Goal: Task Accomplishment & Management: Manage account settings

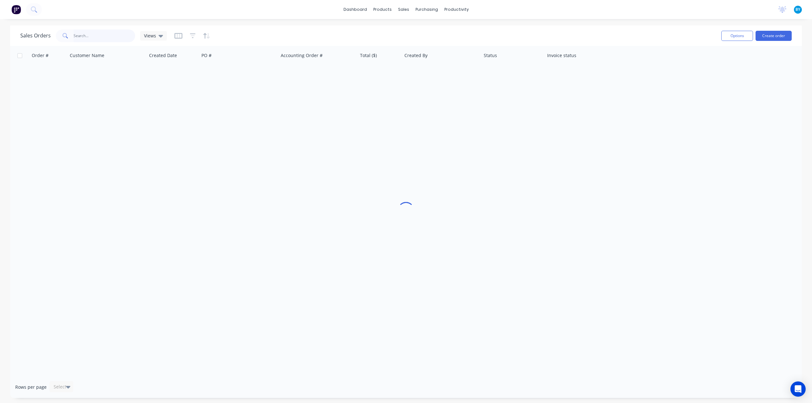
click at [96, 41] on input "text" at bounding box center [105, 35] width 62 height 13
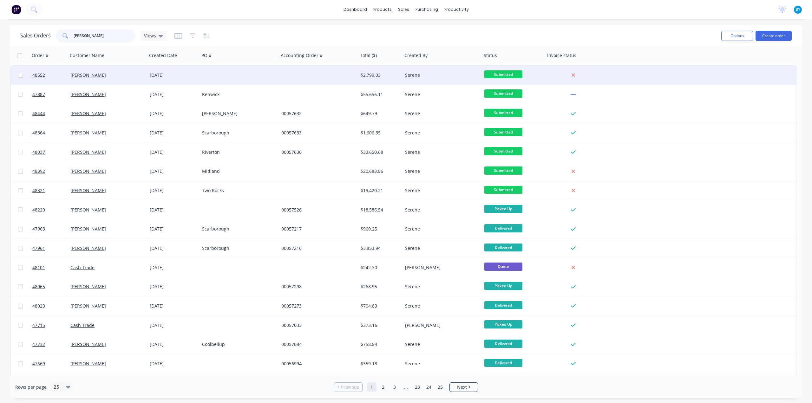
type input "chris"
click at [127, 73] on div "[PERSON_NAME]" at bounding box center [105, 75] width 70 height 6
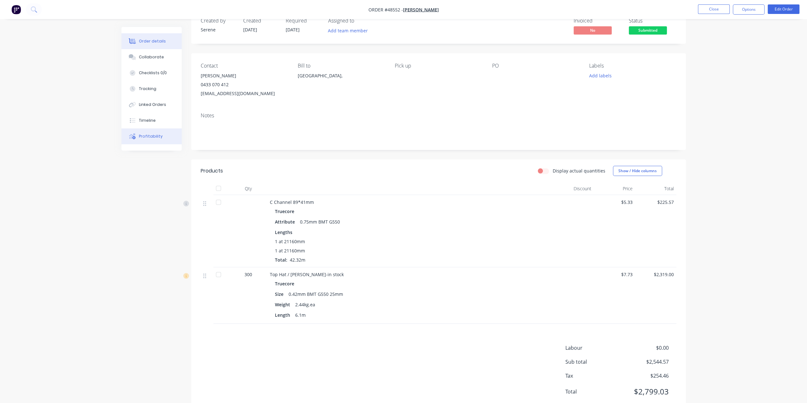
scroll to position [36, 0]
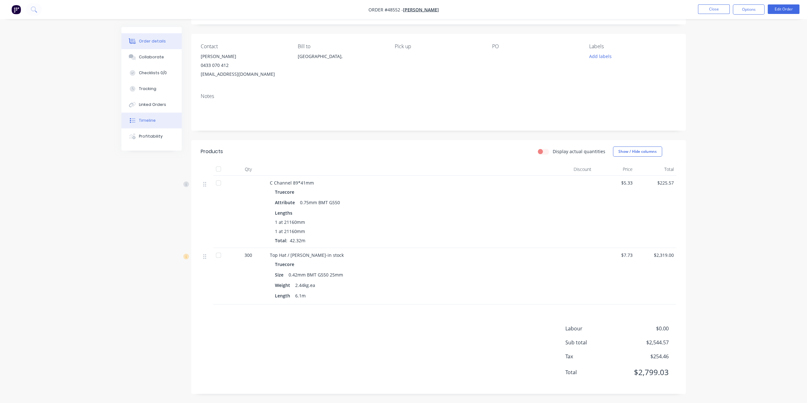
click at [140, 123] on div "Timeline" at bounding box center [147, 121] width 17 height 6
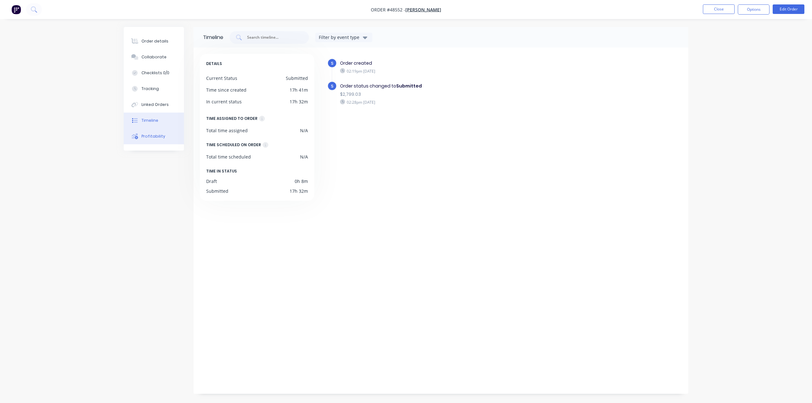
click at [148, 138] on div "Profitability" at bounding box center [153, 136] width 24 height 6
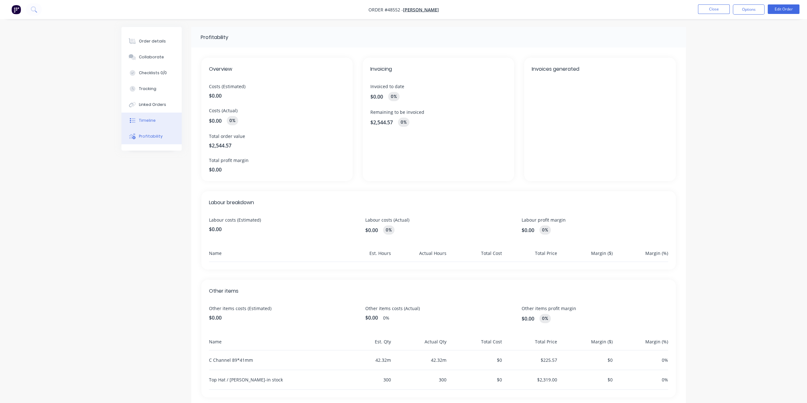
click at [149, 120] on div "Timeline" at bounding box center [147, 121] width 17 height 6
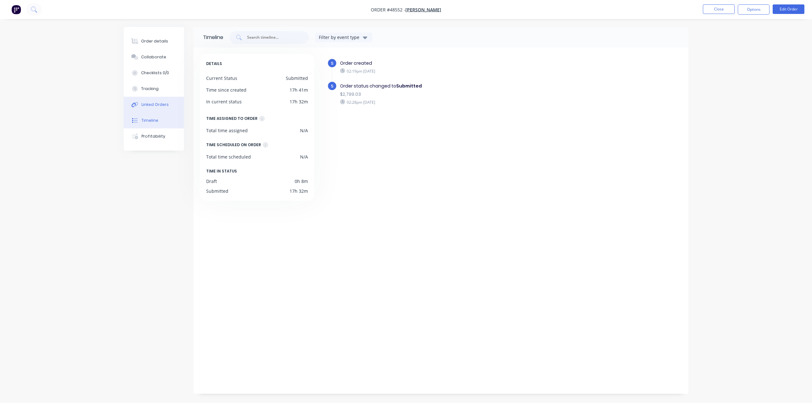
click at [147, 102] on div "Linked Orders" at bounding box center [154, 105] width 27 height 6
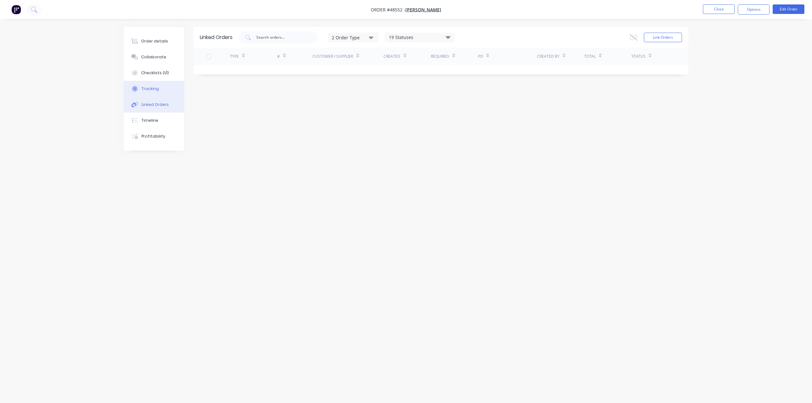
click at [149, 89] on div "Tracking" at bounding box center [149, 89] width 17 height 6
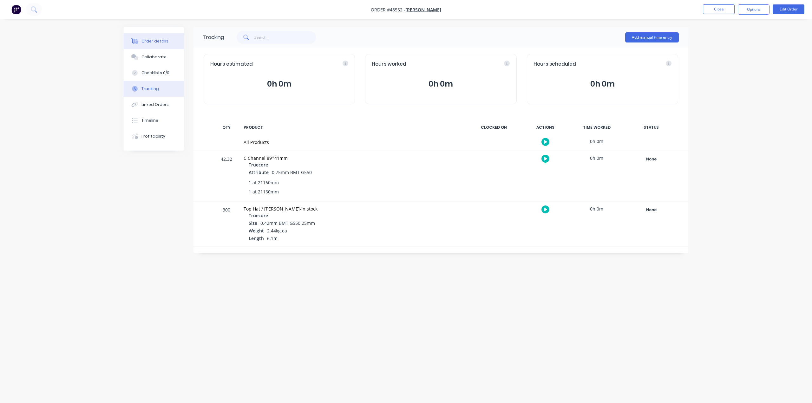
click at [155, 40] on div "Order details" at bounding box center [154, 41] width 27 height 6
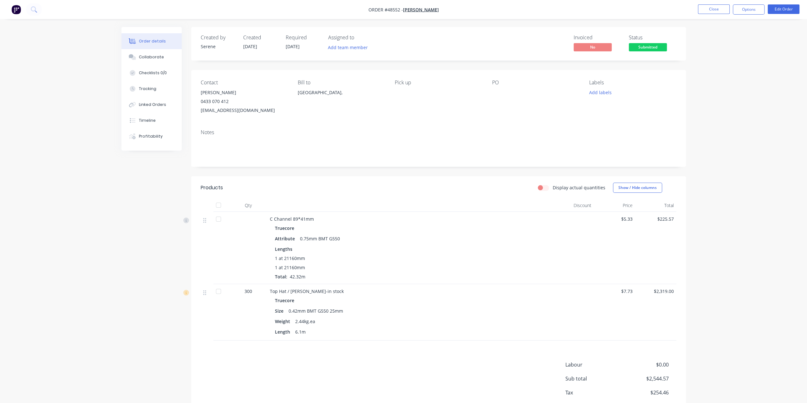
click at [374, 169] on div "Created by Serene Created 27/08/25 Required 28/08/25 Assigned to Add team membe…" at bounding box center [438, 228] width 495 height 403
click at [349, 178] on header "Products Display actual quantities Show / Hide columns" at bounding box center [438, 187] width 495 height 23
click at [145, 99] on button "Linked Orders" at bounding box center [151, 105] width 60 height 16
drag, startPoint x: 743, startPoint y: 392, endPoint x: 741, endPoint y: 390, distance: 3.6
click at [743, 392] on div "Order details Collaborate Checklists 0/0 Tracking Linked Orders Timeline Profit…" at bounding box center [403, 219] width 807 height 439
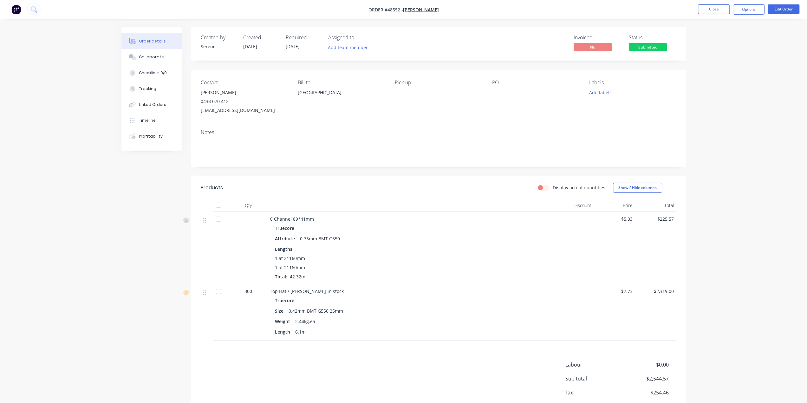
click at [753, 320] on div "Order details Collaborate Checklists 0/0 Tracking Linked Orders Timeline Profit…" at bounding box center [403, 219] width 807 height 439
click at [744, 290] on div "Order details Collaborate Checklists 0/0 Tracking Linked Orders Timeline Profit…" at bounding box center [403, 219] width 807 height 439
drag, startPoint x: 747, startPoint y: 346, endPoint x: 609, endPoint y: 367, distance: 139.8
click at [745, 344] on div "Order details Collaborate Checklists 0/0 Tracking Linked Orders Timeline Profit…" at bounding box center [403, 219] width 807 height 439
click at [721, 325] on div "Order details Collaborate Checklists 0/0 Tracking Linked Orders Timeline Profit…" at bounding box center [403, 219] width 807 height 439
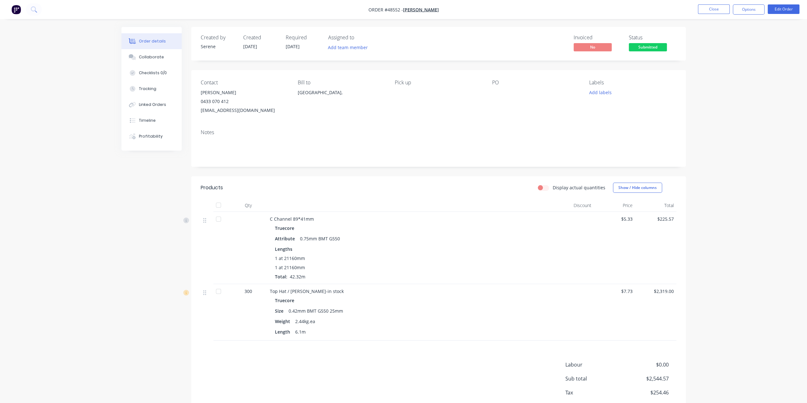
click at [427, 229] on div "Truecore" at bounding box center [410, 228] width 270 height 9
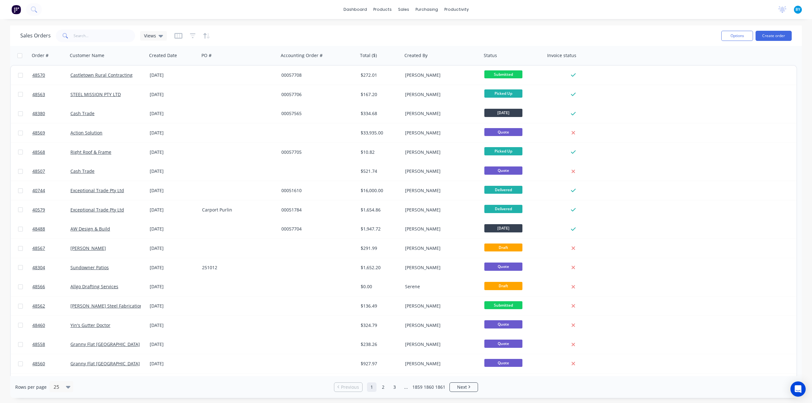
click at [299, 19] on div "dashboard products sales purchasing productivity dashboard products Product Cat…" at bounding box center [406, 201] width 812 height 403
click at [88, 35] on input "text" at bounding box center [105, 35] width 62 height 13
type input "黄"
type input "huang"
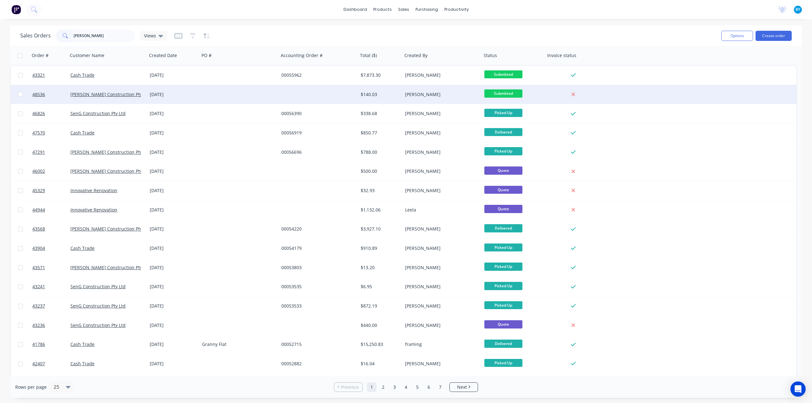
click at [249, 94] on div at bounding box center [238, 94] width 79 height 19
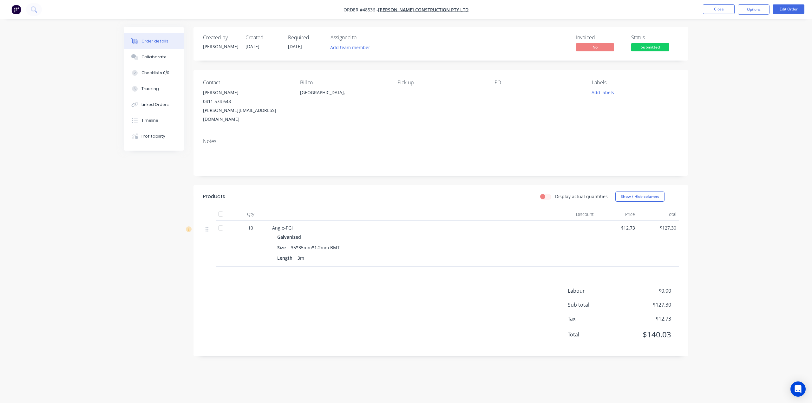
click at [455, 168] on div "Created by Bob Created 27/08/25 Required 28/08/25 Assigned to Add team member I…" at bounding box center [440, 191] width 495 height 329
click at [451, 167] on div "Created by Bob Created 27/08/25 Required 28/08/25 Assigned to Add team member I…" at bounding box center [440, 191] width 495 height 329
click at [13, 13] on img "button" at bounding box center [16, 10] width 10 height 10
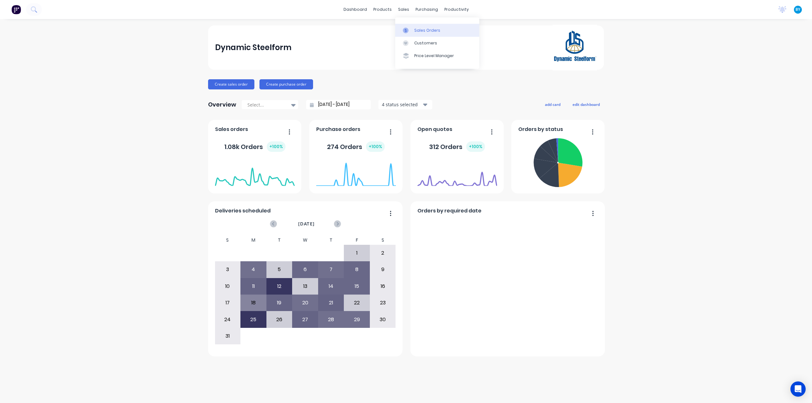
click at [419, 30] on div "Sales Orders" at bounding box center [427, 31] width 26 height 6
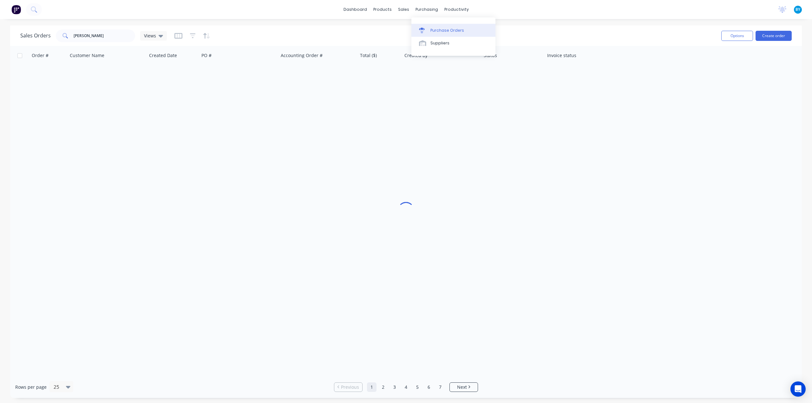
click at [431, 31] on div "Purchase Orders" at bounding box center [447, 31] width 34 height 6
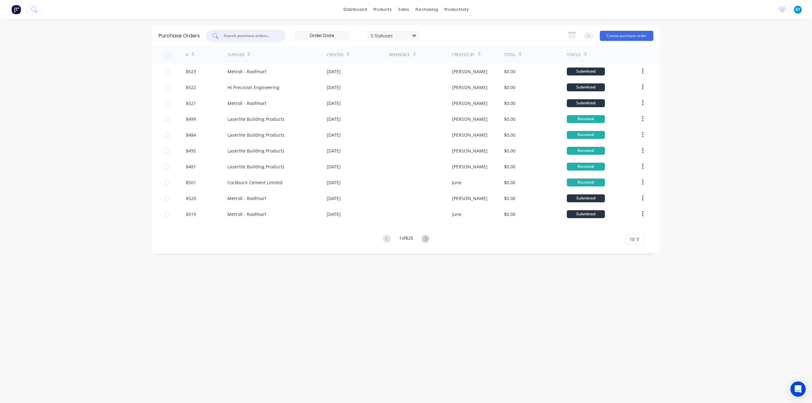
click at [266, 35] on input "text" at bounding box center [249, 36] width 53 height 6
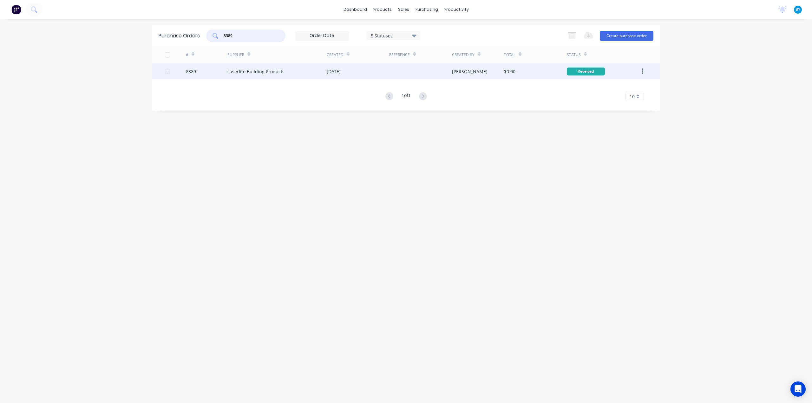
type input "8389"
click at [539, 72] on div "$0.00" at bounding box center [535, 71] width 62 height 16
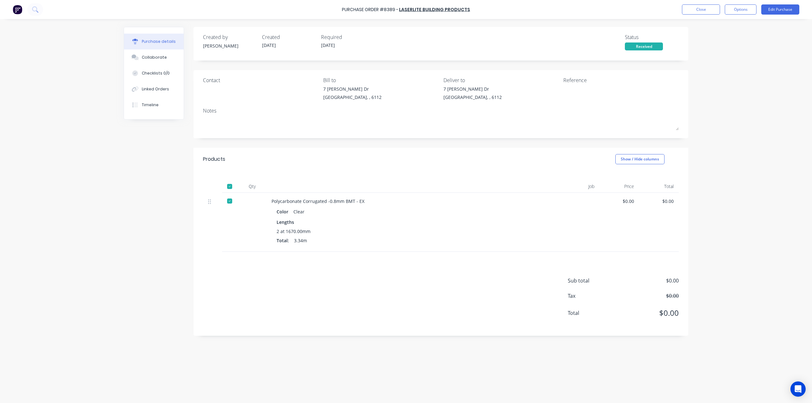
click at [454, 254] on div "Sub total $0.00 Tax $0.00 Total $0.00" at bounding box center [440, 294] width 495 height 84
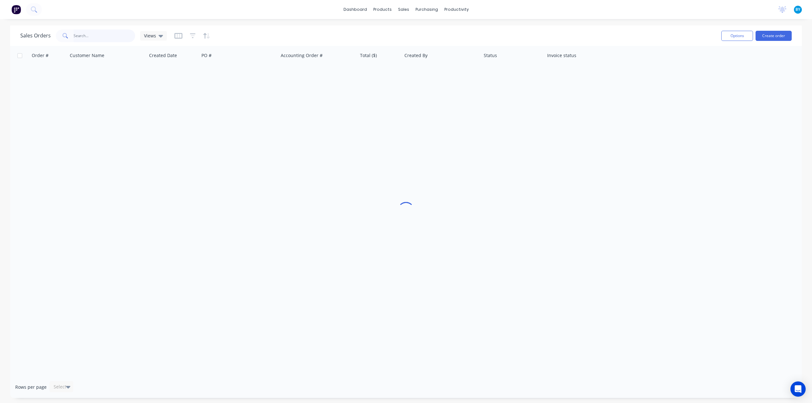
click at [96, 42] on input "text" at bounding box center [105, 35] width 62 height 13
type input "s"
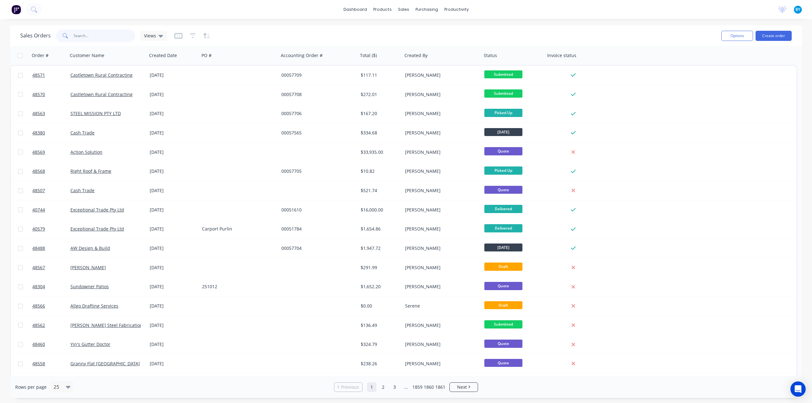
click at [90, 35] on input "text" at bounding box center [105, 35] width 62 height 13
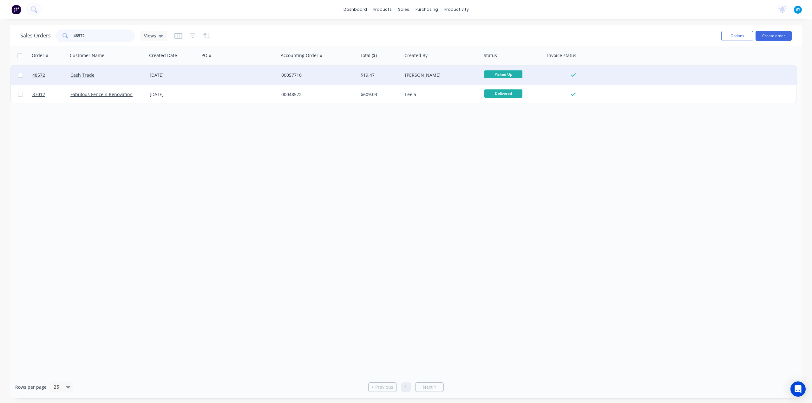
type input "48572"
click at [117, 78] on div "Cash Trade" at bounding box center [105, 75] width 70 height 6
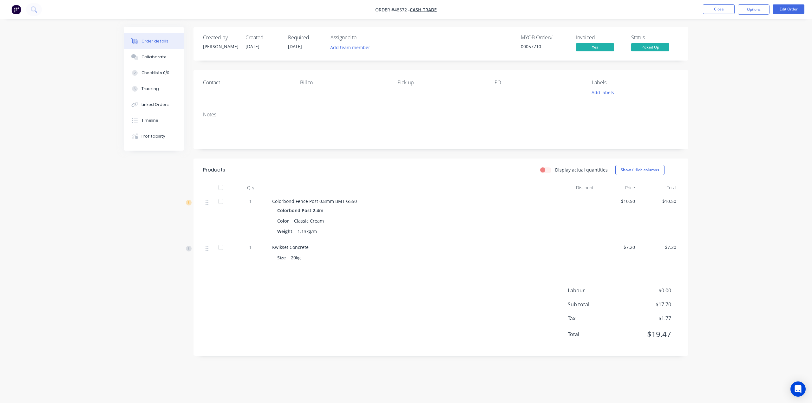
drag, startPoint x: 398, startPoint y: 219, endPoint x: 431, endPoint y: 222, distance: 33.1
click at [398, 220] on div "Color Classic Cream" at bounding box center [412, 220] width 270 height 9
click at [439, 221] on div "Color Classic Cream" at bounding box center [412, 220] width 270 height 9
click at [444, 226] on div "Colorbond Post 2.4m Color Classic Cream Weight 1.13kg/m" at bounding box center [412, 221] width 280 height 30
drag, startPoint x: 413, startPoint y: 236, endPoint x: 409, endPoint y: 233, distance: 4.8
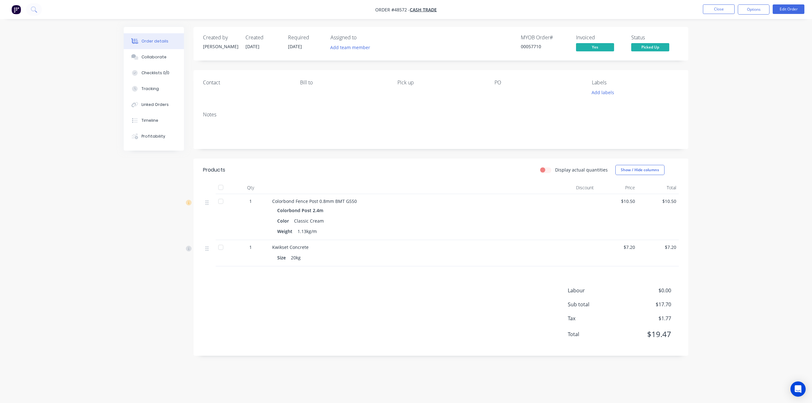
click at [412, 234] on div "Weight 1.13kg/m" at bounding box center [412, 231] width 270 height 9
click at [430, 238] on div "Colorbond Fence Post 0.8mm BMT G550 Colorbond Post 2.4m Color Classic Cream Wei…" at bounding box center [411, 217] width 285 height 46
click at [437, 236] on div "Colorbond Fence Post 0.8mm BMT G550 Colorbond Post 2.4m Color Classic Cream Wei…" at bounding box center [411, 217] width 285 height 46
click at [458, 205] on div "Colorbond Fence Post 0.8mm BMT G550 Colorbond Post 2.4m Color Classic Cream Wei…" at bounding box center [411, 217] width 285 height 46
click at [460, 196] on div "Colorbond Fence Post 0.8mm BMT G550 Colorbond Post 2.4m Color Classic Cream Wei…" at bounding box center [411, 217] width 285 height 46
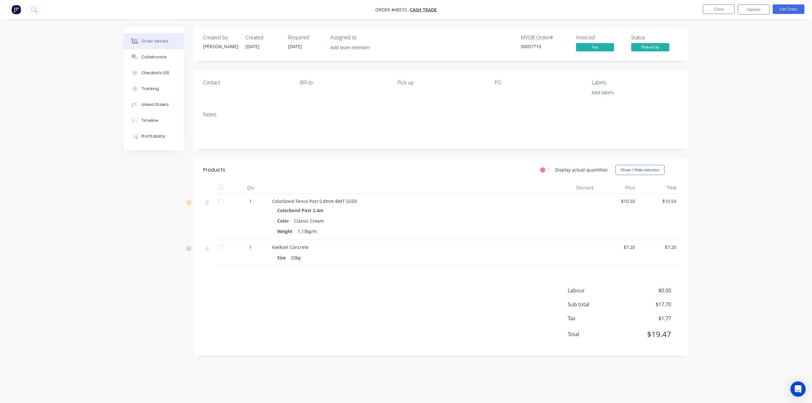
click at [728, 317] on div "Order details Collaborate Checklists 0/0 Tracking Linked Orders Timeline Profit…" at bounding box center [406, 201] width 812 height 403
click at [461, 232] on div "Weight 1.13kg/m" at bounding box center [412, 231] width 270 height 9
click at [451, 203] on div "Colorbond Fence Post 0.8mm BMT G550" at bounding box center [412, 201] width 280 height 7
click at [593, 152] on div "Created by Cathy Created 28/08/25 Required 28/08/25 Assigned to Add team member…" at bounding box center [440, 191] width 495 height 329
click at [747, 119] on div "Order details Collaborate Checklists 0/0 Tracking Linked Orders Timeline Profit…" at bounding box center [406, 201] width 812 height 403
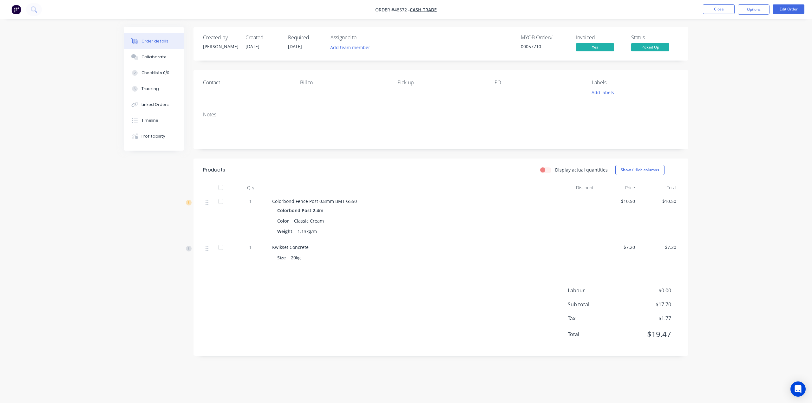
click at [20, 10] on img "button" at bounding box center [16, 10] width 10 height 10
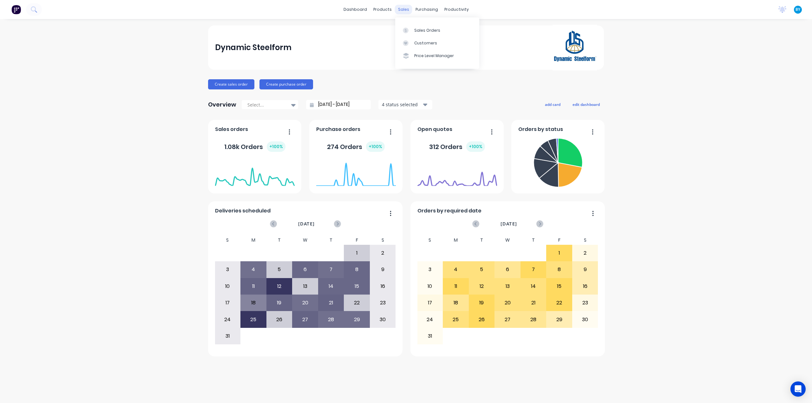
click at [401, 9] on div "sales" at bounding box center [403, 10] width 17 height 10
click at [408, 29] on div at bounding box center [408, 31] width 10 height 6
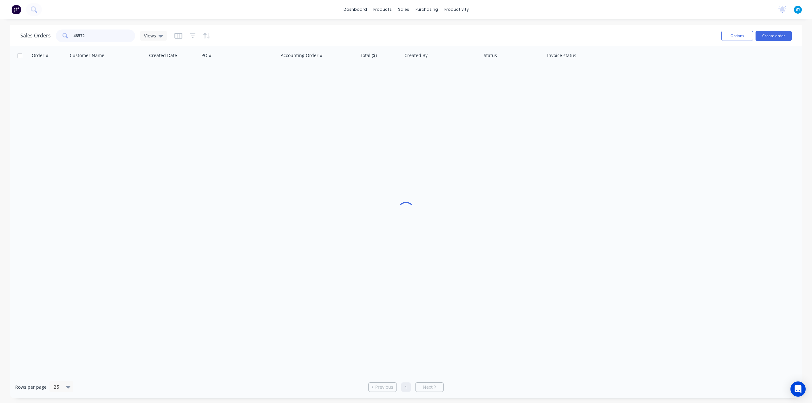
drag, startPoint x: 96, startPoint y: 34, endPoint x: 40, endPoint y: 35, distance: 55.8
click at [40, 35] on div "Sales Orders 48572 Views" at bounding box center [93, 35] width 146 height 13
type input "43321"
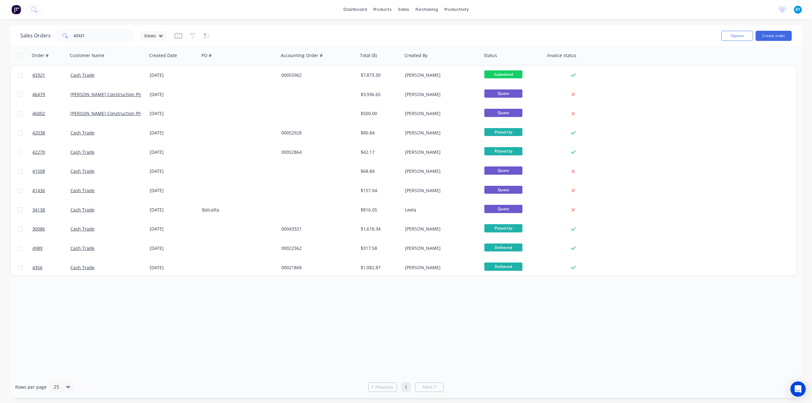
click at [259, 23] on div "dashboard products sales purchasing productivity dashboard products Product Cat…" at bounding box center [406, 201] width 812 height 403
drag, startPoint x: 88, startPoint y: 37, endPoint x: 75, endPoint y: 36, distance: 13.7
click at [75, 36] on input "43321" at bounding box center [105, 35] width 62 height 13
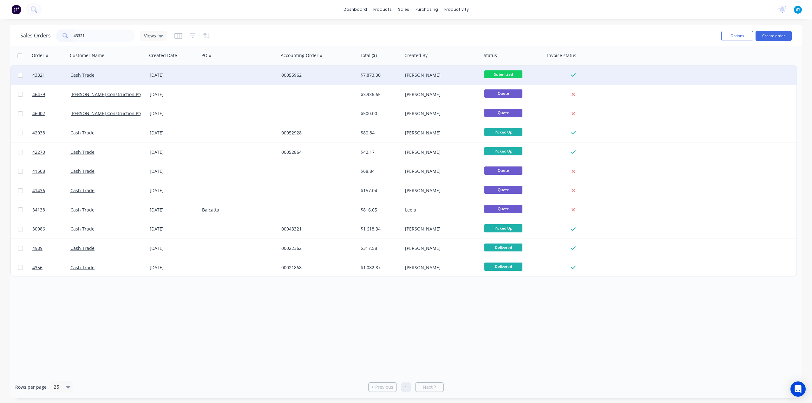
click at [203, 71] on div at bounding box center [238, 75] width 79 height 19
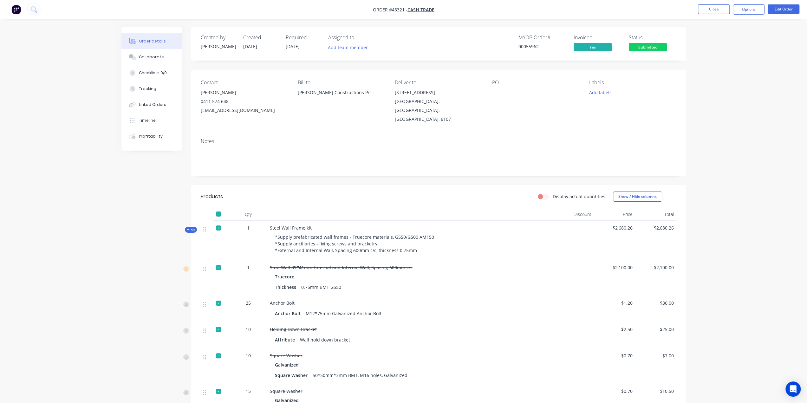
click at [327, 158] on div "Notes" at bounding box center [438, 154] width 495 height 42
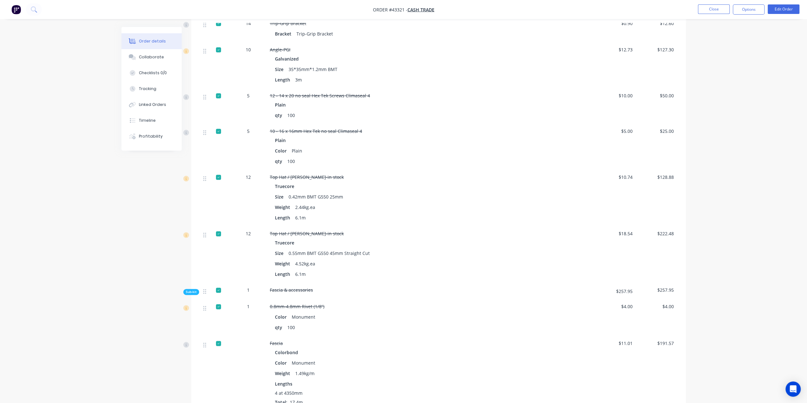
scroll to position [666, 0]
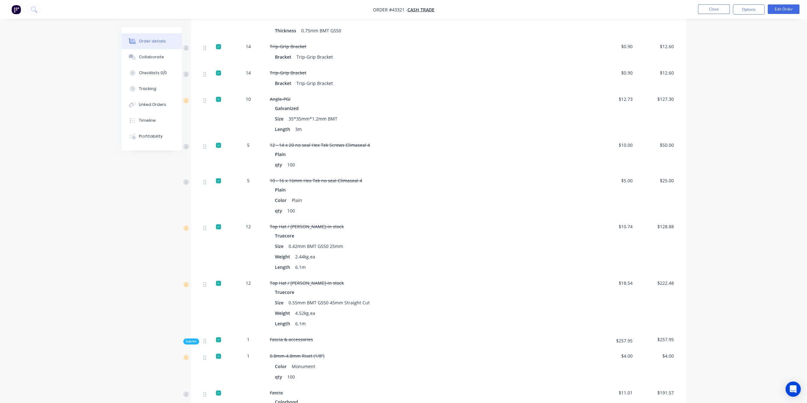
click at [16, 8] on img "button" at bounding box center [16, 10] width 10 height 10
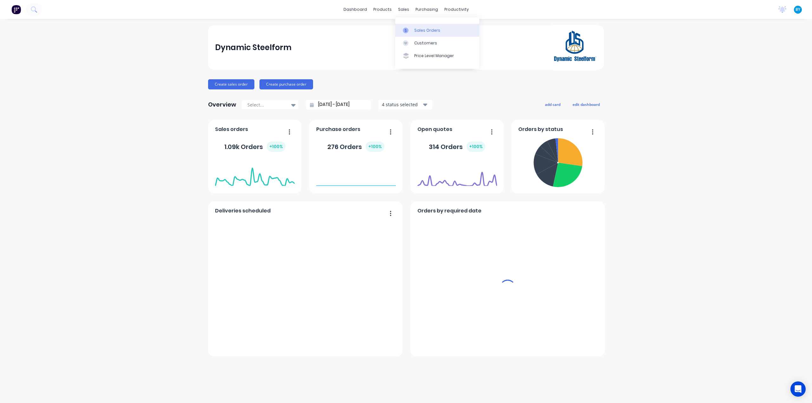
click at [423, 31] on div "Sales Orders" at bounding box center [427, 31] width 26 height 6
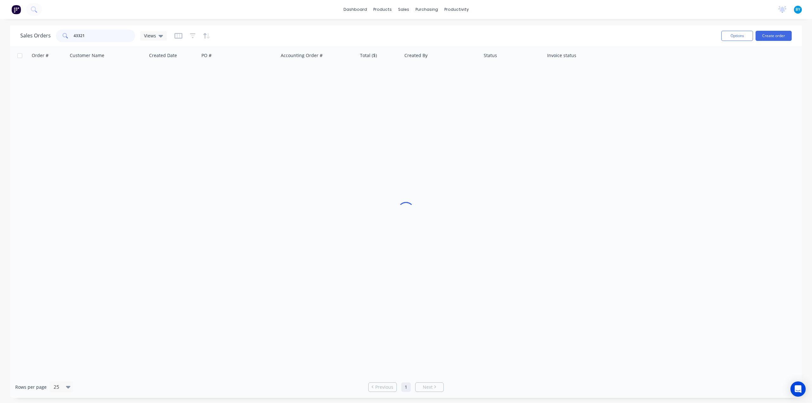
drag, startPoint x: 91, startPoint y: 38, endPoint x: 32, endPoint y: 34, distance: 58.8
click at [32, 34] on div "Sales Orders 43321 Views" at bounding box center [93, 35] width 146 height 13
type input "m"
click at [373, 29] on div "Sales Orders Views" at bounding box center [368, 36] width 696 height 16
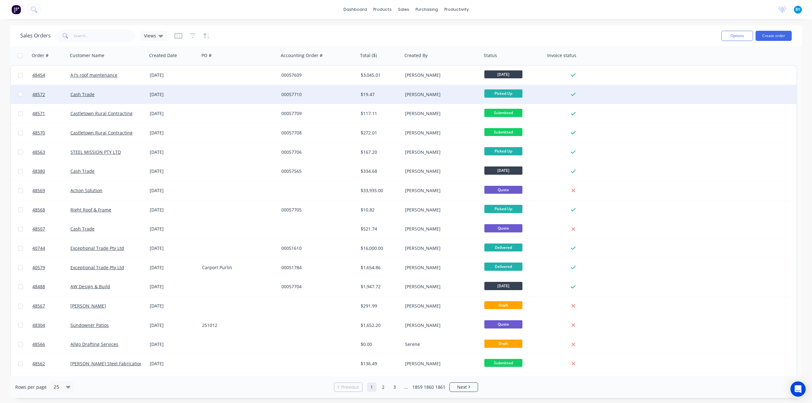
click at [219, 91] on div at bounding box center [238, 94] width 79 height 19
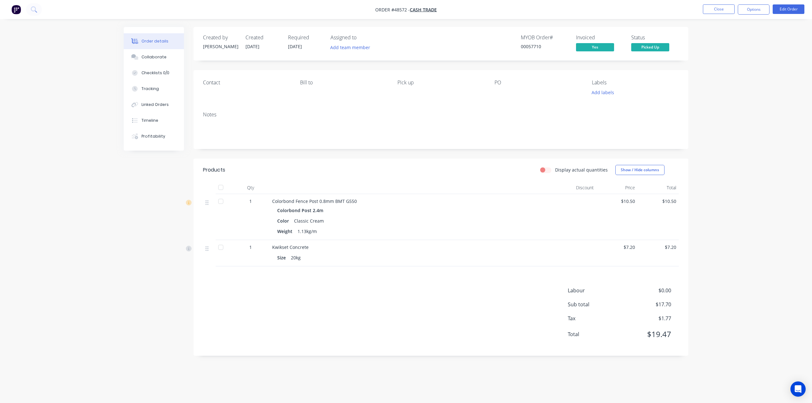
click at [256, 100] on div "Contact Bill to Pick up PO Labels Add labels" at bounding box center [440, 88] width 495 height 36
click at [299, 109] on div "Notes" at bounding box center [440, 128] width 495 height 42
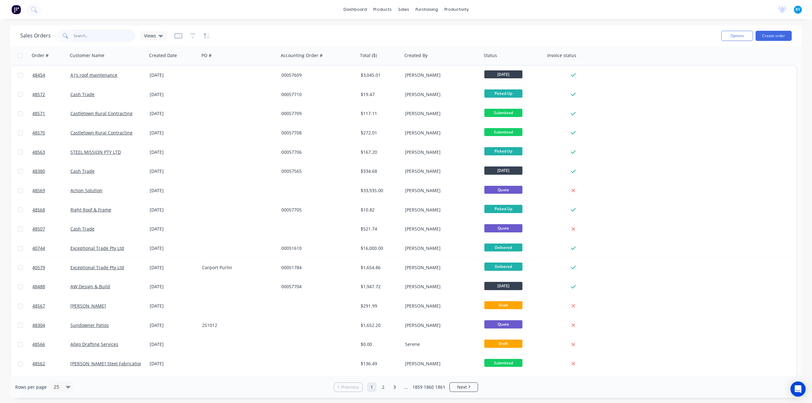
click at [74, 36] on input "text" at bounding box center [105, 35] width 62 height 13
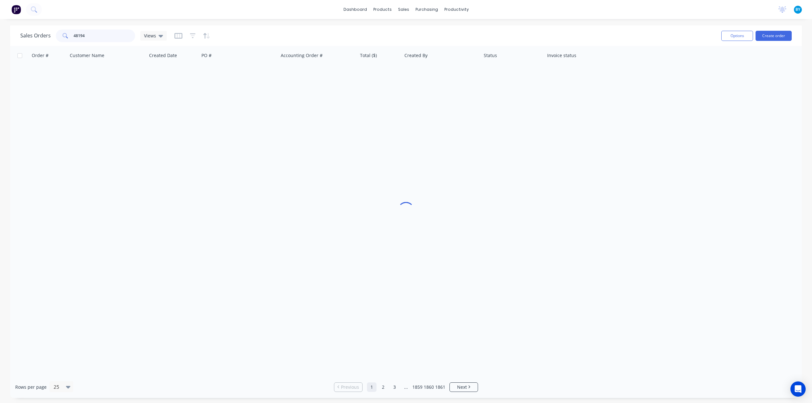
type input "48194"
click at [447, 152] on div at bounding box center [405, 211] width 791 height 330
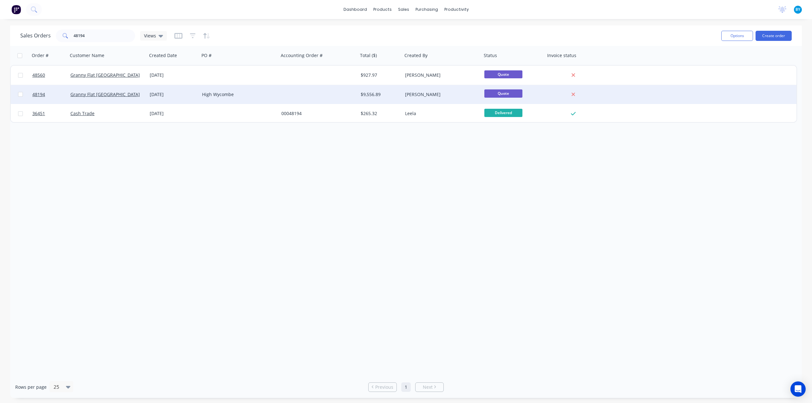
click at [132, 99] on div "Granny Flat [GEOGRAPHIC_DATA]" at bounding box center [107, 94] width 79 height 19
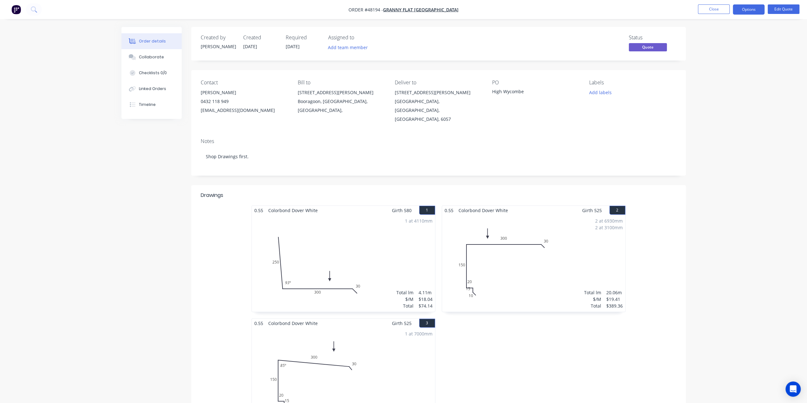
click at [508, 109] on div "PO High Wycombe" at bounding box center [535, 102] width 87 height 44
drag, startPoint x: 492, startPoint y: 91, endPoint x: 531, endPoint y: 106, distance: 41.6
click at [525, 91] on div "High Wycombe" at bounding box center [531, 92] width 79 height 9
click at [531, 106] on div "PO High Wycombe" at bounding box center [535, 102] width 87 height 44
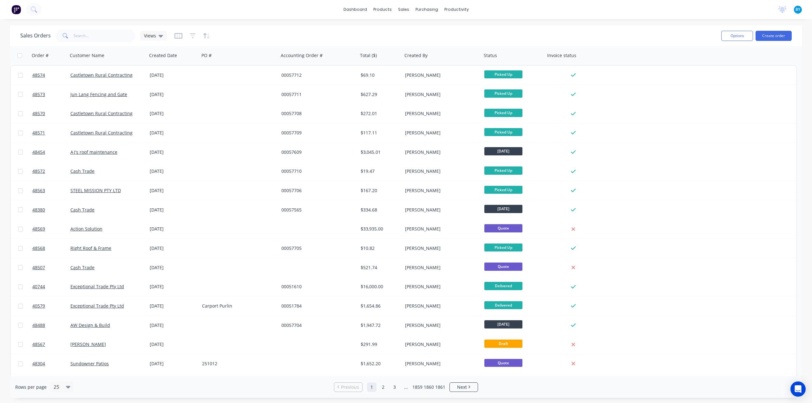
click at [16, 11] on img at bounding box center [16, 10] width 10 height 10
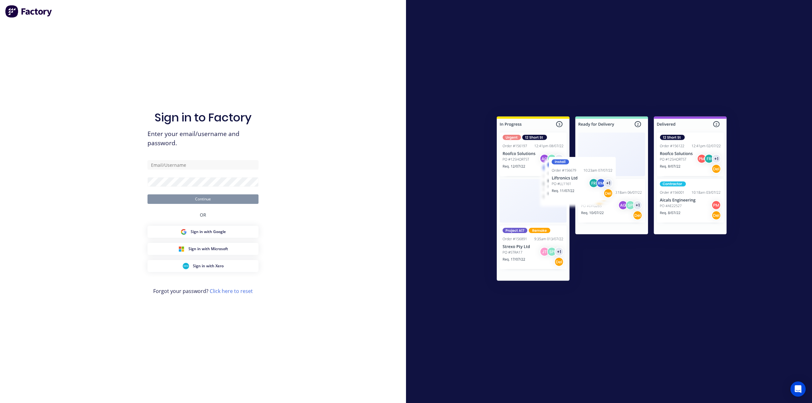
click at [182, 173] on form "Continue" at bounding box center [202, 182] width 111 height 44
click at [187, 165] on input "text" at bounding box center [202, 165] width 111 height 10
type input "Bob@dynamicsteelform.com.au"
click at [205, 201] on button "Continue" at bounding box center [202, 199] width 111 height 10
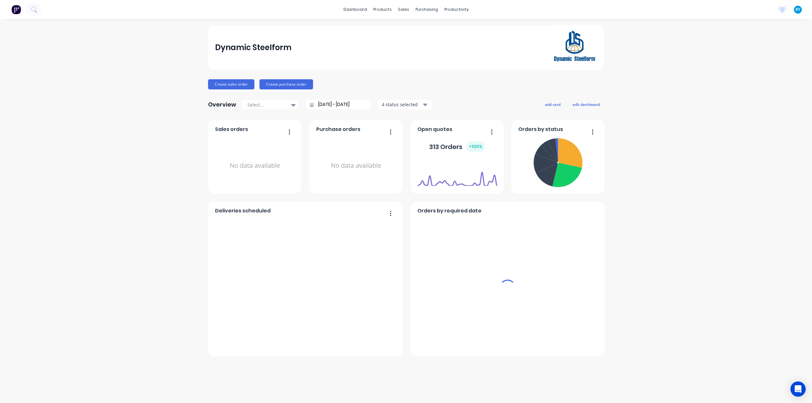
click at [700, 126] on div "Dynamic Steelform Create sales order Create purchase order Overview Select... 2…" at bounding box center [406, 210] width 812 height 371
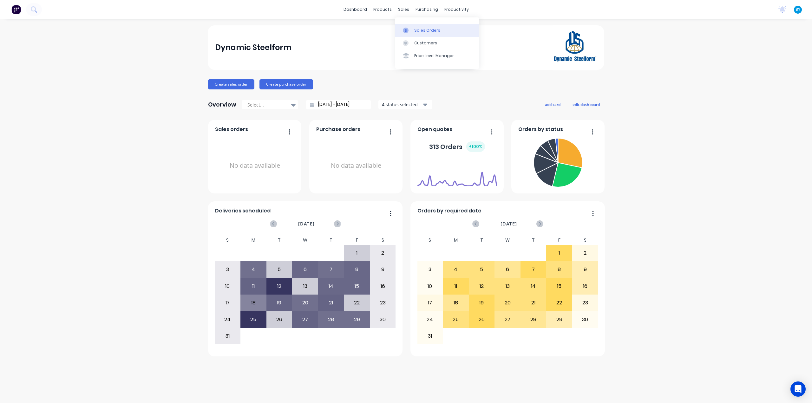
click at [420, 29] on div "Sales Orders" at bounding box center [427, 31] width 26 height 6
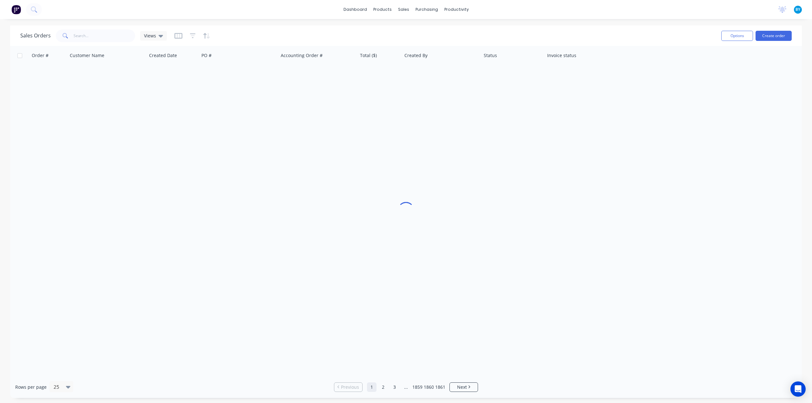
click at [744, 125] on div at bounding box center [405, 211] width 791 height 330
click at [773, 39] on button "Create order" at bounding box center [773, 36] width 36 height 10
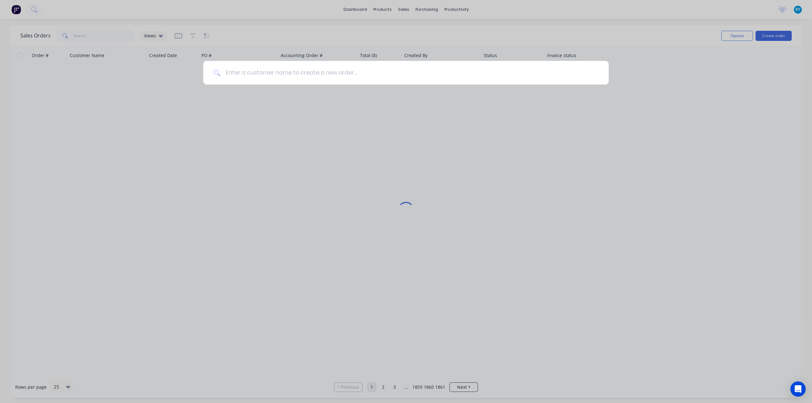
click at [374, 73] on input at bounding box center [409, 73] width 378 height 24
type input "s"
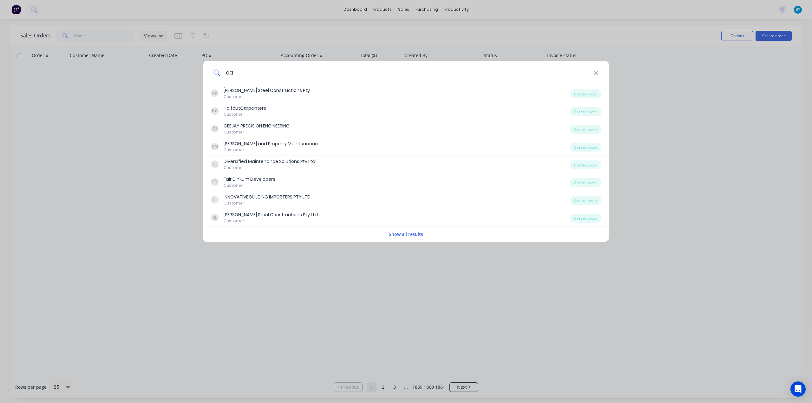
type input "c"
type input "g"
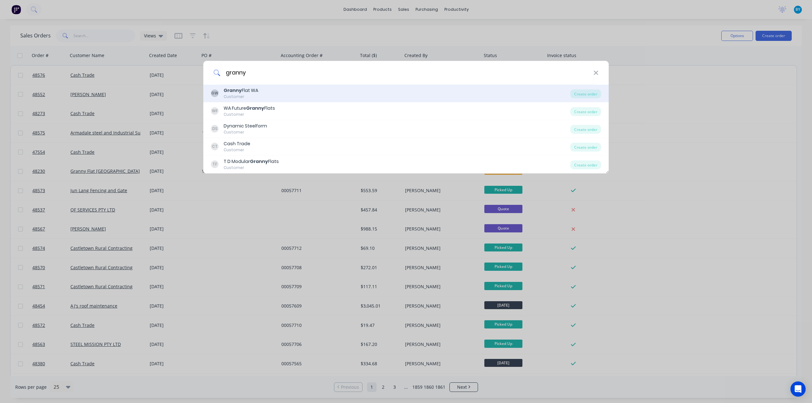
type input "granny"
click at [350, 94] on div "GW Granny Flat WA Customer" at bounding box center [390, 93] width 359 height 12
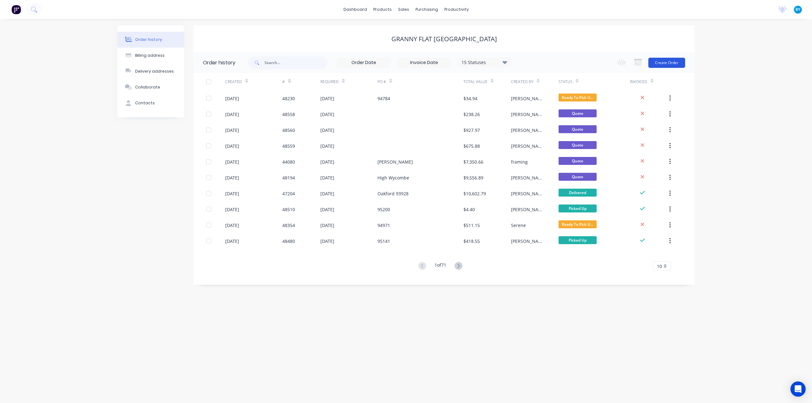
click at [672, 63] on button "Create Order" at bounding box center [666, 63] width 37 height 10
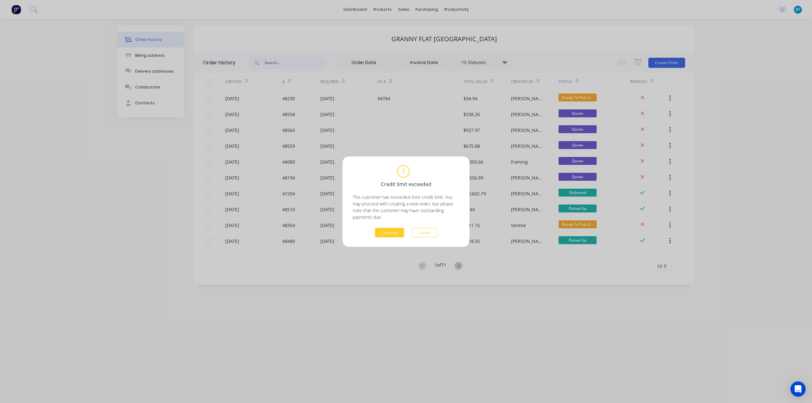
click at [382, 233] on button "Continue" at bounding box center [389, 233] width 29 height 10
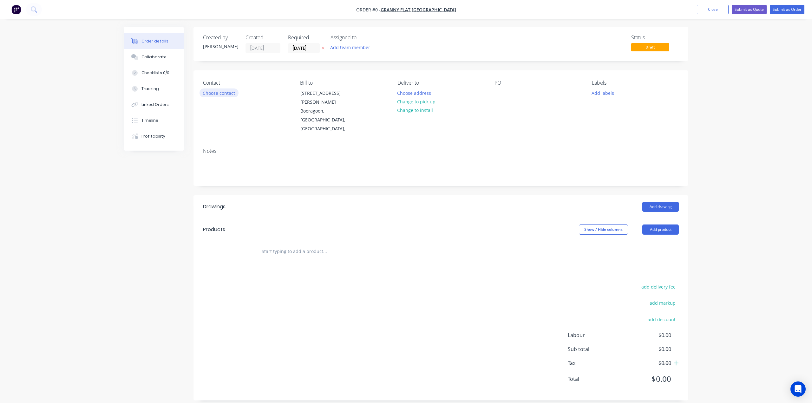
click at [229, 94] on button "Choose contact" at bounding box center [218, 92] width 39 height 9
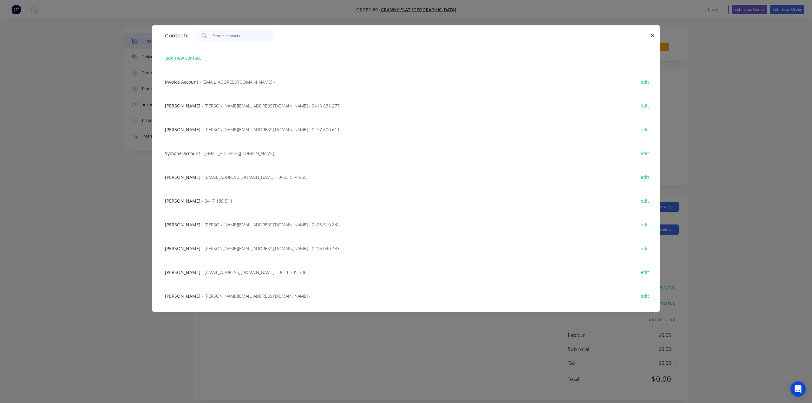
click at [240, 31] on input "text" at bounding box center [243, 35] width 62 height 13
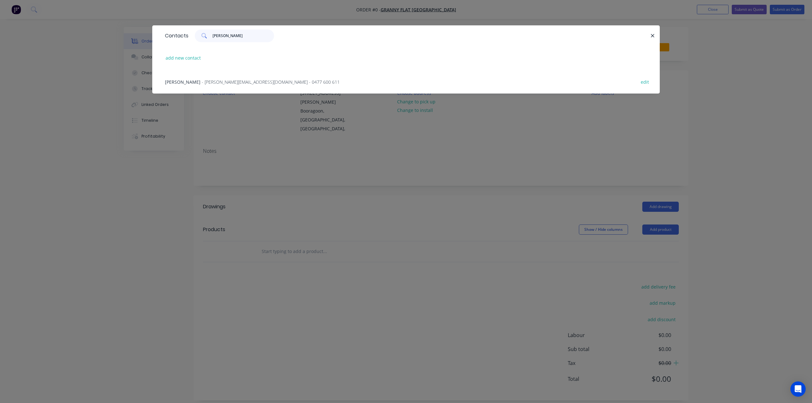
type input "karl"
click at [256, 82] on span "- karl@grannyflatswa.com - 0477 600 611" at bounding box center [271, 82] width 138 height 6
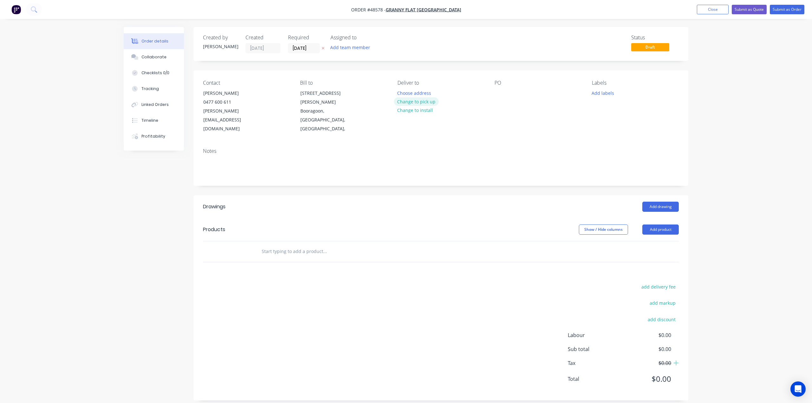
click at [412, 103] on button "Change to pick up" at bounding box center [416, 101] width 45 height 9
click at [491, 163] on div "Notes" at bounding box center [440, 164] width 495 height 42
click at [652, 224] on button "Add product" at bounding box center [660, 229] width 36 height 10
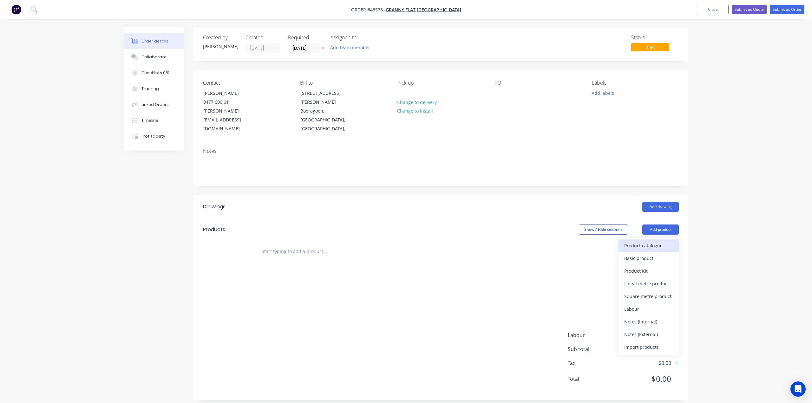
click at [643, 241] on div "Product catalogue" at bounding box center [648, 245] width 49 height 9
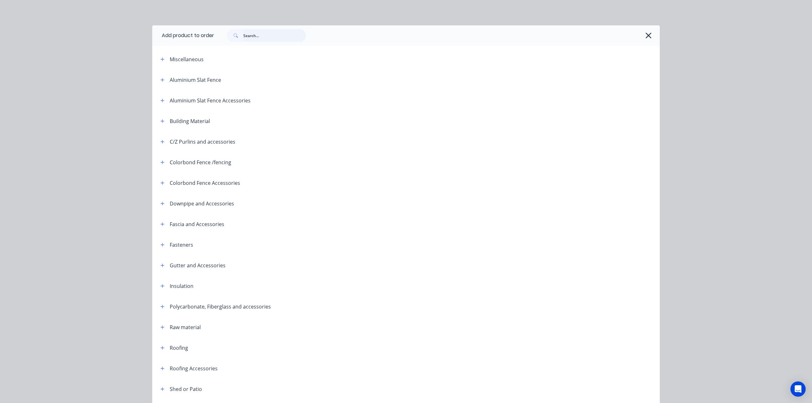
click at [252, 33] on input "text" at bounding box center [274, 35] width 63 height 13
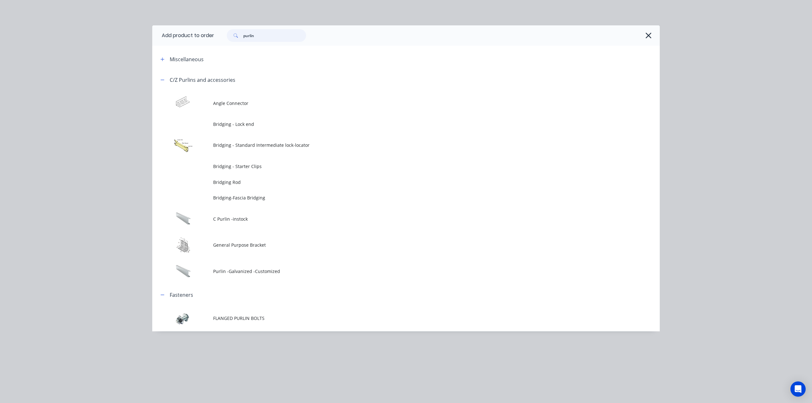
type input "purlin"
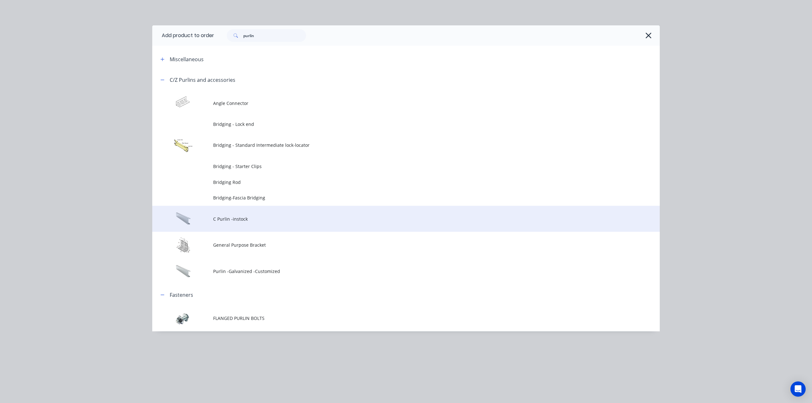
click at [282, 214] on td "C Purlin -instock" at bounding box center [436, 219] width 446 height 26
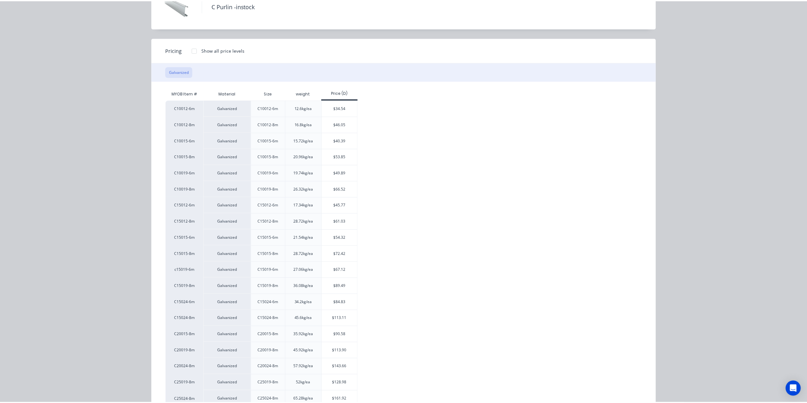
scroll to position [62, 0]
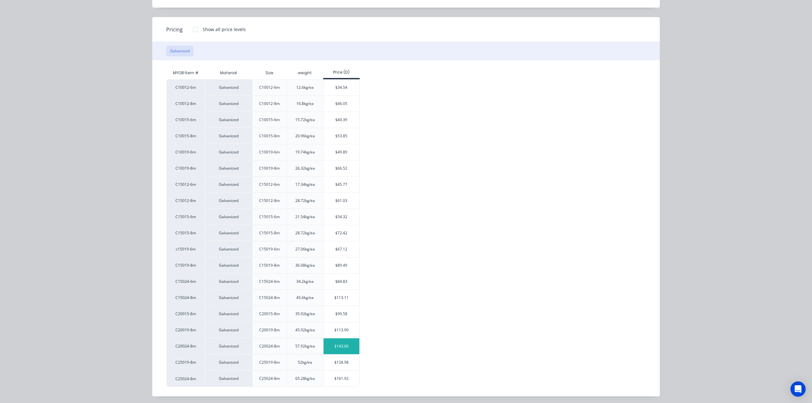
click at [342, 346] on div "$143.66" at bounding box center [341, 346] width 36 height 16
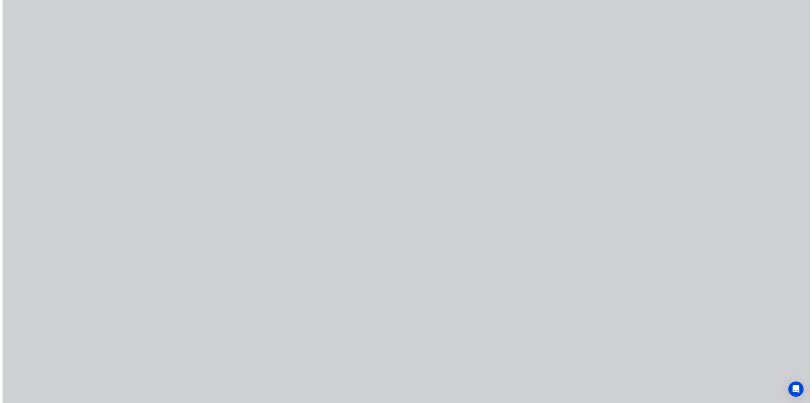
scroll to position [0, 0]
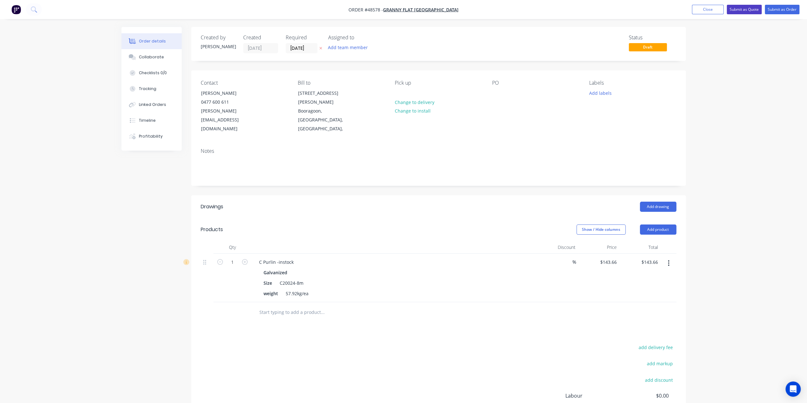
click at [747, 6] on button "Submit as Quote" at bounding box center [744, 10] width 35 height 10
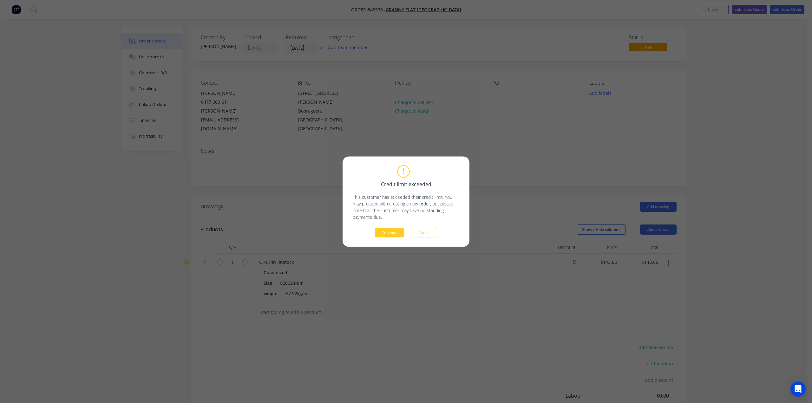
click at [389, 235] on button "Continue" at bounding box center [389, 233] width 29 height 10
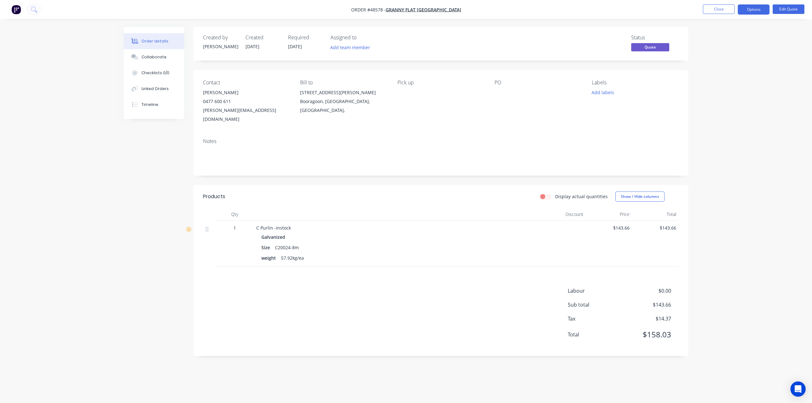
click at [500, 87] on div "PO" at bounding box center [537, 102] width 87 height 44
click at [502, 93] on div at bounding box center [533, 92] width 79 height 9
click at [783, 7] on button "Edit Quote" at bounding box center [788, 9] width 32 height 10
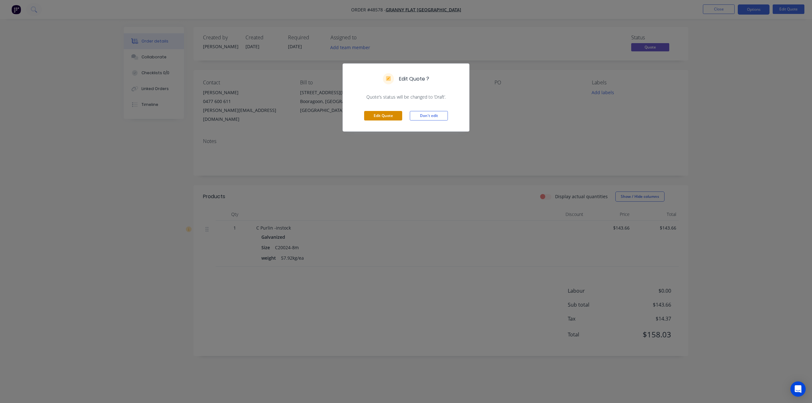
click at [393, 116] on button "Edit Quote" at bounding box center [383, 116] width 38 height 10
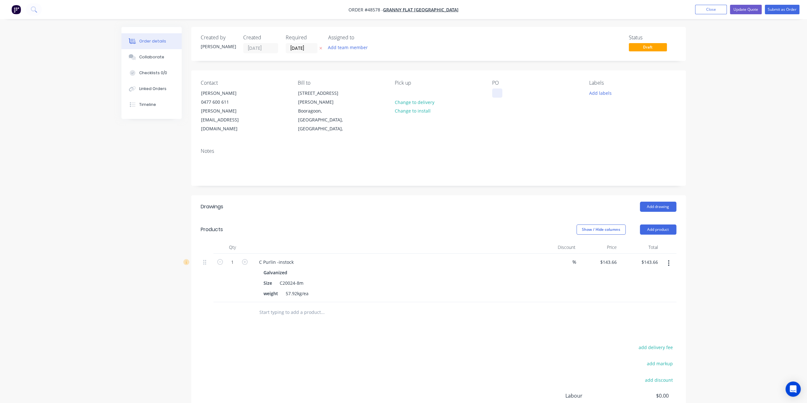
drag, startPoint x: 496, startPoint y: 94, endPoint x: 495, endPoint y: 97, distance: 3.4
click at [496, 94] on div at bounding box center [497, 92] width 10 height 9
paste div
drag, startPoint x: 719, startPoint y: 124, endPoint x: 718, endPoint y: 119, distance: 5.2
click at [719, 121] on div "Order details Collaborate Checklists 0/0 Linked Orders Timeline Order details C…" at bounding box center [403, 235] width 807 height 470
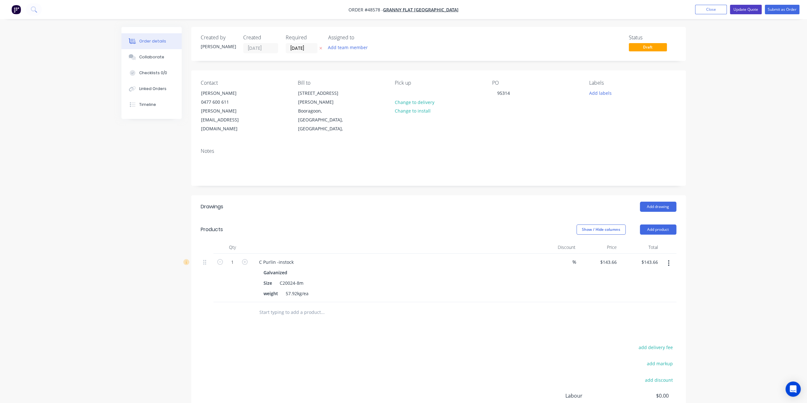
click at [750, 7] on button "Update Quote" at bounding box center [746, 10] width 32 height 10
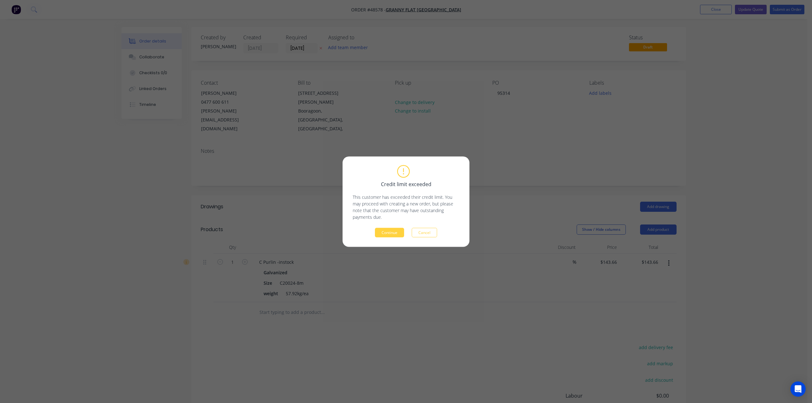
click at [389, 230] on button "Continue" at bounding box center [389, 233] width 29 height 10
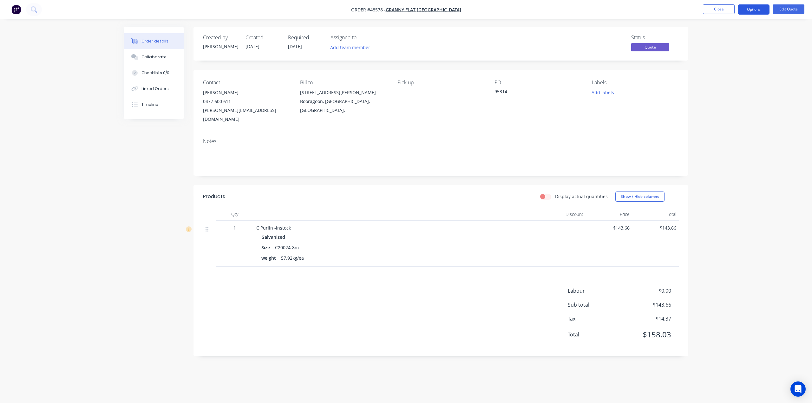
click at [757, 8] on button "Options" at bounding box center [753, 9] width 32 height 10
click at [737, 34] on div "Quote" at bounding box center [734, 38] width 58 height 9
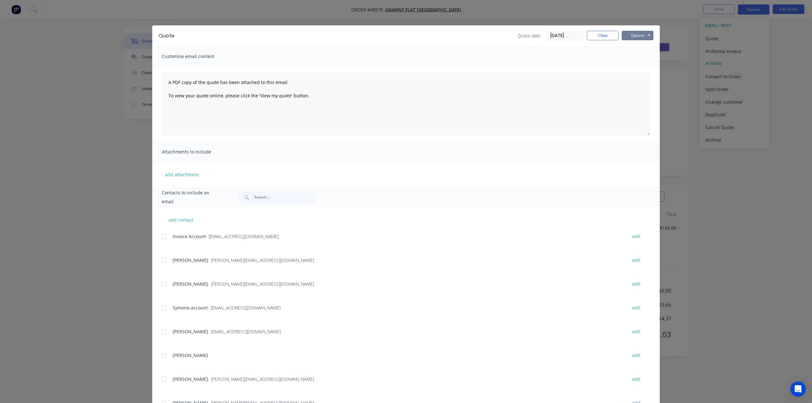
click at [646, 34] on button "Options" at bounding box center [637, 36] width 32 height 10
click at [639, 55] on button "Print" at bounding box center [641, 57] width 41 height 10
click at [713, 90] on div "Quote Quote date 28/08/25 Close Options Preview Print Email Customise email con…" at bounding box center [406, 201] width 812 height 403
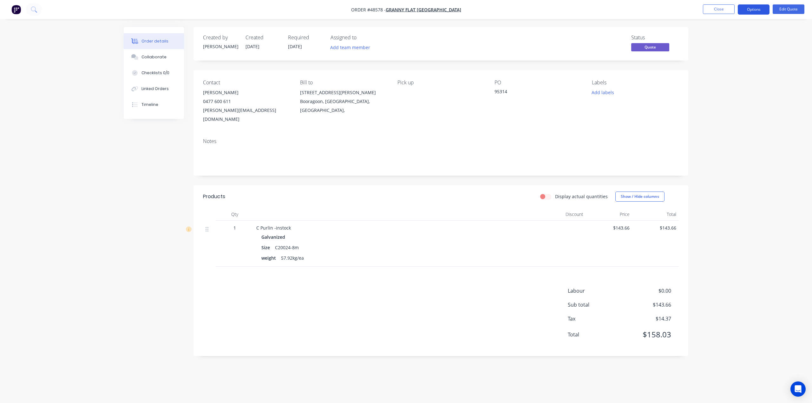
click at [751, 7] on button "Options" at bounding box center [753, 9] width 32 height 10
click at [738, 75] on div "Convert to Order" at bounding box center [734, 76] width 58 height 9
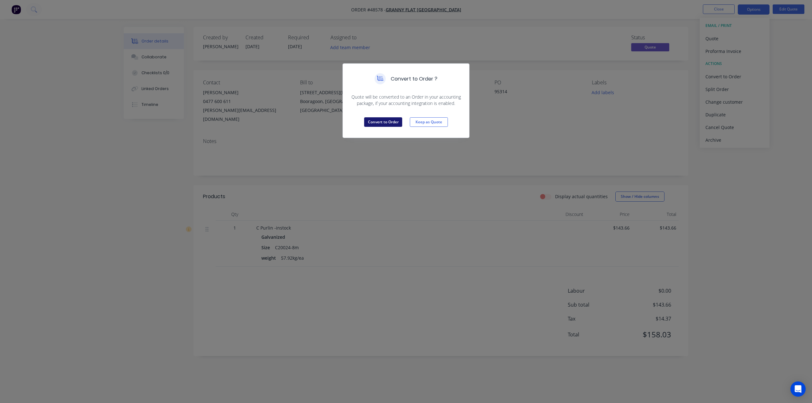
click at [388, 123] on button "Convert to Order" at bounding box center [383, 122] width 38 height 10
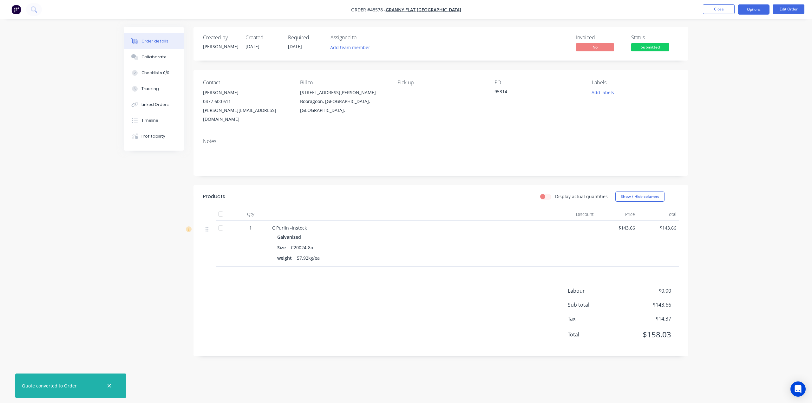
click at [753, 10] on button "Options" at bounding box center [753, 9] width 32 height 10
click at [737, 87] on div "Delivery Docket" at bounding box center [734, 89] width 58 height 9
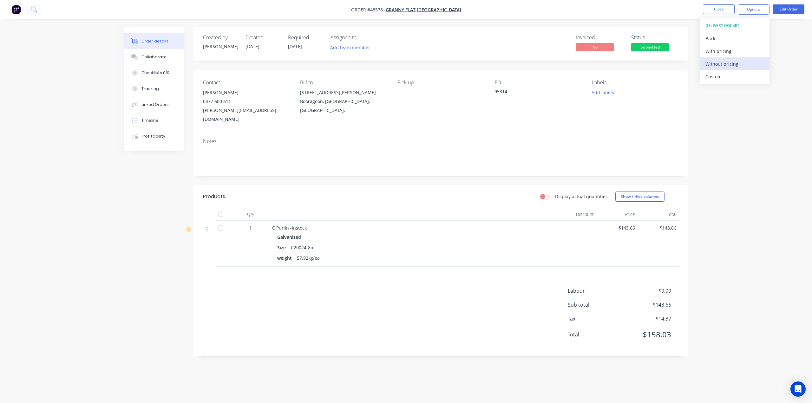
click at [736, 63] on div "Without pricing" at bounding box center [734, 63] width 58 height 9
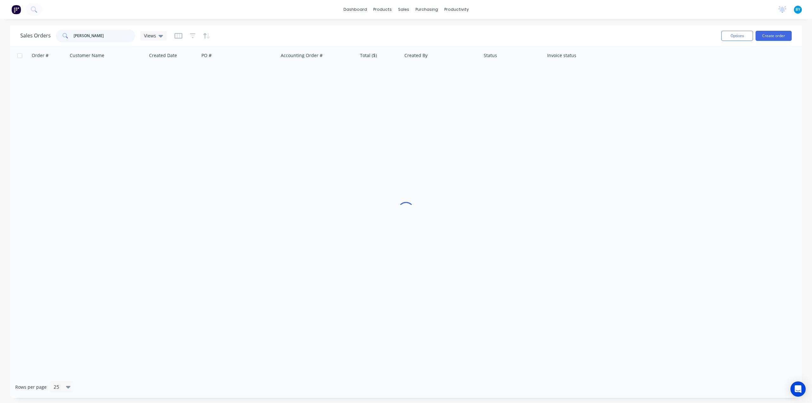
type input "[PERSON_NAME]"
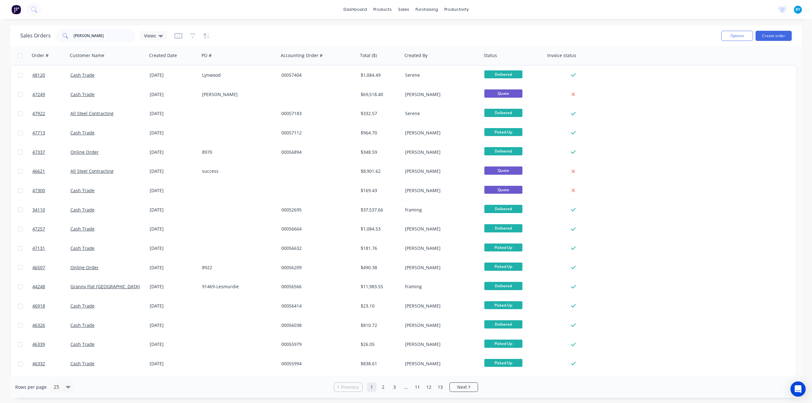
click at [0, 109] on div "Sales Orders [PERSON_NAME] Views Options Create order Order # Customer Name Cre…" at bounding box center [406, 211] width 812 height 373
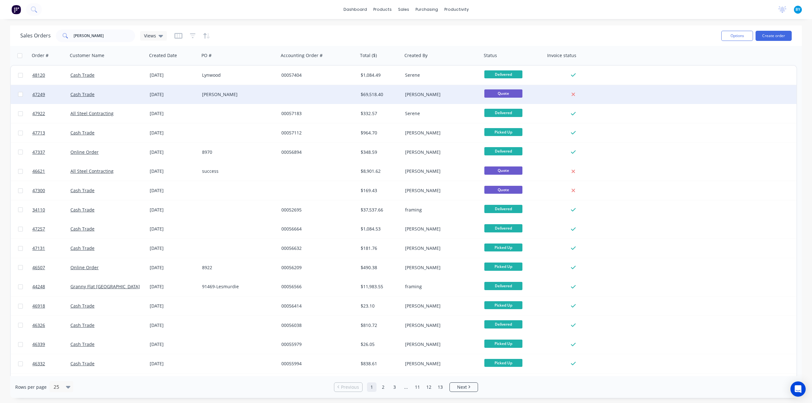
click at [131, 89] on div "Cash Trade" at bounding box center [107, 94] width 79 height 19
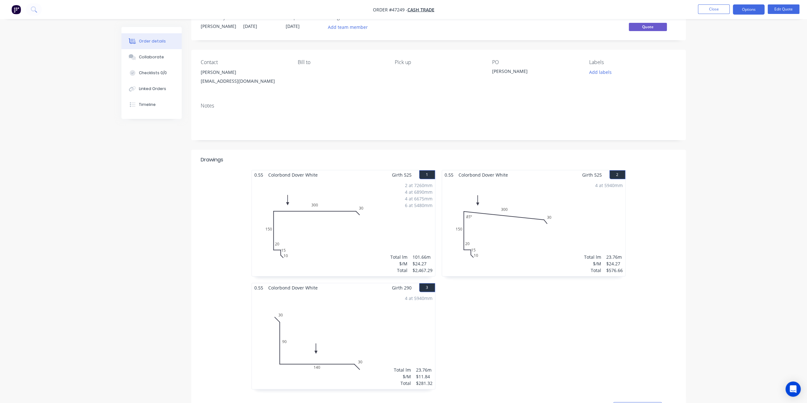
scroll to position [21, 0]
click at [439, 154] on header "Drawings" at bounding box center [438, 159] width 495 height 20
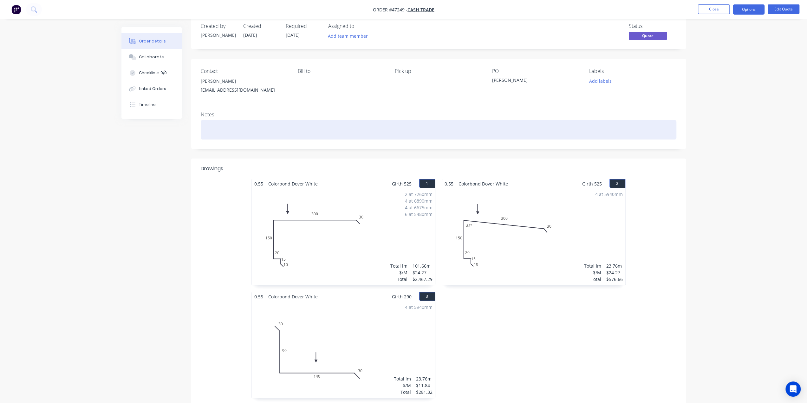
scroll to position [0, 0]
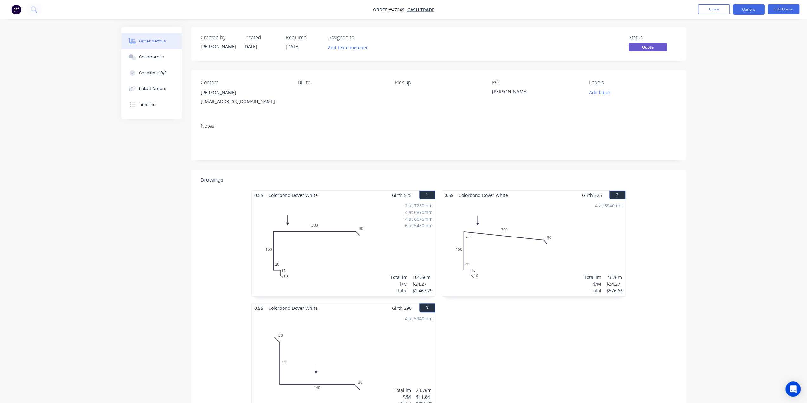
click at [453, 177] on div at bounding box center [489, 180] width 374 height 8
click at [445, 176] on header "Drawings" at bounding box center [438, 180] width 495 height 20
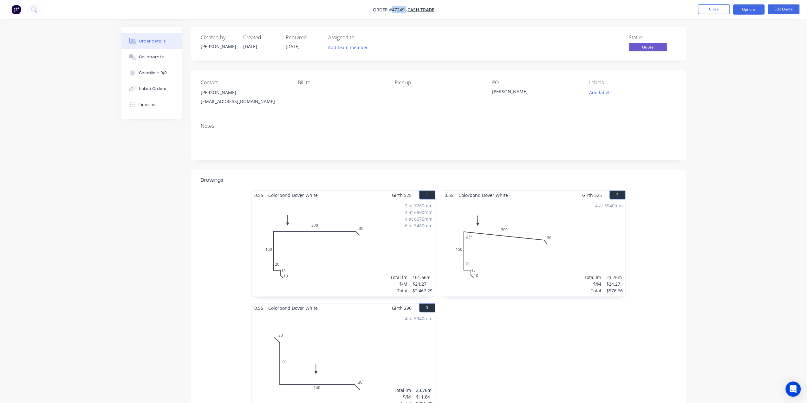
drag, startPoint x: 391, startPoint y: 10, endPoint x: 405, endPoint y: 9, distance: 13.3
click at [405, 9] on span "Order #47249 -" at bounding box center [390, 10] width 35 height 6
copy span "47249"
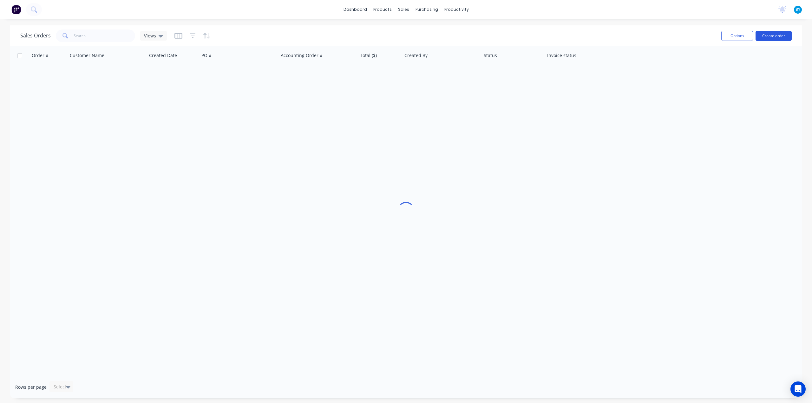
click at [775, 34] on button "Create order" at bounding box center [773, 36] width 36 height 10
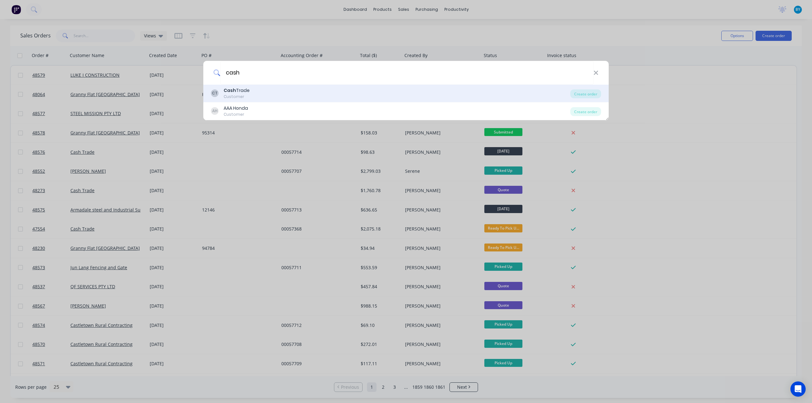
type input "cash"
click at [308, 92] on div "CT Cash Trade Customer" at bounding box center [390, 93] width 359 height 12
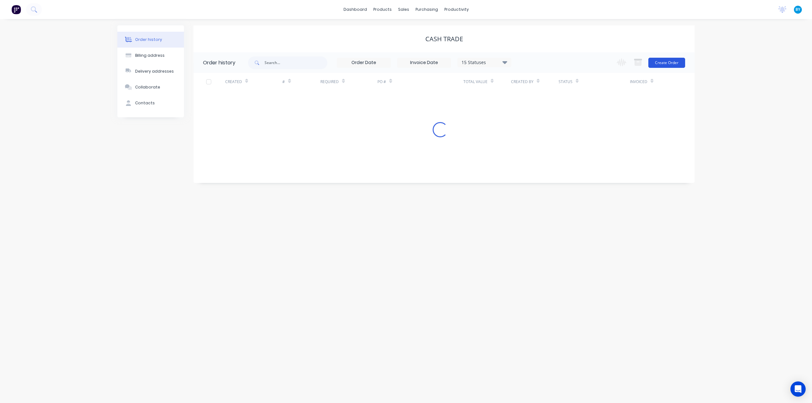
click at [670, 59] on button "Create Order" at bounding box center [666, 63] width 37 height 10
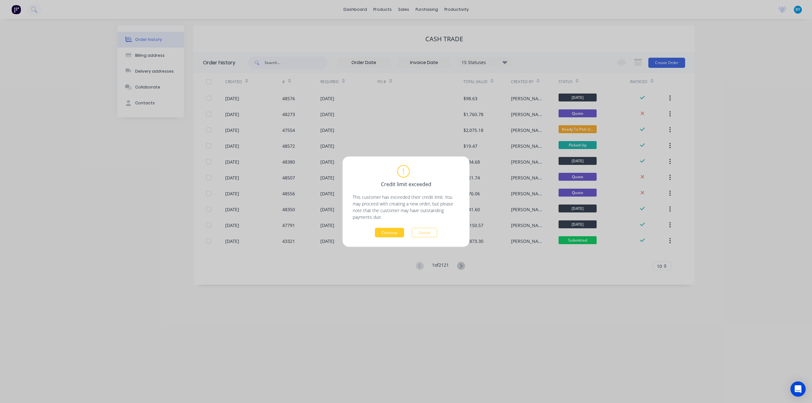
click at [398, 231] on button "Continue" at bounding box center [389, 233] width 29 height 10
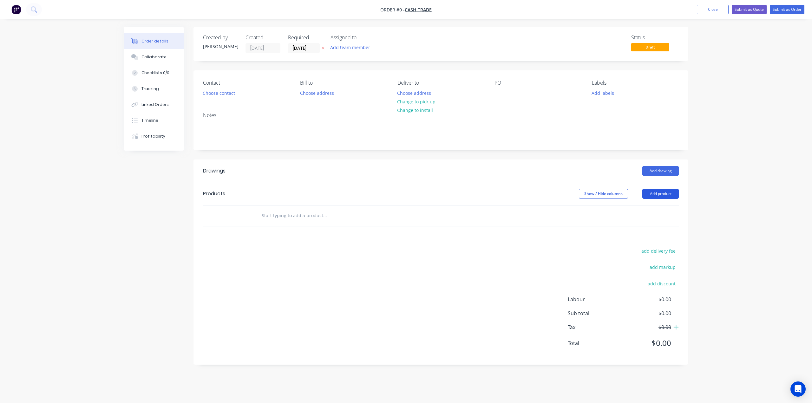
click at [661, 192] on button "Add product" at bounding box center [660, 194] width 36 height 10
click at [649, 222] on div "Basic product" at bounding box center [648, 222] width 49 height 9
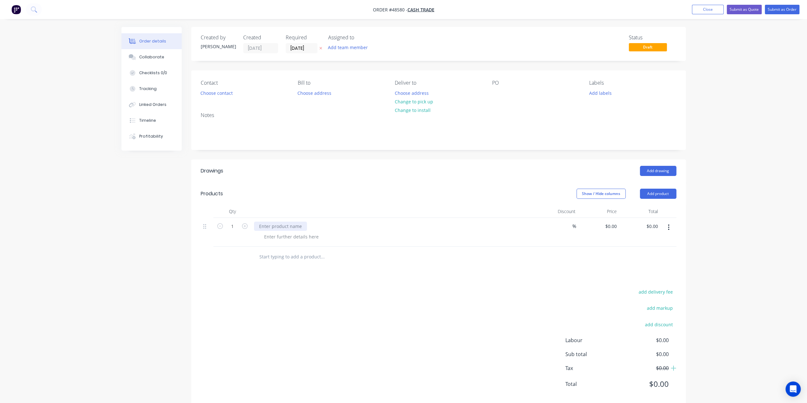
click at [273, 229] on div at bounding box center [280, 226] width 53 height 9
click at [654, 227] on input "0.00" at bounding box center [653, 226] width 15 height 9
type input "1818.19"
type input "$1,818.19"
drag, startPoint x: 581, startPoint y: 273, endPoint x: 583, endPoint y: 276, distance: 3.4
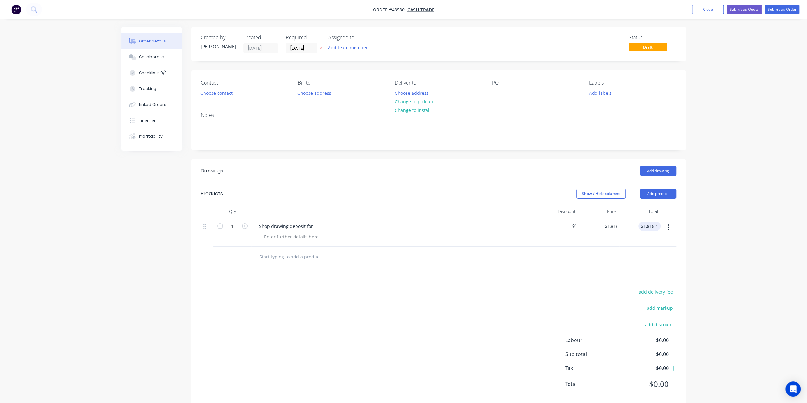
click at [581, 273] on div "Drawings Add drawing Products Show / Hide columns Add product Qty Discount Pric…" at bounding box center [438, 282] width 495 height 246
click at [660, 227] on input "1818.19" at bounding box center [651, 226] width 20 height 9
type input "1818.18"
type input "$1,818.18"
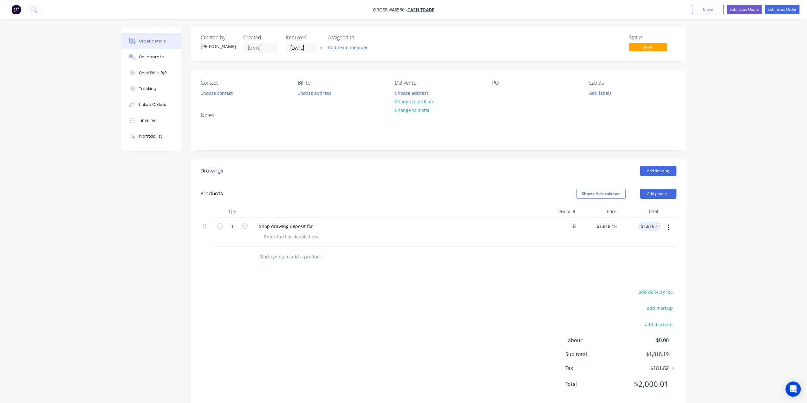
click at [733, 248] on div "Order details Collaborate Checklists 0/0 Tracking Linked Orders Timeline Profit…" at bounding box center [403, 207] width 807 height 415
click at [723, 247] on div "Order details Collaborate Checklists 0/0 Tracking Linked Orders Timeline Profit…" at bounding box center [403, 207] width 807 height 415
drag, startPoint x: 430, startPoint y: 277, endPoint x: 285, endPoint y: 261, distance: 145.8
click at [430, 276] on div "Drawings Add drawing Products Show / Hide columns Add product Qty Discount Pric…" at bounding box center [438, 282] width 495 height 246
click at [314, 226] on div "Shop drawing deposit for" at bounding box center [286, 226] width 64 height 9
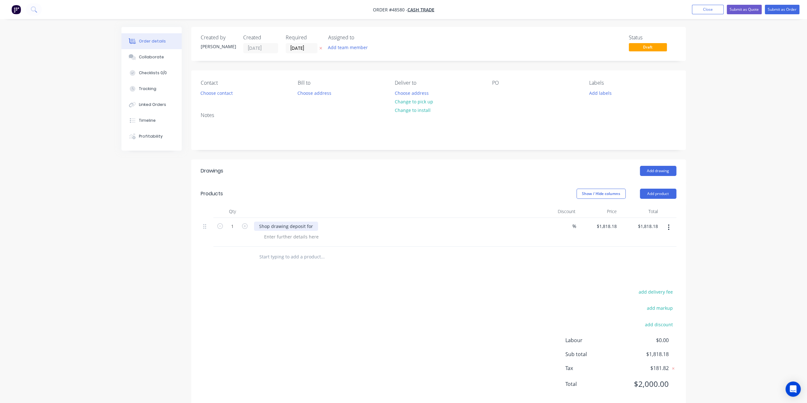
click at [313, 224] on div "Shop drawing deposit for" at bounding box center [286, 226] width 64 height 9
click at [358, 258] on input "text" at bounding box center [322, 256] width 127 height 13
click at [370, 273] on div "Drawings Add drawing Products Show / Hide columns Add product Qty Discount Pric…" at bounding box center [438, 282] width 495 height 246
click at [363, 284] on div "Drawings Add drawing Products Show / Hide columns Add product Qty Discount Pric…" at bounding box center [438, 282] width 495 height 246
click at [746, 6] on button "Submit as Quote" at bounding box center [744, 10] width 35 height 10
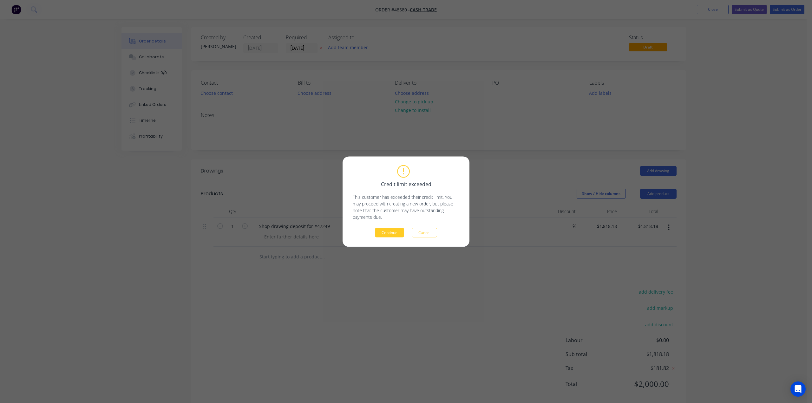
click at [390, 230] on button "Continue" at bounding box center [389, 233] width 29 height 10
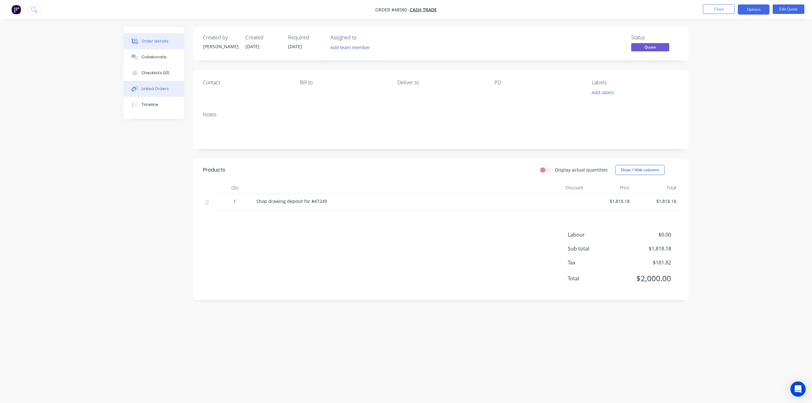
click at [161, 88] on div "Linked Orders" at bounding box center [154, 89] width 27 height 6
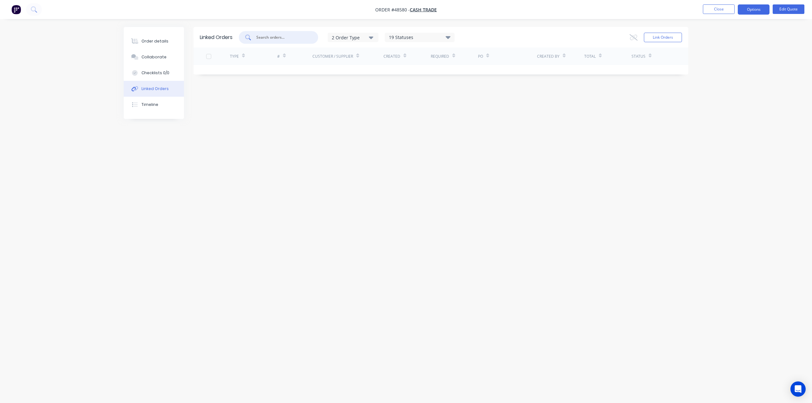
click at [271, 36] on input "text" at bounding box center [282, 37] width 53 height 6
click at [665, 29] on div "Linked Orders 2 Order Type 19 Statuses Sales Order Status All Archived Draft Qu…" at bounding box center [440, 37] width 495 height 21
click at [665, 36] on button "Link Orders" at bounding box center [663, 38] width 38 height 10
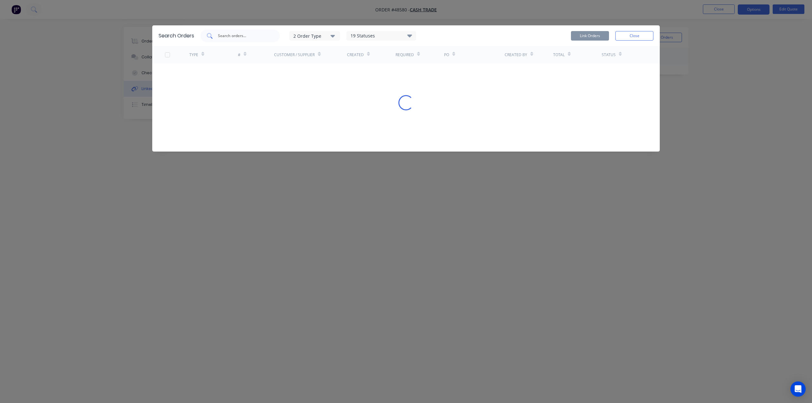
click at [240, 38] on input "text" at bounding box center [243, 36] width 53 height 6
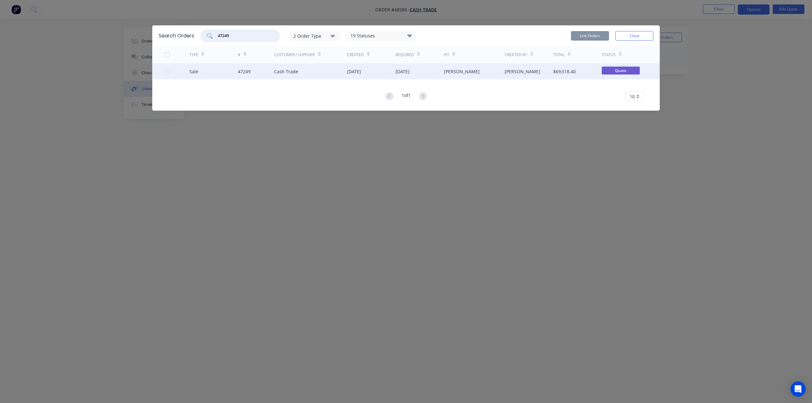
click at [169, 73] on div at bounding box center [167, 71] width 13 height 13
type input "47249"
click at [576, 35] on button "Link Orders" at bounding box center [590, 36] width 38 height 10
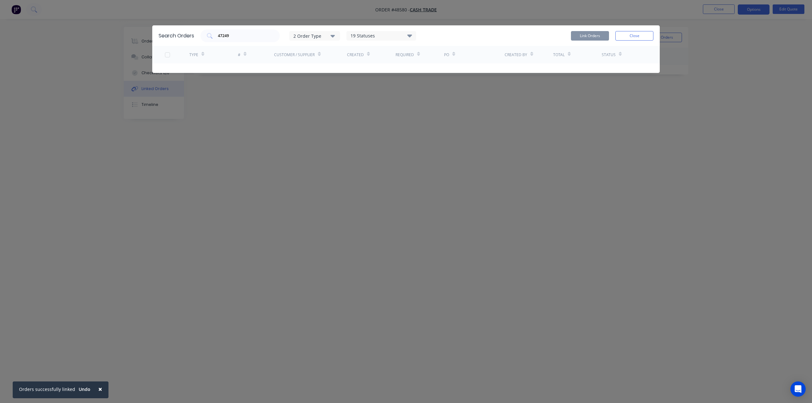
click at [631, 36] on button "Close" at bounding box center [634, 36] width 38 height 10
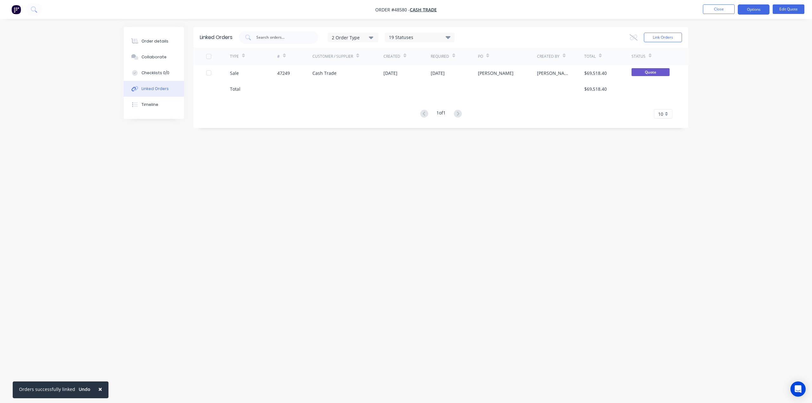
click at [743, 153] on div "Order details Collaborate Checklists 0/0 Linked Orders Timeline Order details C…" at bounding box center [406, 201] width 812 height 403
click at [153, 43] on div "Order details" at bounding box center [154, 41] width 27 height 6
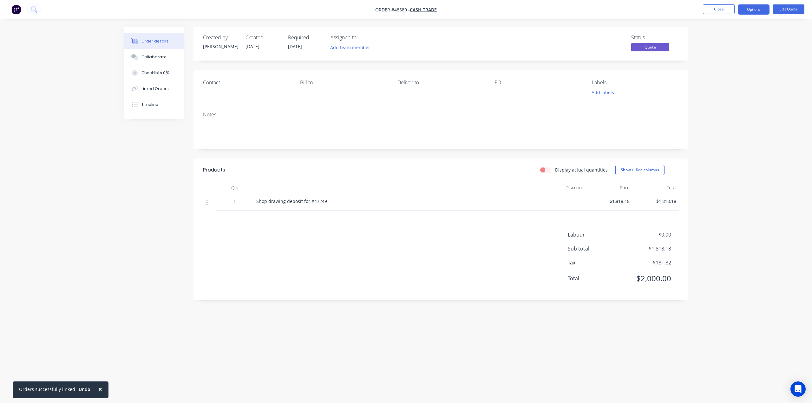
click at [726, 100] on div "Order details Collaborate Checklists 0/0 Linked Orders Timeline Order details C…" at bounding box center [406, 201] width 812 height 403
click at [750, 10] on button "Options" at bounding box center [753, 9] width 32 height 10
click at [736, 52] on div "Proforma Invoice" at bounding box center [734, 51] width 58 height 9
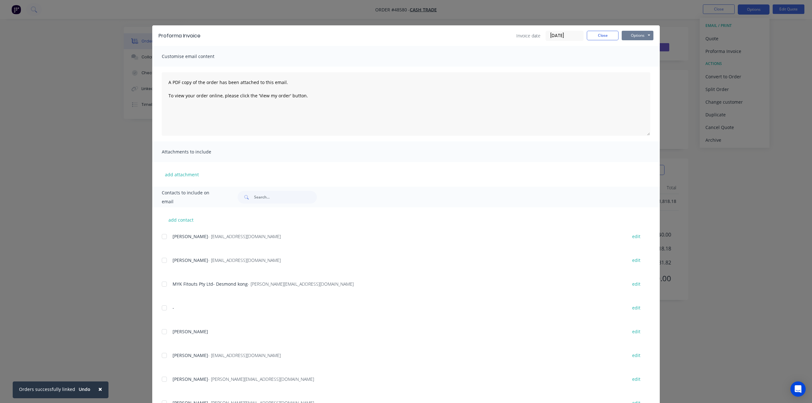
click at [633, 35] on button "Options" at bounding box center [637, 36] width 32 height 10
click at [629, 55] on button "Print" at bounding box center [641, 57] width 41 height 10
click at [767, 162] on div "Proforma Invoice Invoice date 28/08/25 Close Options Preview Print Email Custom…" at bounding box center [406, 201] width 812 height 403
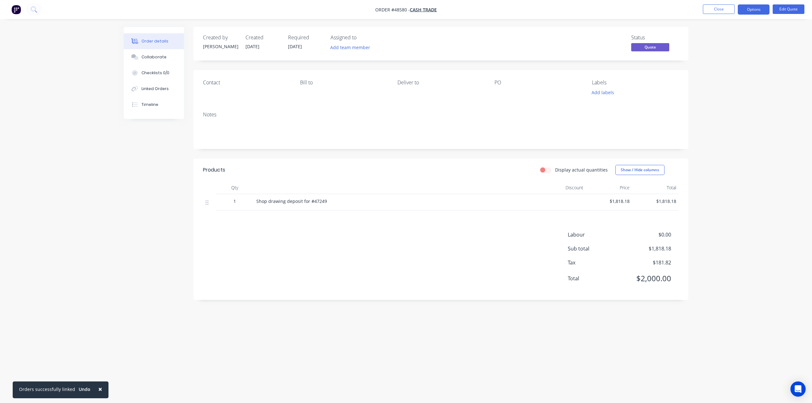
click at [433, 274] on div "Labour $0.00 Sub total $1,818.18 Tax $181.82 Total $2,000.00" at bounding box center [441, 261] width 476 height 60
click at [14, 12] on img "button" at bounding box center [16, 10] width 10 height 10
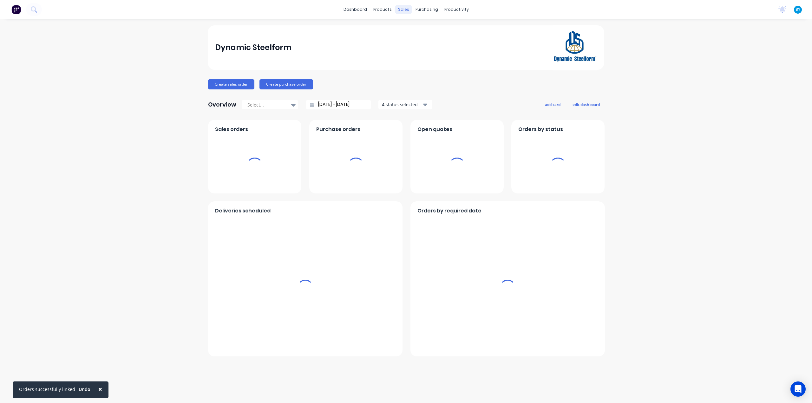
click at [400, 8] on div "sales" at bounding box center [403, 10] width 17 height 10
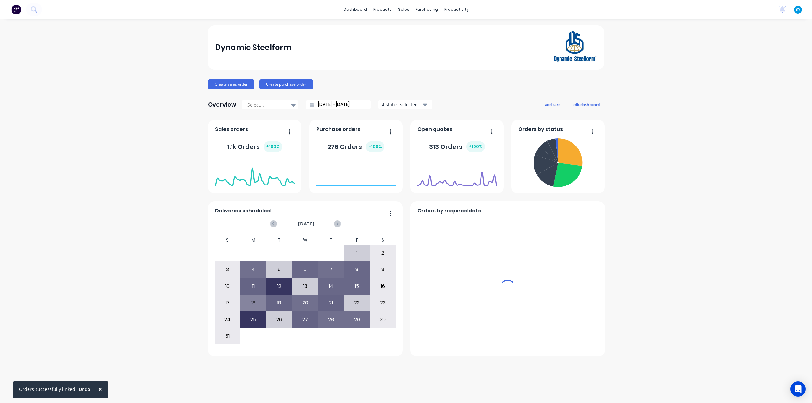
click at [402, 8] on div "sales" at bounding box center [403, 10] width 17 height 10
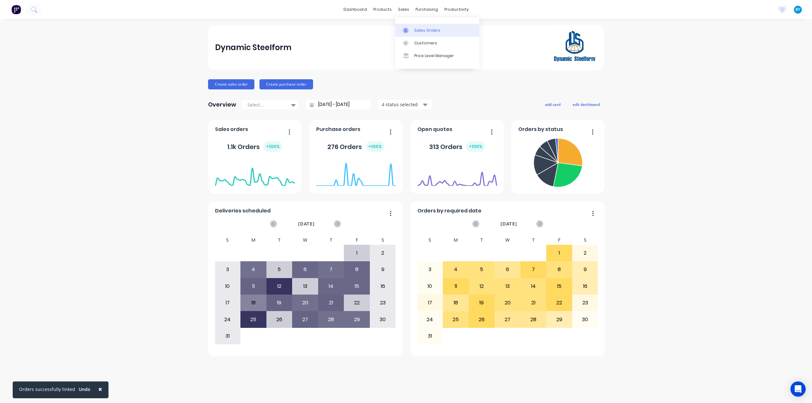
click at [413, 30] on link "Sales Orders" at bounding box center [437, 30] width 84 height 13
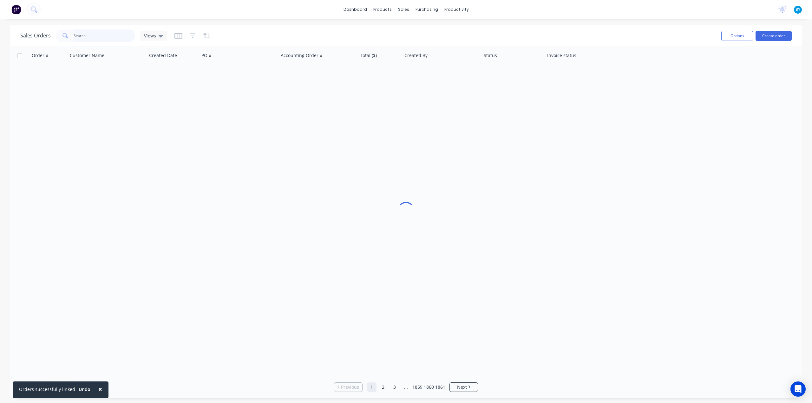
drag, startPoint x: 86, startPoint y: 30, endPoint x: 89, endPoint y: 36, distance: 7.7
click at [93, 34] on input "text" at bounding box center [105, 35] width 62 height 13
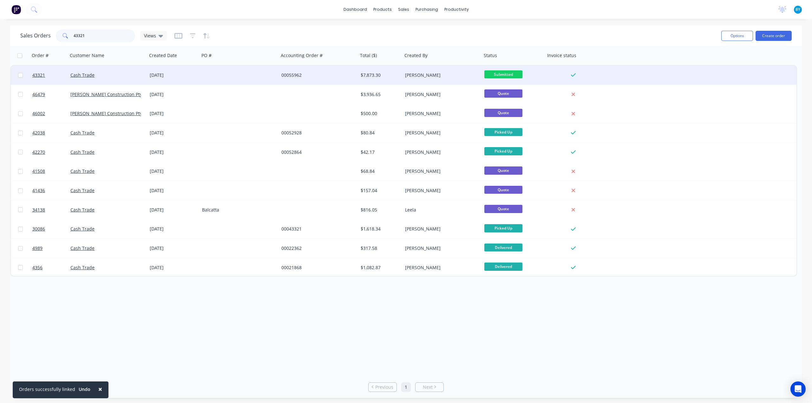
type input "43321"
click at [115, 69] on div "Cash Trade" at bounding box center [107, 75] width 79 height 19
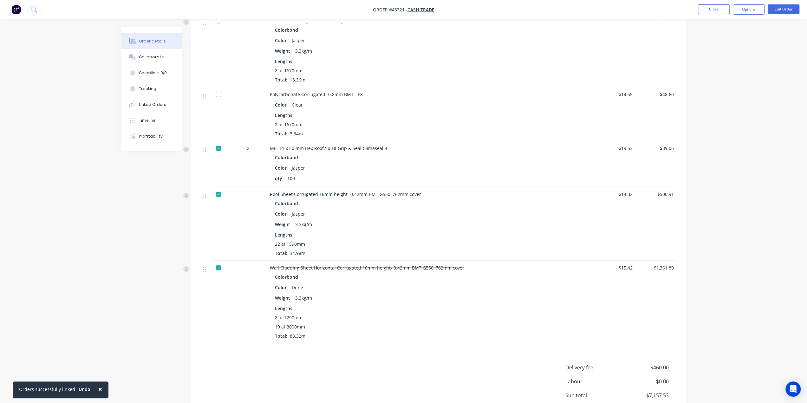
scroll to position [1585, 0]
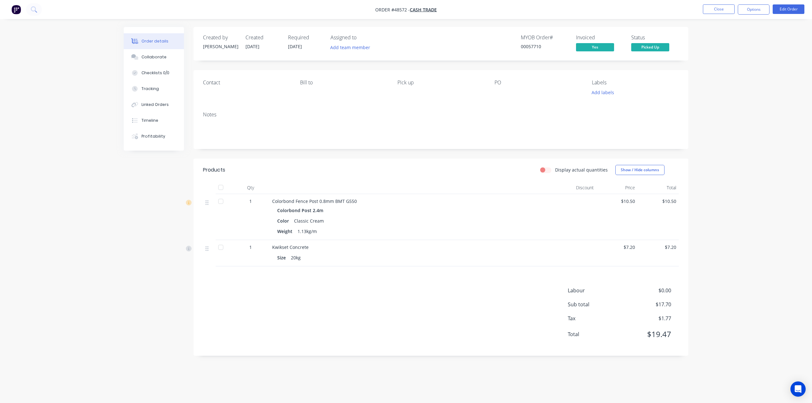
click at [19, 12] on img "button" at bounding box center [16, 10] width 10 height 10
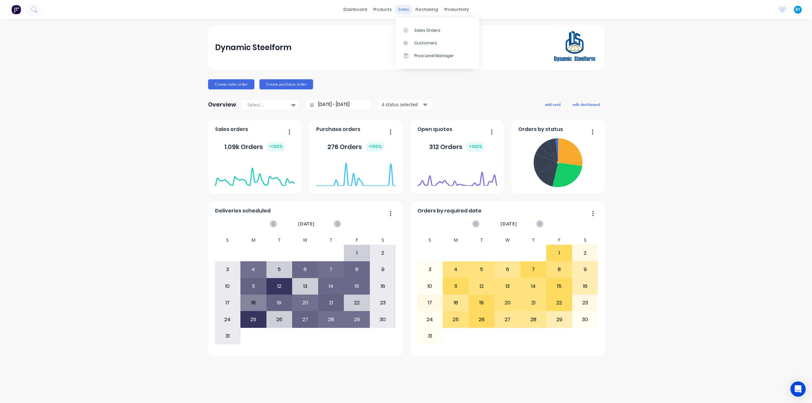
click at [409, 9] on div "sales" at bounding box center [403, 10] width 17 height 10
click at [410, 24] on link "Sales Orders" at bounding box center [437, 30] width 84 height 13
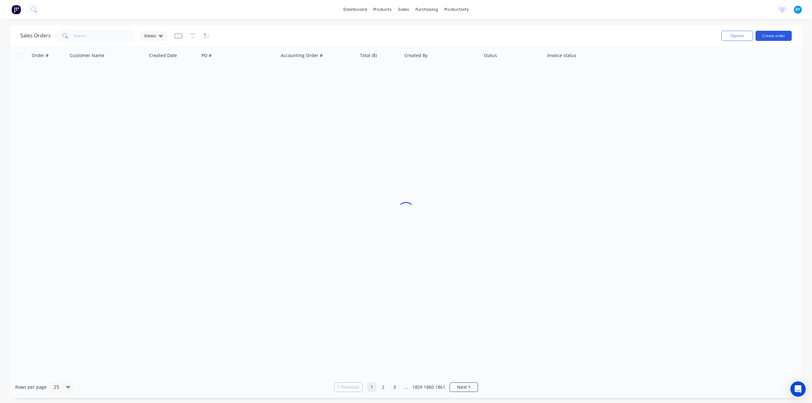
click at [774, 33] on button "Create order" at bounding box center [773, 36] width 36 height 10
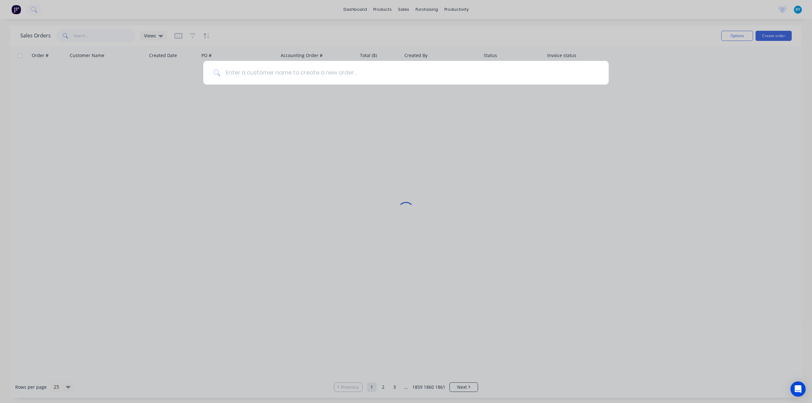
click at [315, 73] on input at bounding box center [409, 73] width 378 height 24
type input "s"
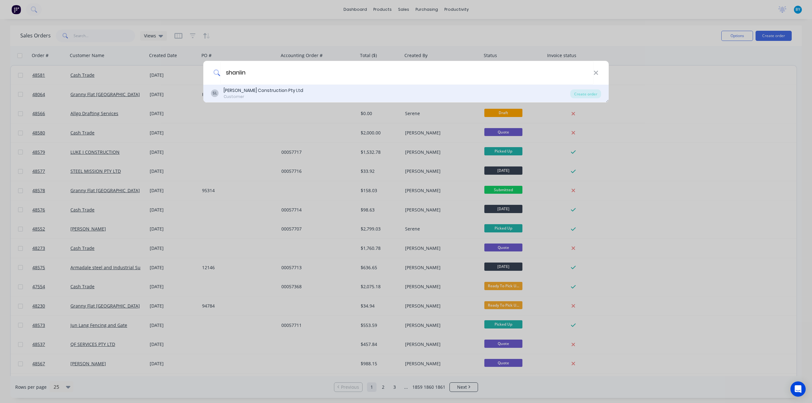
type input "shanlin"
click at [300, 97] on div "SL Shan Lin Construction Pty Ltd Customer" at bounding box center [390, 93] width 359 height 12
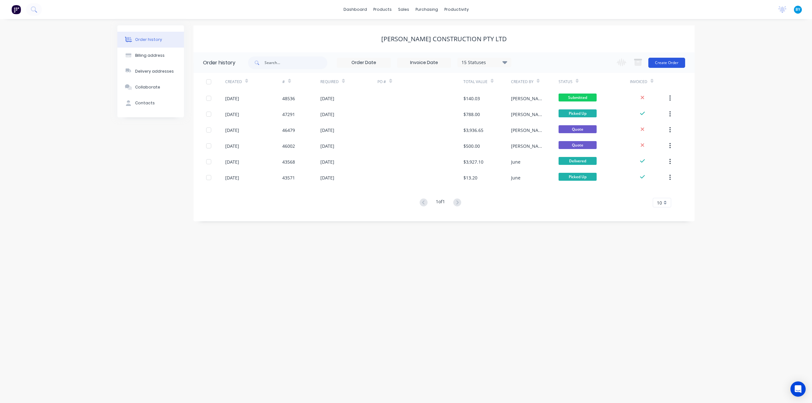
click at [661, 63] on button "Create Order" at bounding box center [666, 63] width 37 height 10
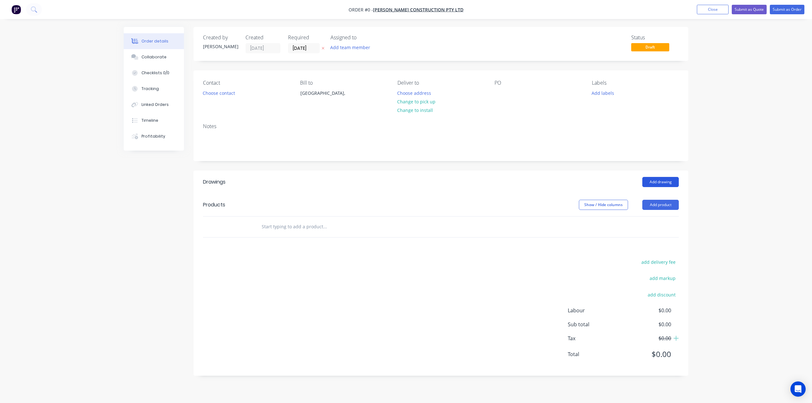
click at [655, 181] on button "Add drawing" at bounding box center [660, 182] width 36 height 10
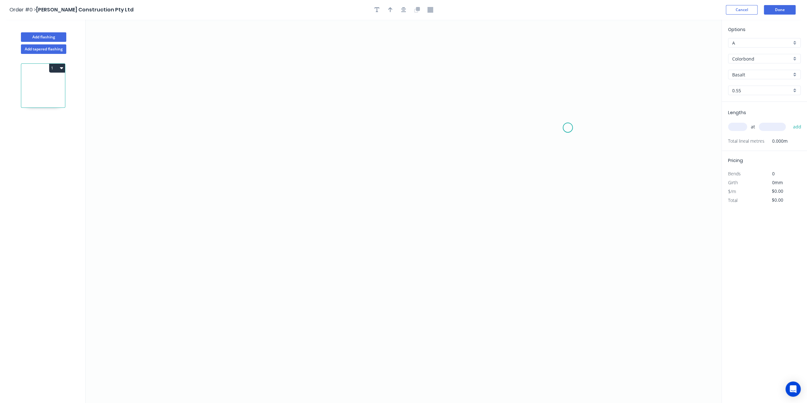
click at [568, 127] on icon "0" at bounding box center [404, 211] width 636 height 383
click at [559, 116] on icon at bounding box center [563, 121] width 9 height 11
click at [340, 109] on icon "0 ?" at bounding box center [404, 211] width 636 height 383
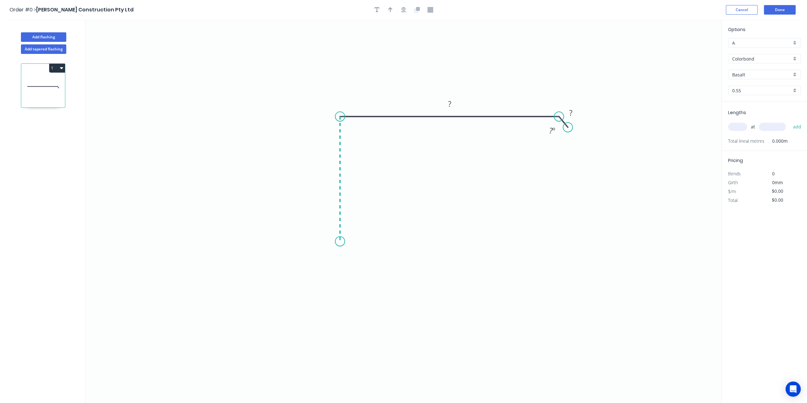
click at [336, 241] on icon "0 ? ? ? º" at bounding box center [404, 211] width 636 height 383
click at [337, 243] on circle at bounding box center [340, 242] width 10 height 10
click at [331, 252] on icon "0 ? ? ? ? º" at bounding box center [404, 211] width 636 height 383
click at [568, 127] on circle at bounding box center [569, 126] width 10 height 10
click at [330, 251] on circle at bounding box center [330, 252] width 10 height 10
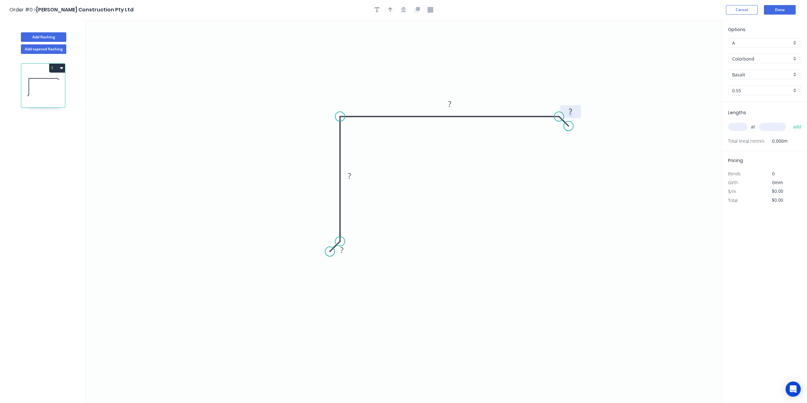
click at [570, 111] on tspan "?" at bounding box center [570, 111] width 3 height 10
click at [389, 7] on icon "button" at bounding box center [390, 10] width 4 height 6
type input "$15.53"
drag, startPoint x: 687, startPoint y: 49, endPoint x: 405, endPoint y: 97, distance: 286.8
click at [405, 97] on icon at bounding box center [406, 88] width 6 height 20
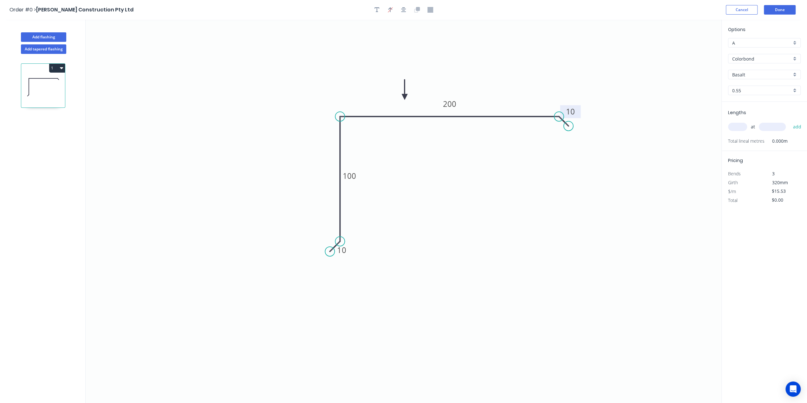
click at [727, 124] on div "Lengths at add Total lineal metres 0.000m" at bounding box center [764, 126] width 85 height 49
click at [734, 127] on input "text" at bounding box center [737, 127] width 19 height 8
type input "2"
type input "3500"
click at [789, 121] on button "add" at bounding box center [796, 126] width 15 height 11
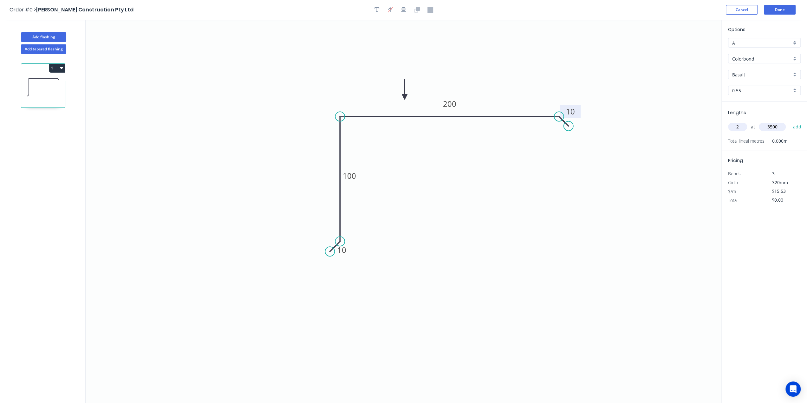
type input "$108.71"
click at [756, 72] on input "Basalt" at bounding box center [761, 74] width 59 height 7
click at [758, 89] on div "Monument" at bounding box center [764, 92] width 72 height 11
type input "Monument"
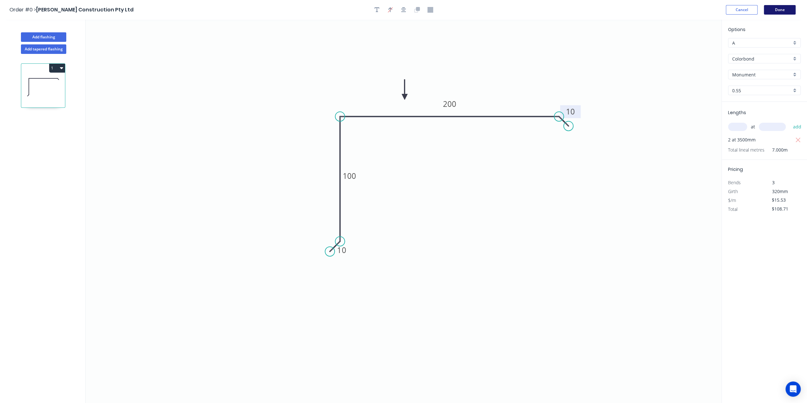
click at [780, 12] on button "Done" at bounding box center [780, 10] width 32 height 10
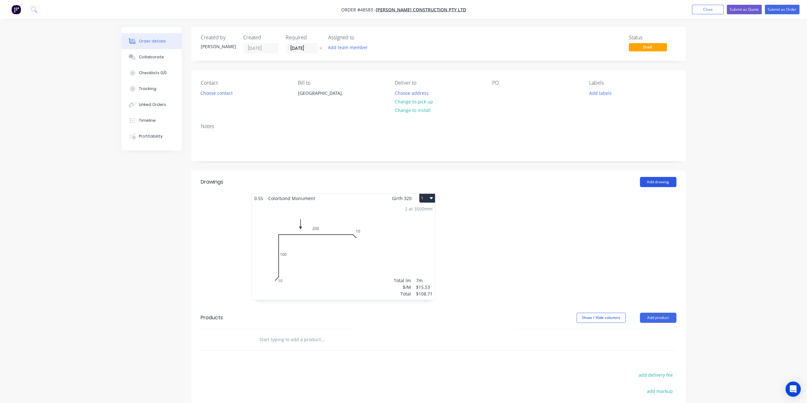
click at [657, 179] on button "Add drawing" at bounding box center [658, 182] width 36 height 10
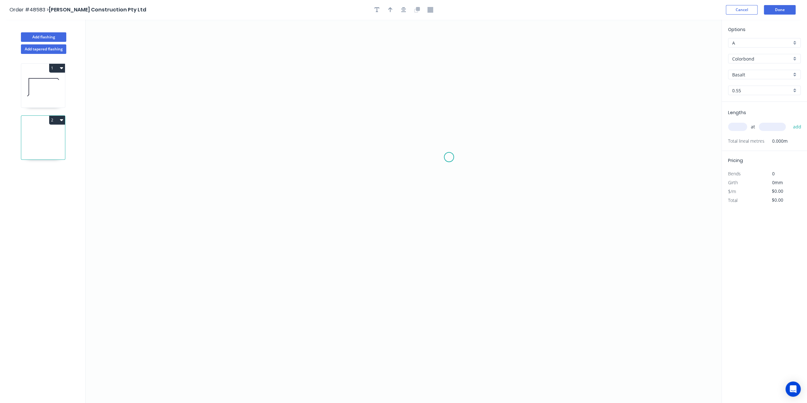
click at [464, 156] on icon "0" at bounding box center [404, 211] width 636 height 383
click at [456, 149] on icon "0" at bounding box center [404, 211] width 636 height 383
click at [333, 148] on icon "0 ?" at bounding box center [404, 211] width 636 height 383
click at [336, 275] on icon "0 ? ?" at bounding box center [404, 211] width 636 height 383
click at [341, 284] on icon "0 ? ? ?" at bounding box center [404, 211] width 636 height 383
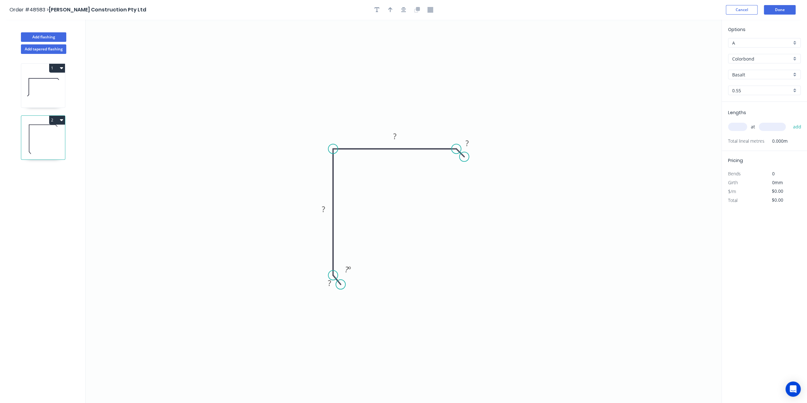
drag, startPoint x: 623, startPoint y: 216, endPoint x: 548, endPoint y: 183, distance: 82.3
click at [622, 215] on icon "0 ? ? ? ? ? º" at bounding box center [404, 211] width 636 height 383
click at [465, 143] on tspan "?" at bounding box center [466, 143] width 3 height 10
click at [341, 284] on circle at bounding box center [341, 283] width 10 height 10
type input "$9.31"
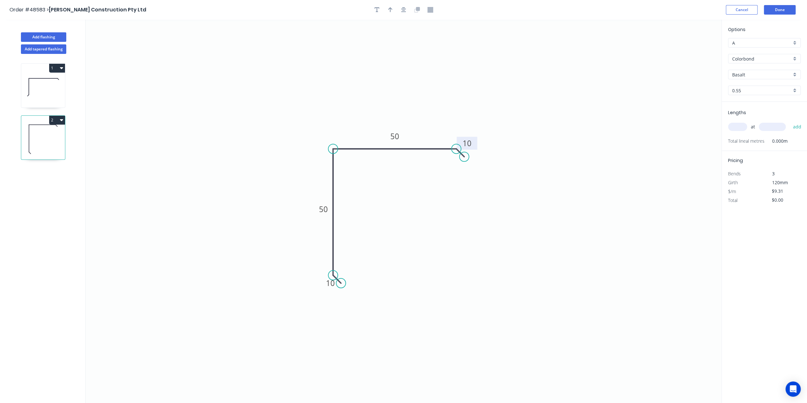
click at [738, 126] on input "text" at bounding box center [737, 127] width 19 height 8
type input "4"
type input "3000"
click at [789, 121] on button "add" at bounding box center [796, 126] width 15 height 11
type input "$111.72"
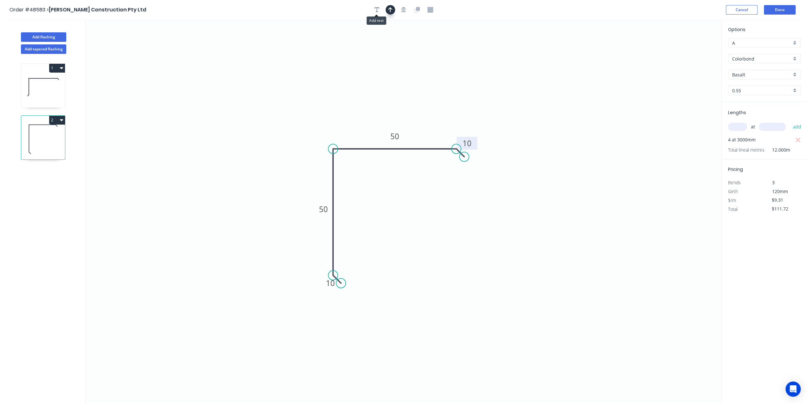
click at [391, 10] on icon "button" at bounding box center [390, 10] width 4 height 6
drag, startPoint x: 689, startPoint y: 50, endPoint x: 363, endPoint y: 134, distance: 336.7
click at [365, 134] on icon at bounding box center [365, 127] width 6 height 20
click at [794, 59] on div "Colorbond" at bounding box center [764, 59] width 73 height 10
click at [772, 55] on input "text" at bounding box center [761, 58] width 59 height 7
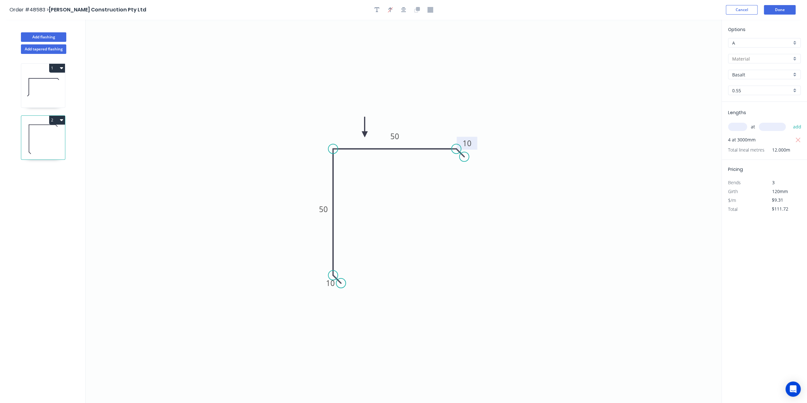
drag, startPoint x: 802, startPoint y: 78, endPoint x: 798, endPoint y: 75, distance: 5.7
click at [802, 78] on div "Options A A Colorbond Zincalume Basalt Basalt 0.55 0.55" at bounding box center [764, 64] width 85 height 76
click at [797, 74] on div "Basalt" at bounding box center [764, 75] width 73 height 10
click at [749, 98] on div "Dune" at bounding box center [764, 99] width 72 height 11
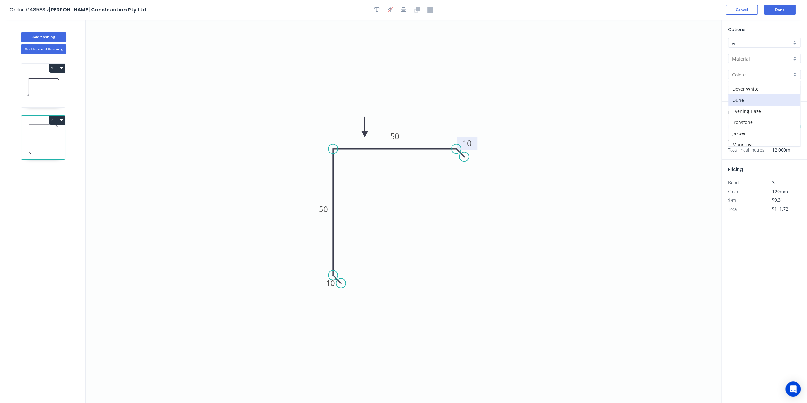
type input "Dune"
click at [777, 10] on button "Done" at bounding box center [780, 10] width 32 height 10
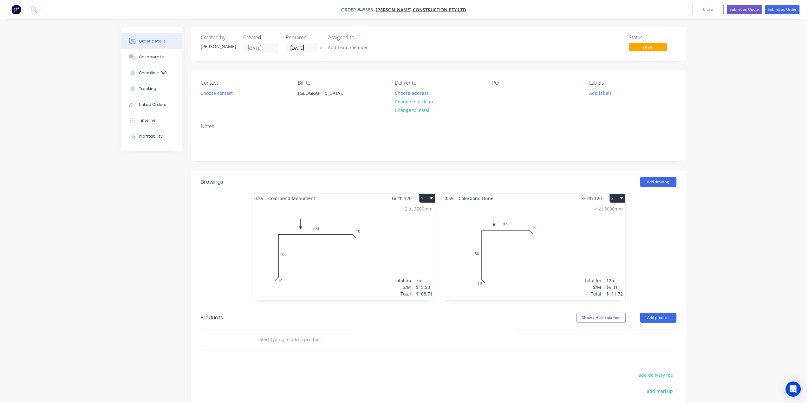
drag, startPoint x: 709, startPoint y: 260, endPoint x: 704, endPoint y: 255, distance: 7.0
click at [709, 259] on div "Order details Collaborate Checklists 0/0 Tracking Linked Orders Timeline Profit…" at bounding box center [403, 249] width 807 height 498
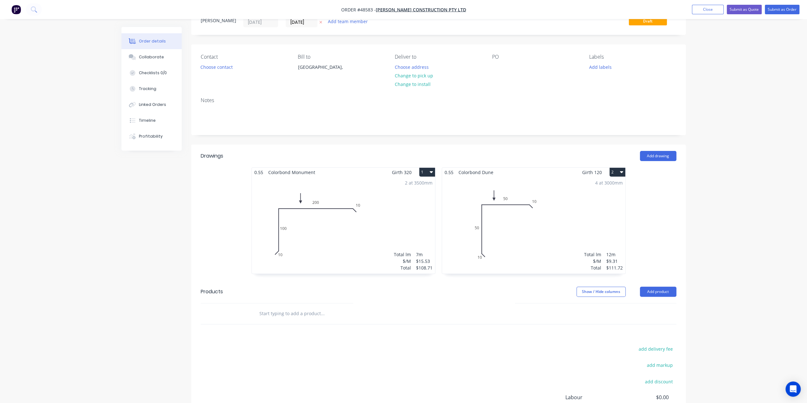
scroll to position [42, 0]
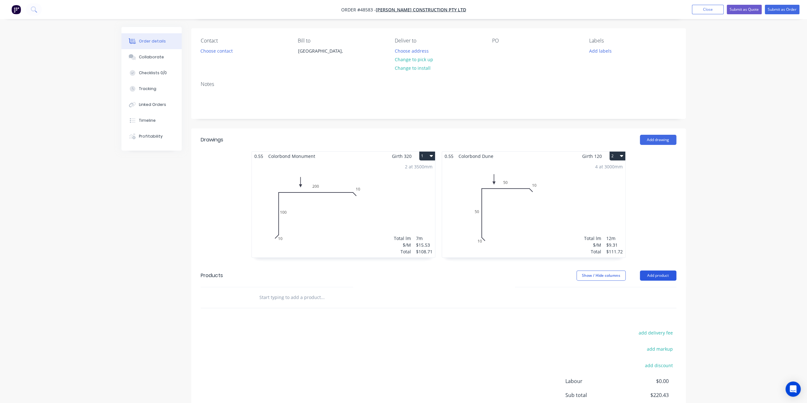
click at [652, 276] on button "Add product" at bounding box center [658, 275] width 36 height 10
click at [631, 290] on div "Product catalogue" at bounding box center [646, 291] width 49 height 9
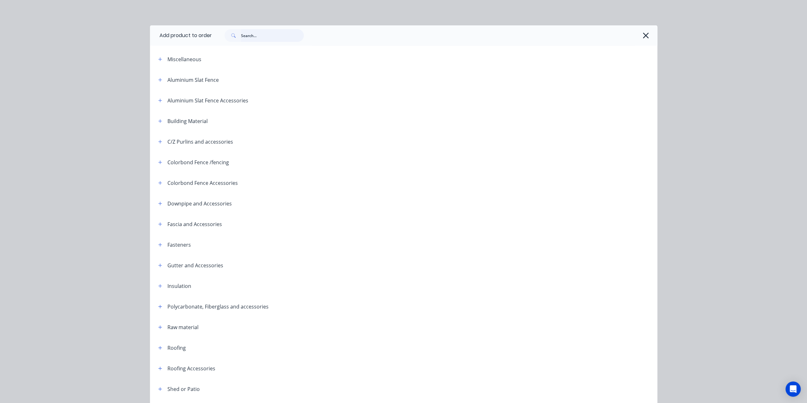
click at [245, 35] on input "text" at bounding box center [272, 35] width 63 height 13
click at [128, 88] on div "Add product to order Miscellaneous Aluminium Slat Fence Aluminium Slat Fence Ac…" at bounding box center [403, 201] width 807 height 403
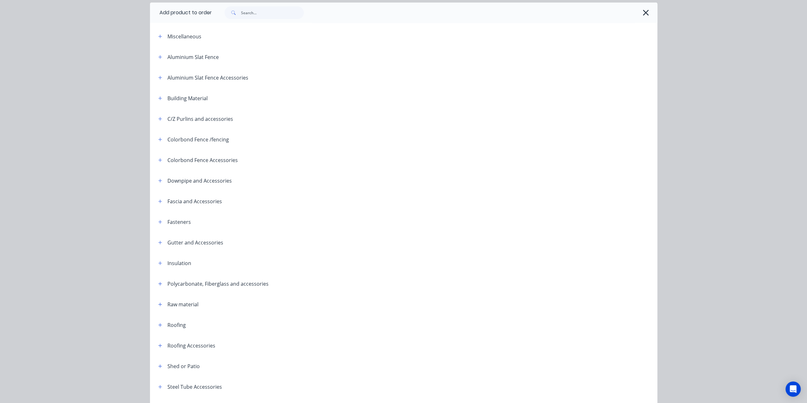
scroll to position [84, 0]
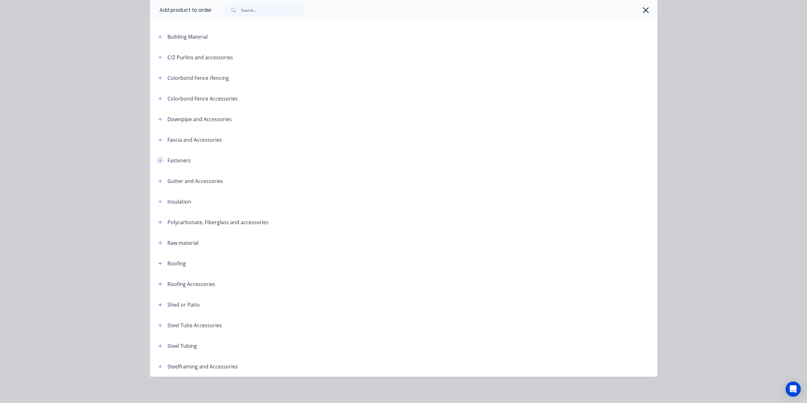
click at [159, 160] on icon "button" at bounding box center [160, 160] width 4 height 4
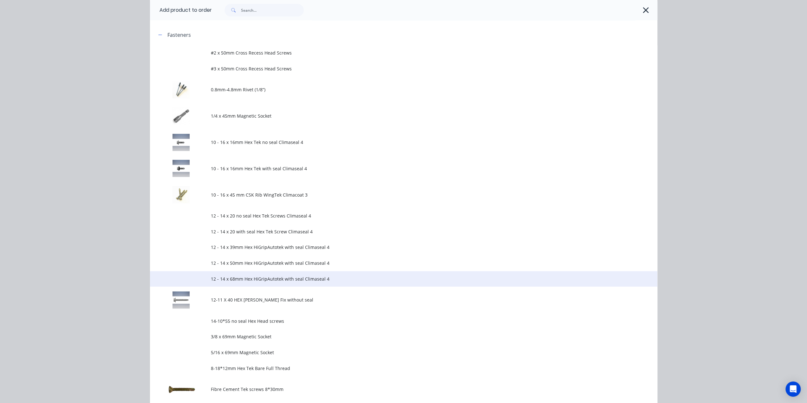
scroll to position [285, 0]
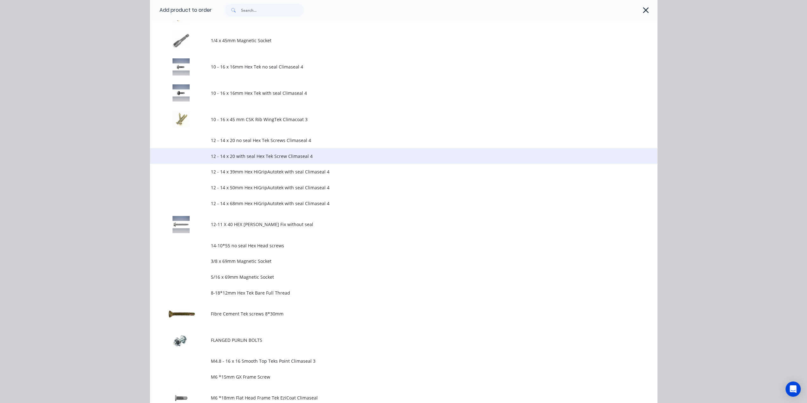
click at [329, 156] on span "12 - 14 x 20 with seal Hex Tek Screw Climaseal 4" at bounding box center [389, 156] width 357 height 7
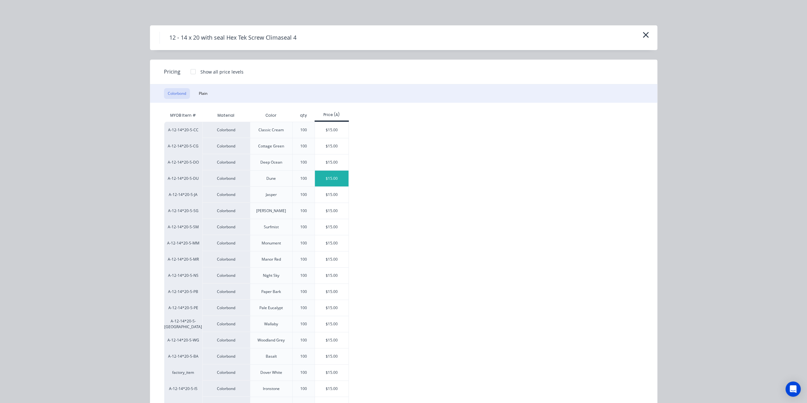
click at [333, 180] on div "$15.00" at bounding box center [332, 179] width 34 height 16
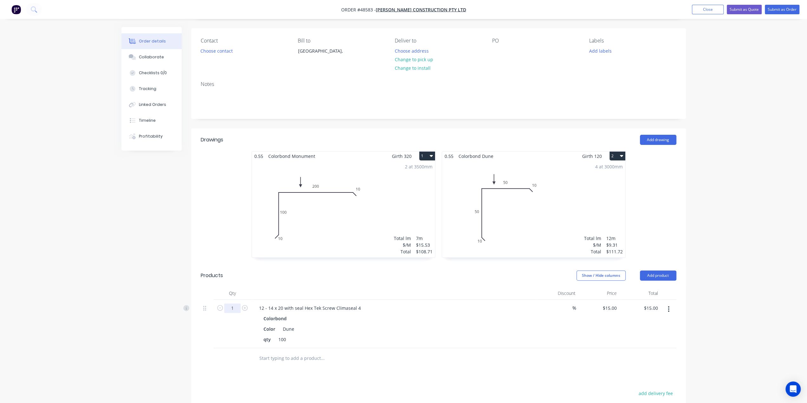
click at [233, 307] on input "1" at bounding box center [232, 308] width 16 height 10
type input "5"
type input "$75.00"
click at [112, 258] on div "Order details Collaborate Checklists 0/0 Tracking Linked Orders Timeline Profit…" at bounding box center [403, 237] width 807 height 559
click at [183, 232] on div "Created by Bob Created 28/08/25 Required 28/08/25 Assigned to Add team member S…" at bounding box center [403, 251] width 564 height 532
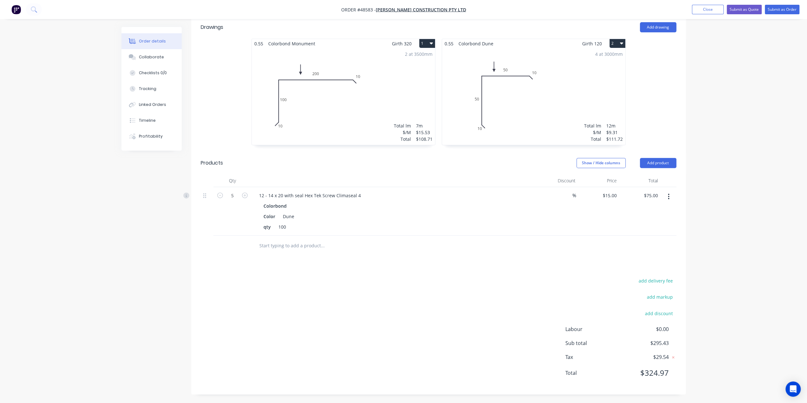
scroll to position [17, 0]
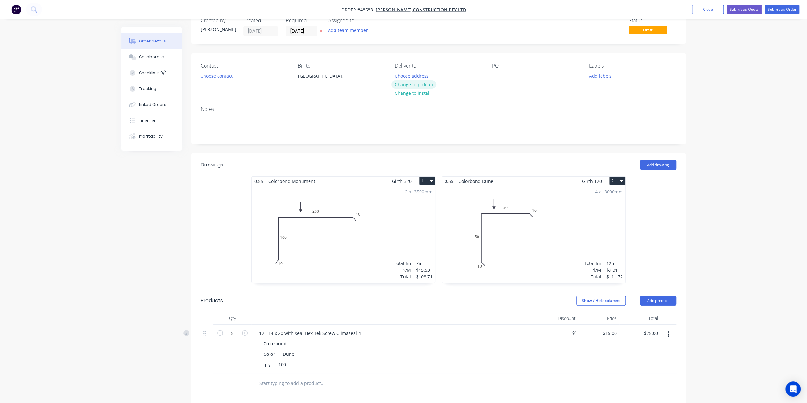
click at [420, 85] on button "Change to pick up" at bounding box center [413, 84] width 45 height 9
click at [229, 76] on button "Choose contact" at bounding box center [216, 75] width 39 height 9
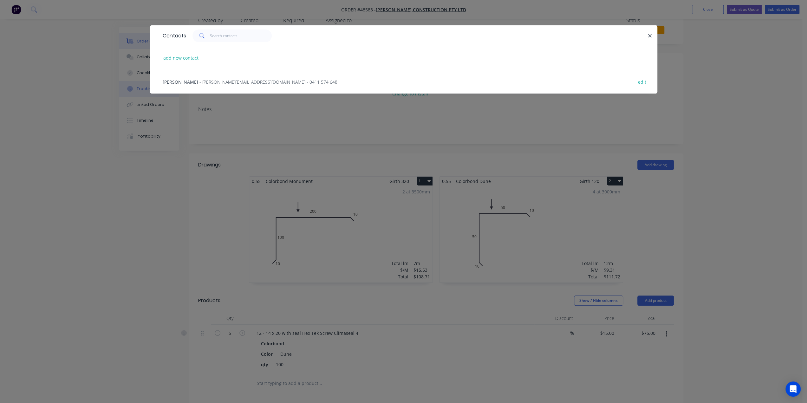
click at [171, 81] on span "Huang" at bounding box center [181, 82] width 36 height 6
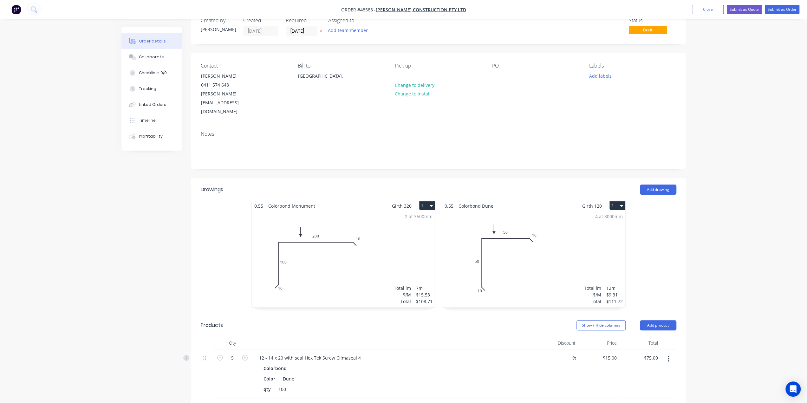
click at [744, 82] on div "Order details Collaborate Checklists 0/0 Tracking Linked Orders Timeline Profit…" at bounding box center [403, 274] width 807 height 583
click at [740, 9] on button "Submit as Quote" at bounding box center [744, 10] width 35 height 10
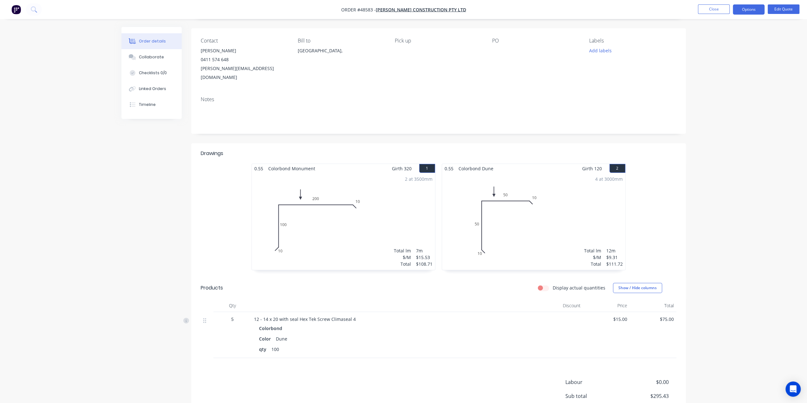
scroll to position [87, 0]
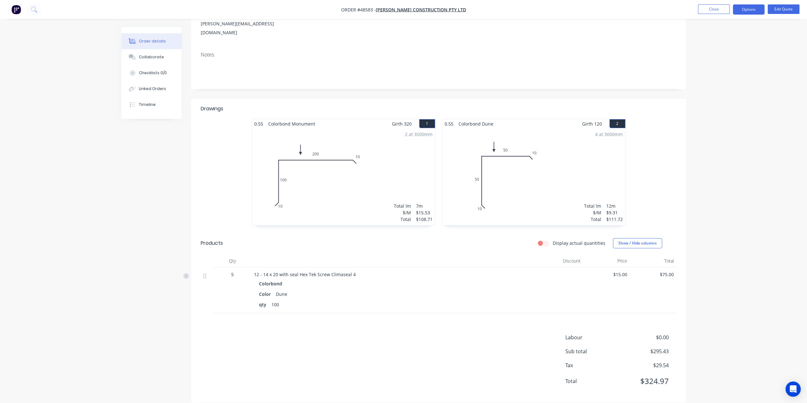
click at [725, 232] on div "Order details Collaborate Checklists 0/0 Linked Orders Timeline Order details C…" at bounding box center [403, 162] width 807 height 499
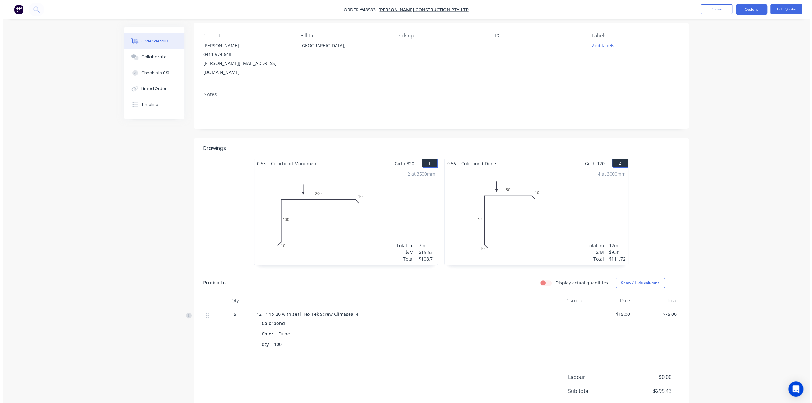
scroll to position [0, 0]
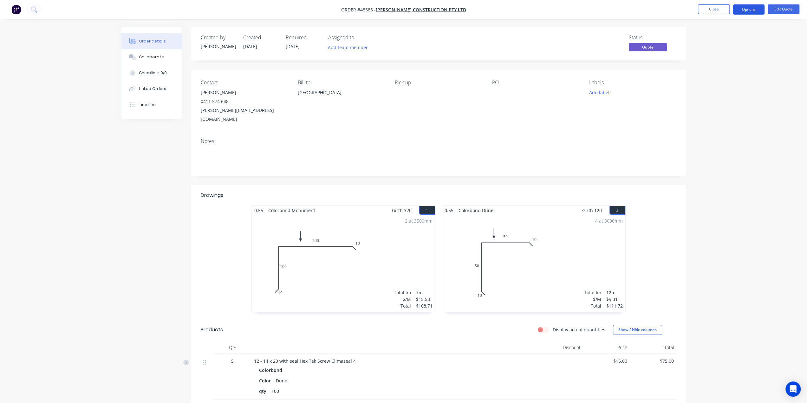
click at [745, 9] on button "Options" at bounding box center [749, 9] width 32 height 10
click at [711, 42] on div "Quote" at bounding box center [729, 38] width 58 height 9
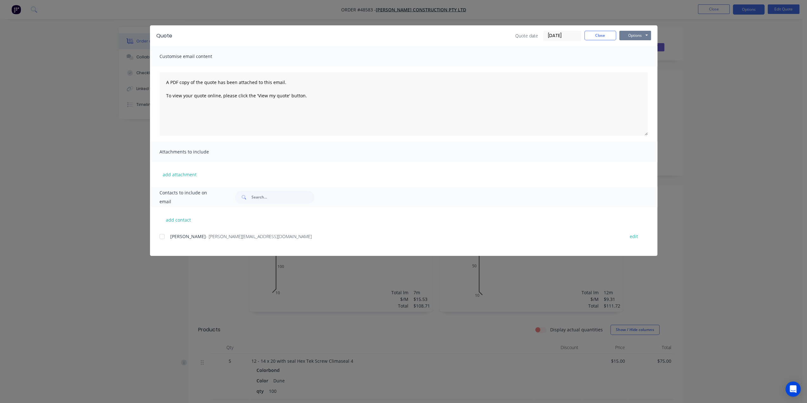
click at [631, 36] on button "Options" at bounding box center [635, 36] width 32 height 10
click at [631, 55] on button "Print" at bounding box center [639, 57] width 41 height 10
click at [741, 73] on div "Quote Quote date 28/08/25 Close Options Preview Print Email Customise email con…" at bounding box center [403, 201] width 807 height 403
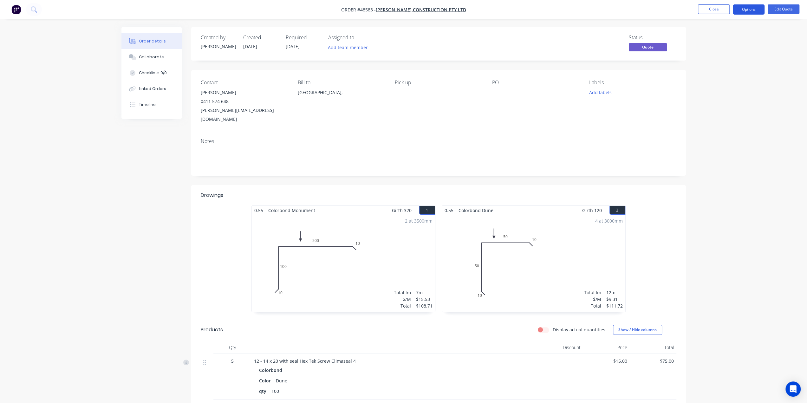
click at [744, 7] on button "Options" at bounding box center [749, 9] width 32 height 10
click at [733, 75] on div "Convert to Order" at bounding box center [729, 76] width 58 height 9
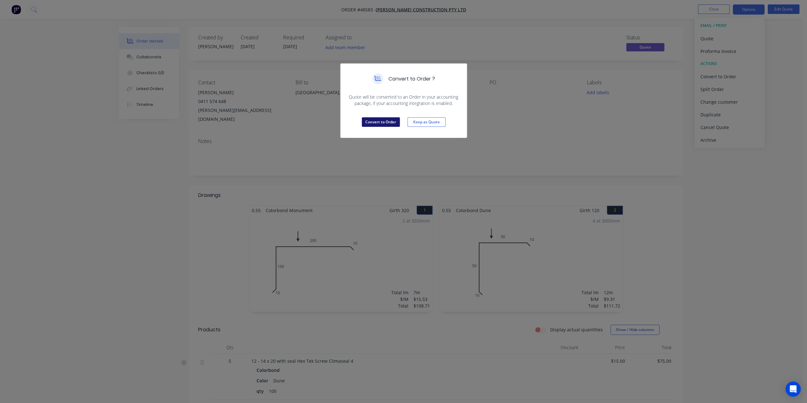
click at [379, 125] on button "Convert to Order" at bounding box center [381, 122] width 38 height 10
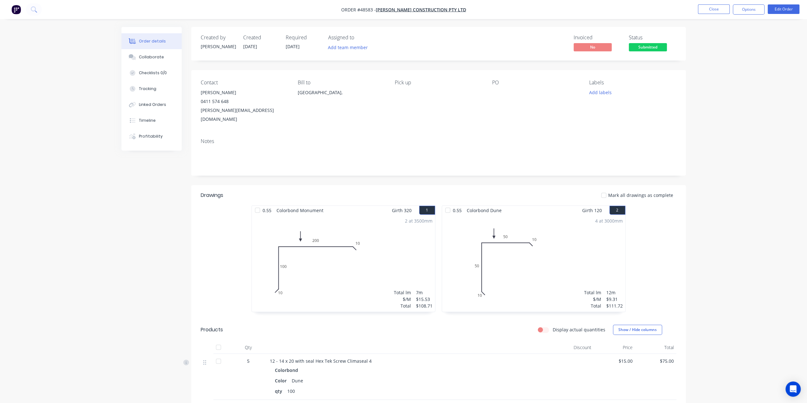
click at [760, 128] on div "Order details Collaborate Checklists 0/0 Tracking Linked Orders Timeline Profit…" at bounding box center [403, 249] width 807 height 499
click at [747, 10] on button "Options" at bounding box center [749, 9] width 32 height 10
click at [726, 79] on div "Work Order" at bounding box center [729, 76] width 58 height 9
click at [732, 75] on div "Custom" at bounding box center [729, 76] width 58 height 9
click at [725, 66] on div "Without pricing" at bounding box center [729, 63] width 58 height 9
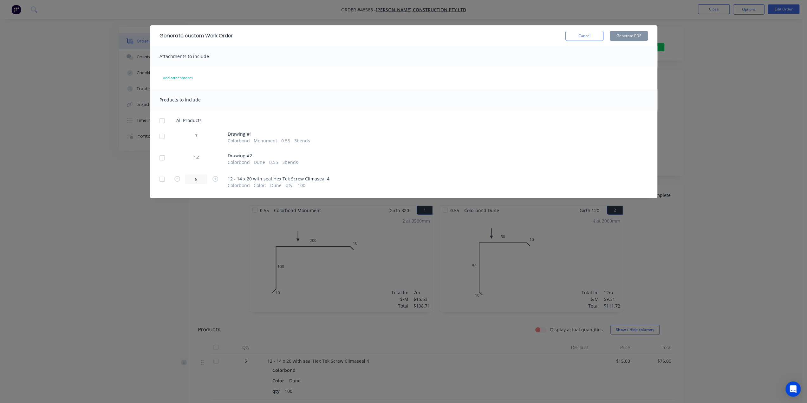
drag, startPoint x: 691, startPoint y: 109, endPoint x: 722, endPoint y: 49, distance: 67.2
click at [691, 108] on div "Generate custom Work Order Cancel Generate PDF Attachments to include add attac…" at bounding box center [403, 201] width 807 height 403
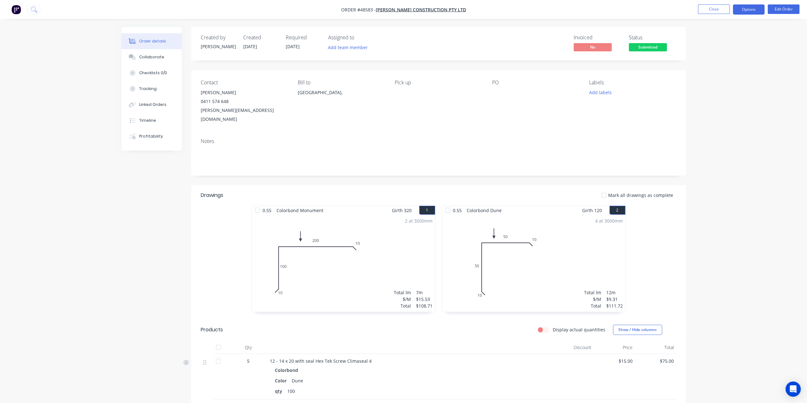
click at [742, 10] on button "Options" at bounding box center [749, 9] width 32 height 10
drag, startPoint x: 737, startPoint y: 232, endPoint x: 762, endPoint y: 33, distance: 200.6
click at [739, 226] on div "Order details Collaborate Checklists 0/0 Tracking Linked Orders Timeline Profit…" at bounding box center [403, 249] width 807 height 499
click at [776, 7] on button "Edit Order" at bounding box center [784, 9] width 32 height 10
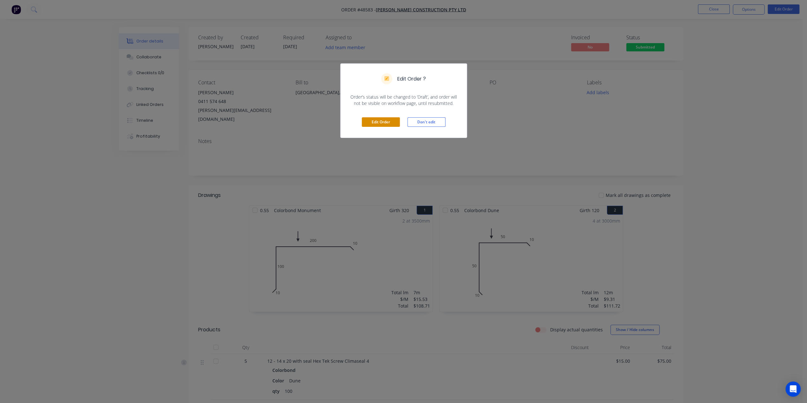
click at [384, 121] on button "Edit Order" at bounding box center [381, 122] width 38 height 10
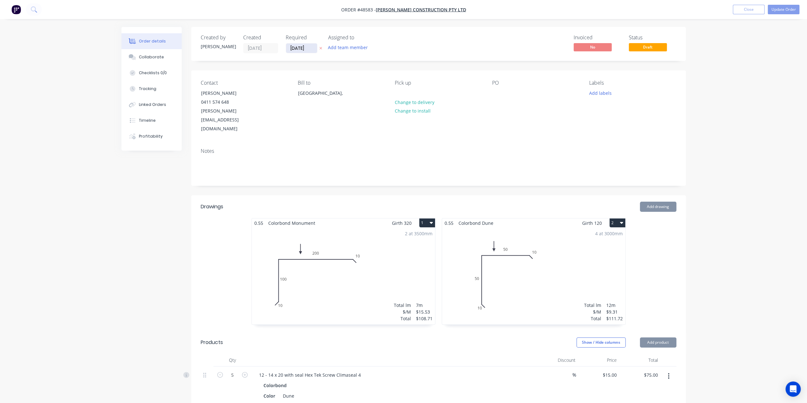
click at [299, 49] on input "[DATE]" at bounding box center [301, 48] width 31 height 10
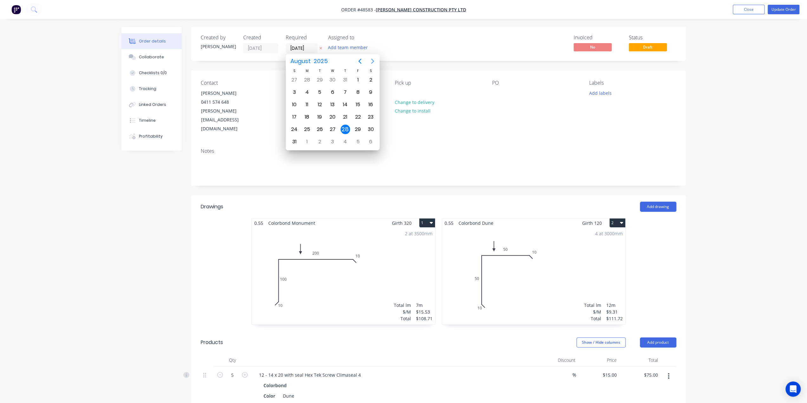
click at [376, 60] on icon "Next page" at bounding box center [373, 61] width 8 height 8
click at [346, 79] on div "4" at bounding box center [346, 80] width 10 height 10
type input "04/09/25"
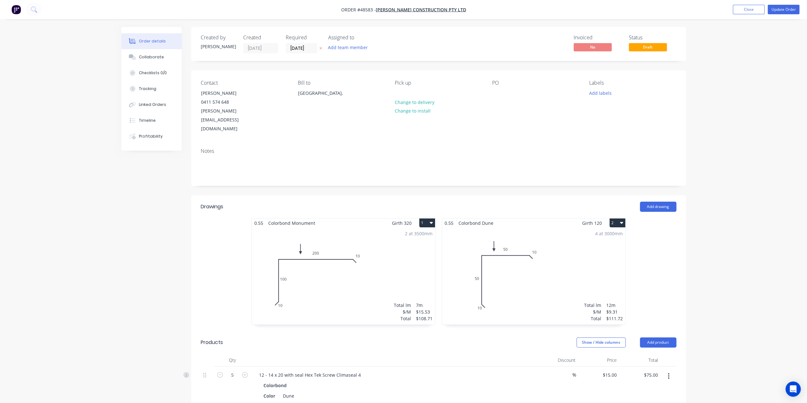
click at [775, 104] on div "Order details Collaborate Checklists 0/0 Tracking Linked Orders Timeline Profit…" at bounding box center [403, 291] width 807 height 583
click at [777, 12] on button "Update Order" at bounding box center [784, 10] width 32 height 10
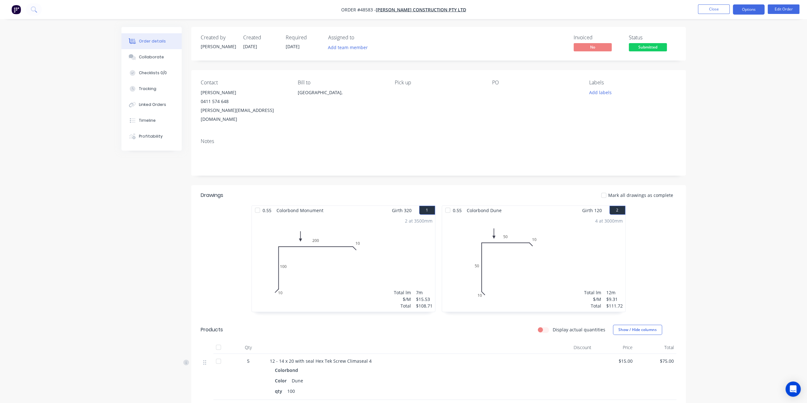
click at [748, 9] on button "Options" at bounding box center [749, 9] width 32 height 10
click at [725, 76] on div "Work Order" at bounding box center [729, 76] width 58 height 9
click at [718, 77] on div "Custom" at bounding box center [729, 76] width 58 height 9
click at [720, 65] on div "Without pricing" at bounding box center [729, 63] width 58 height 9
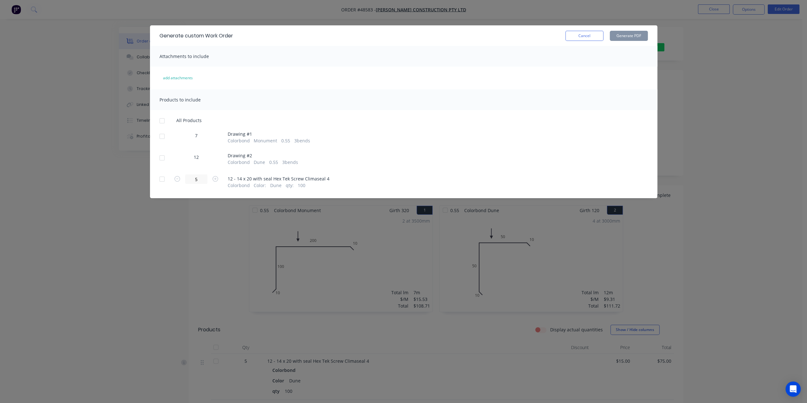
click at [162, 137] on div at bounding box center [162, 136] width 13 height 13
click at [161, 156] on div at bounding box center [162, 158] width 13 height 13
click at [634, 32] on button "Generate PDF" at bounding box center [629, 36] width 38 height 10
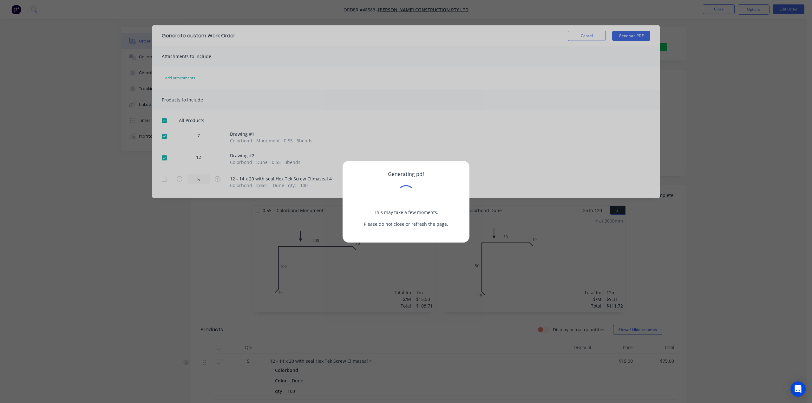
click at [618, 161] on div "Generating pdf This may take a few moments. Please do not close or refresh the …" at bounding box center [406, 201] width 812 height 403
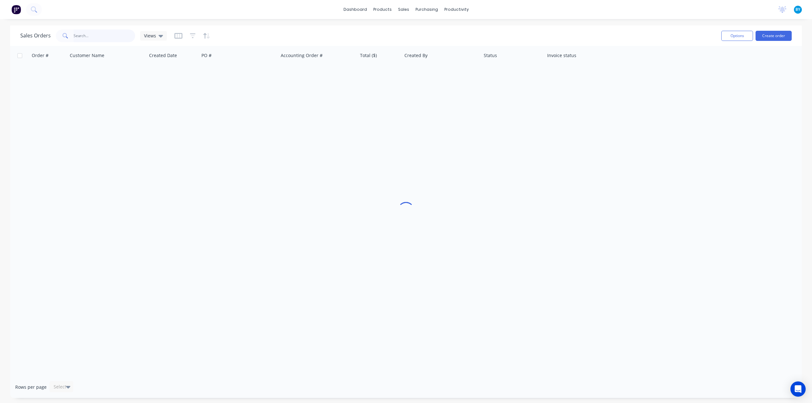
click at [99, 33] on input "text" at bounding box center [105, 35] width 62 height 13
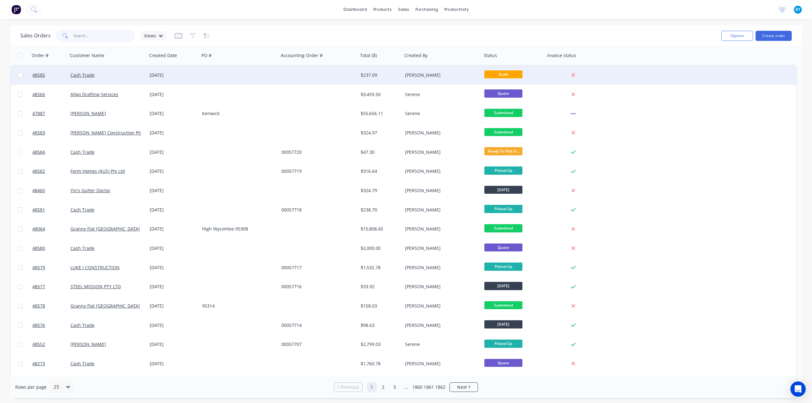
type input "5"
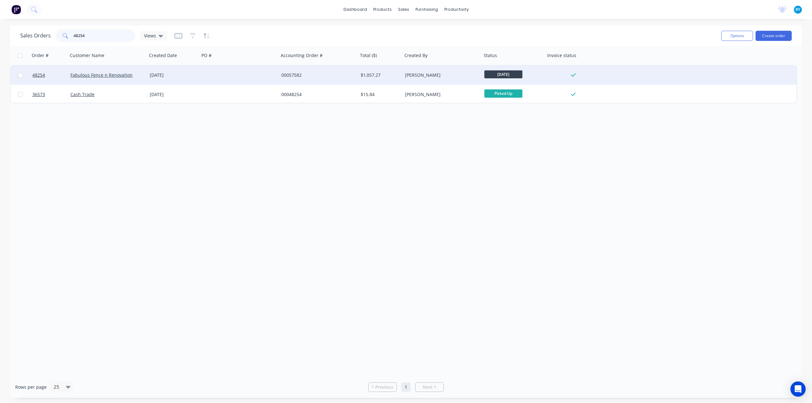
type input "48254"
click at [190, 77] on div "[DATE]" at bounding box center [173, 75] width 47 height 6
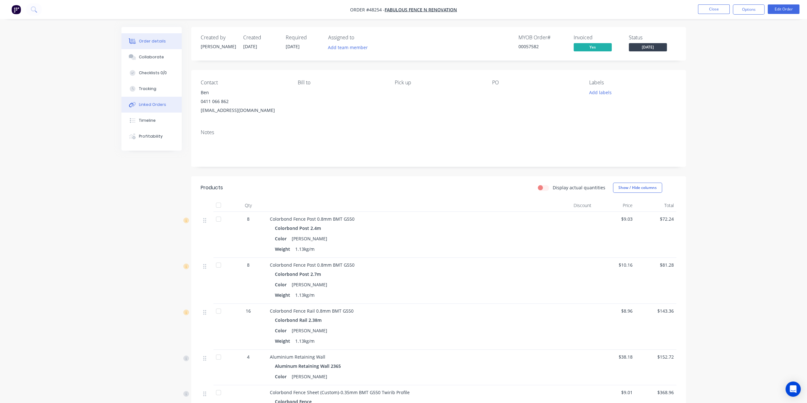
click at [153, 102] on div "Linked Orders" at bounding box center [152, 105] width 27 height 6
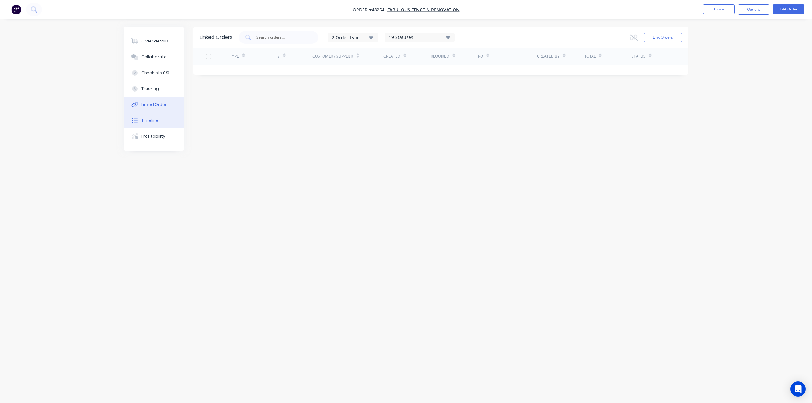
click at [146, 123] on button "Timeline" at bounding box center [154, 121] width 60 height 16
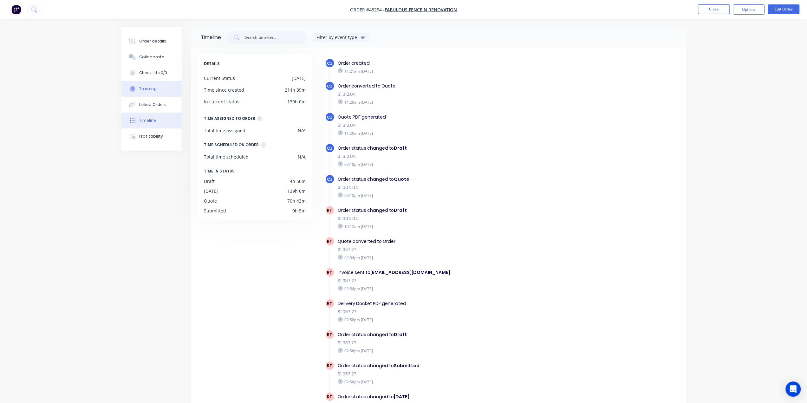
click at [140, 84] on button "Tracking" at bounding box center [151, 89] width 60 height 16
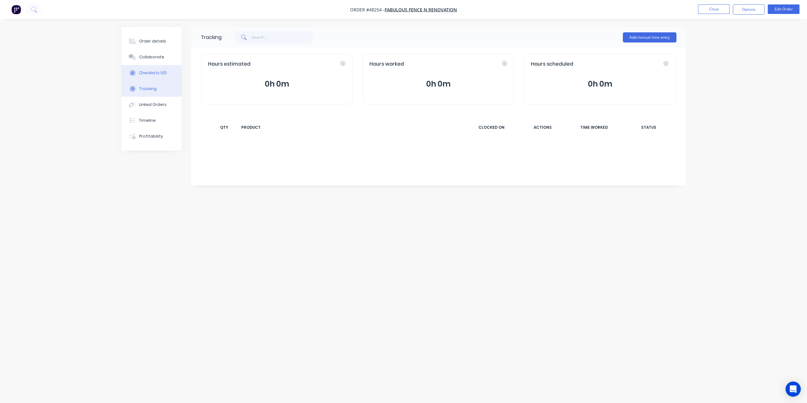
click at [148, 70] on div "Checklists 0/0" at bounding box center [153, 73] width 28 height 6
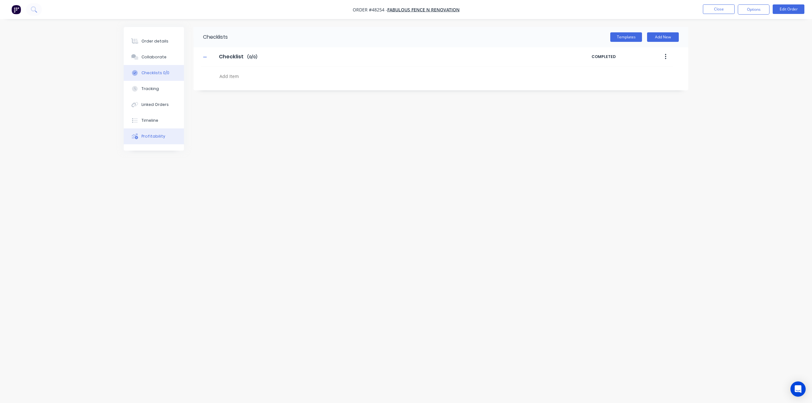
click at [150, 137] on div "Profitability" at bounding box center [153, 136] width 24 height 6
click at [147, 112] on button "Linked Orders" at bounding box center [154, 105] width 60 height 16
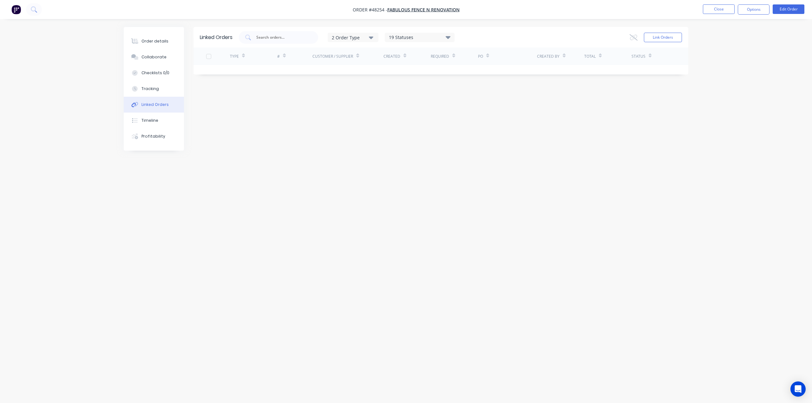
click at [150, 101] on button "Linked Orders" at bounding box center [154, 105] width 60 height 16
click at [148, 89] on div "Tracking" at bounding box center [149, 89] width 17 height 6
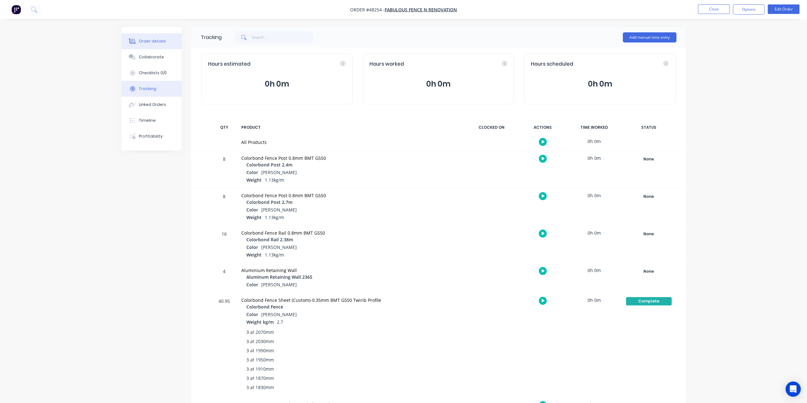
click at [166, 36] on button "Order details" at bounding box center [151, 41] width 60 height 16
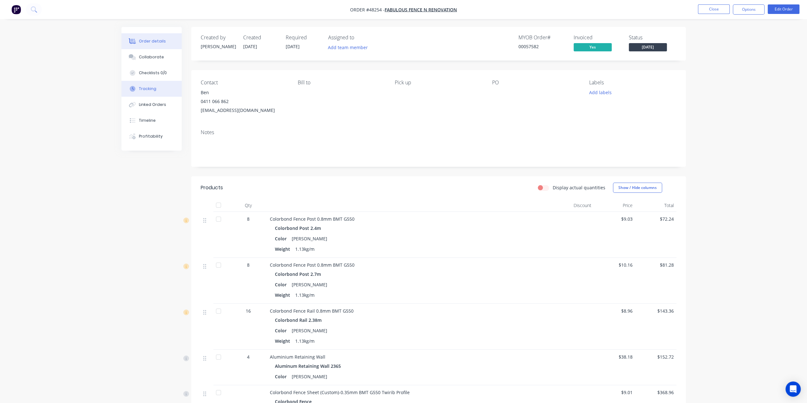
click at [155, 88] on div "Tracking" at bounding box center [147, 89] width 17 height 6
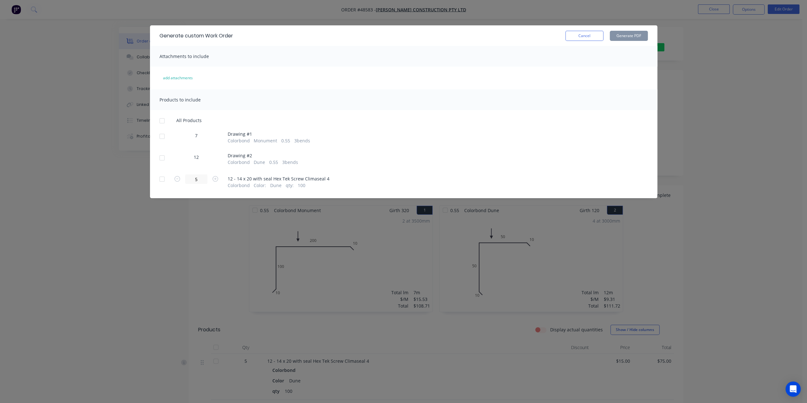
click at [725, 164] on div "Generate custom Work Order Cancel Generate PDF Attachments to include add attac…" at bounding box center [403, 201] width 807 height 403
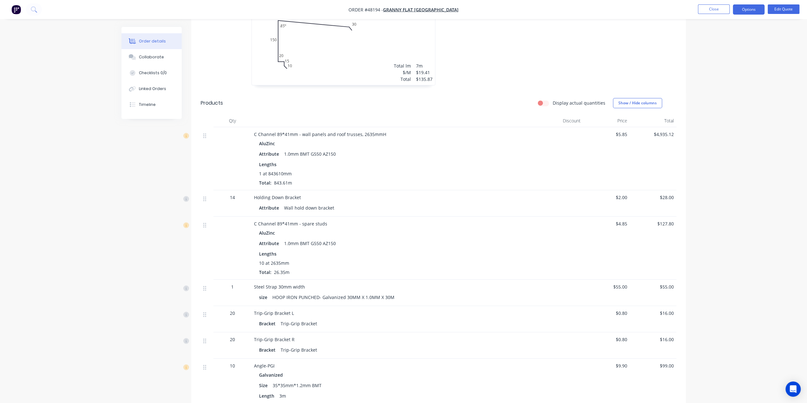
scroll to position [264, 0]
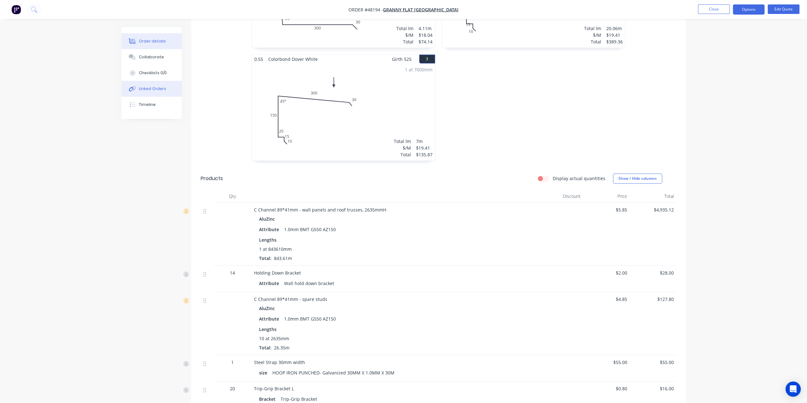
click at [154, 90] on div "Linked Orders" at bounding box center [152, 89] width 27 height 6
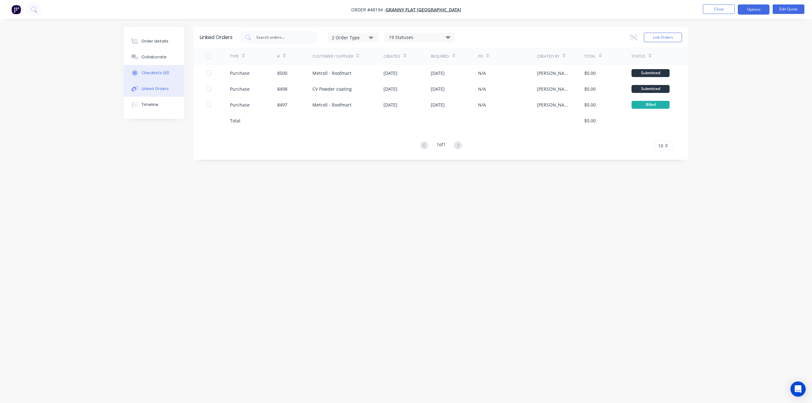
click at [152, 70] on div "Checklists 0/0" at bounding box center [155, 73] width 28 height 6
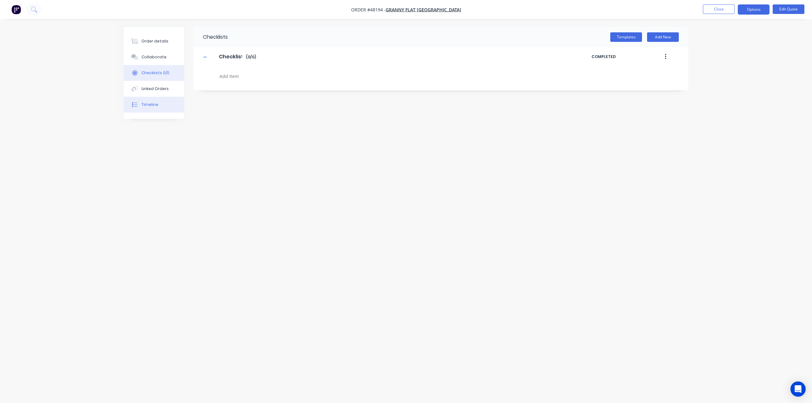
click at [158, 102] on button "Timeline" at bounding box center [154, 105] width 60 height 16
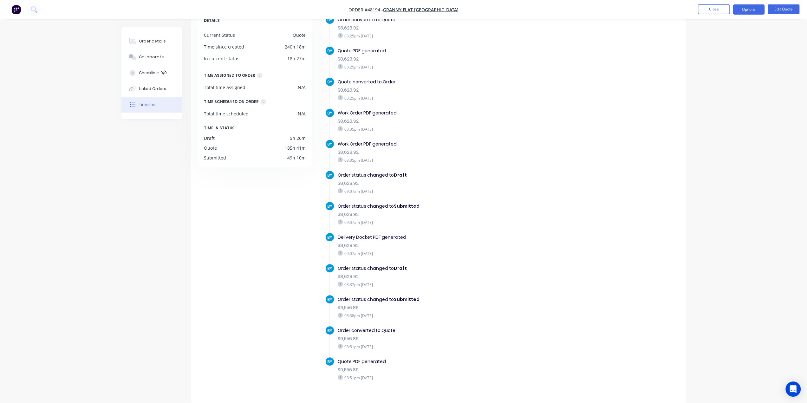
scroll to position [632, 0]
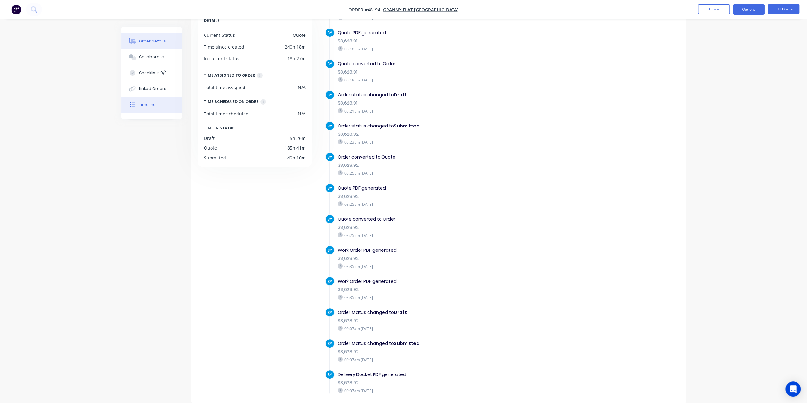
click at [149, 47] on button "Order details" at bounding box center [151, 41] width 60 height 16
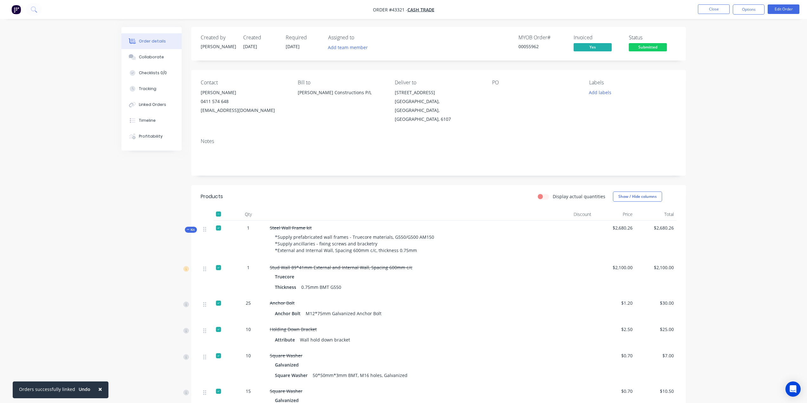
scroll to position [1585, 0]
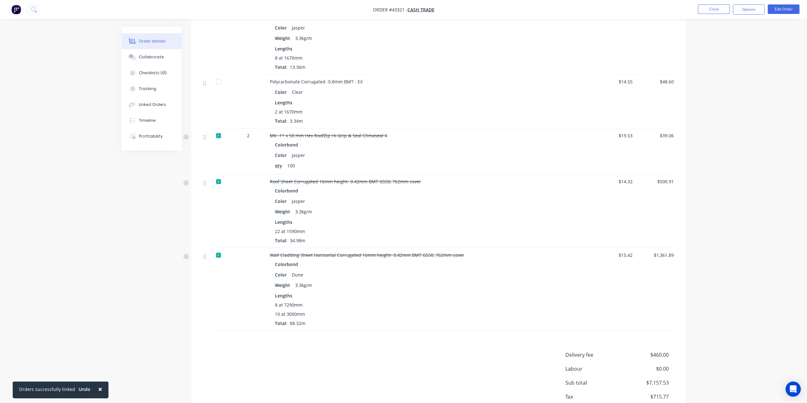
click at [475, 260] on div "Colorbond" at bounding box center [410, 264] width 270 height 9
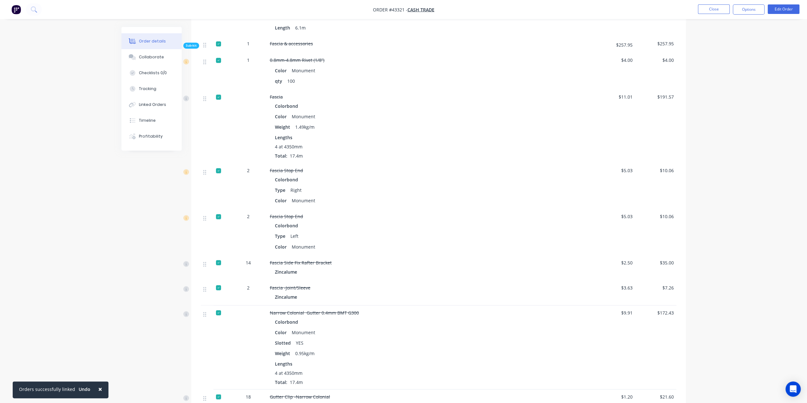
scroll to position [940, 0]
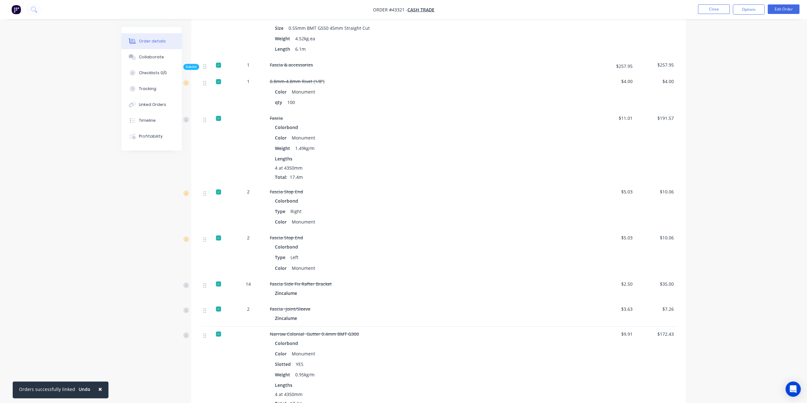
click at [456, 234] on div "Fascia Stop End" at bounding box center [410, 237] width 280 height 7
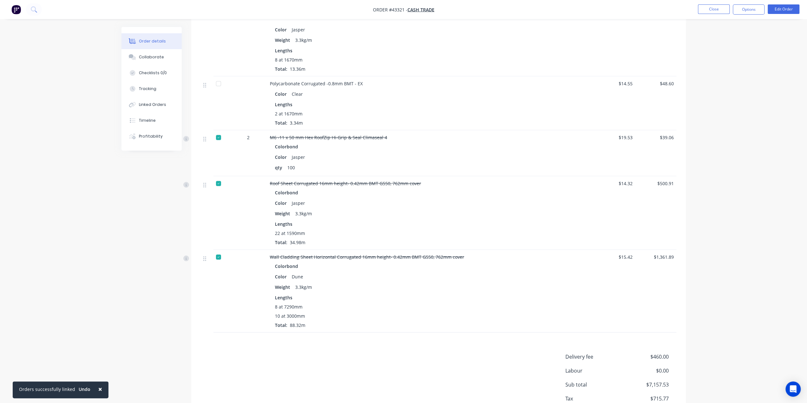
scroll to position [1613, 0]
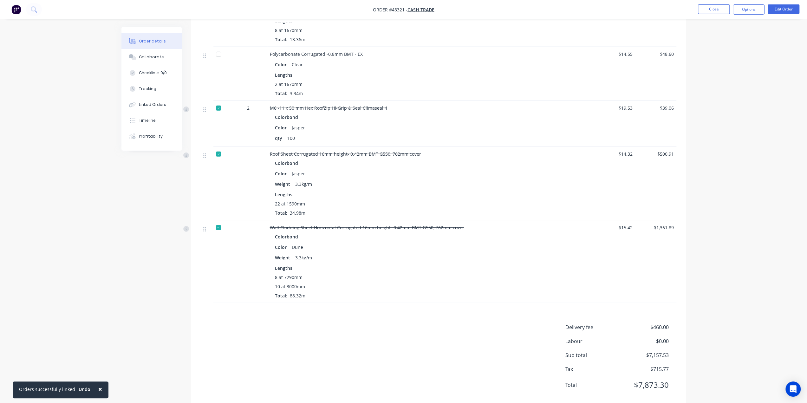
click at [496, 232] on div "Colorbond Color Dune Weight 3.3kg/m Lengths 8 at 7290mm 10 at 3000mm Total: 88.…" at bounding box center [410, 265] width 280 height 67
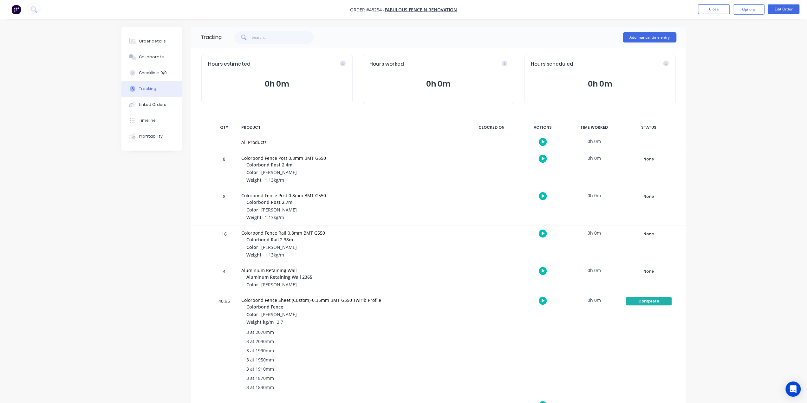
click at [16, 10] on img "button" at bounding box center [16, 10] width 10 height 10
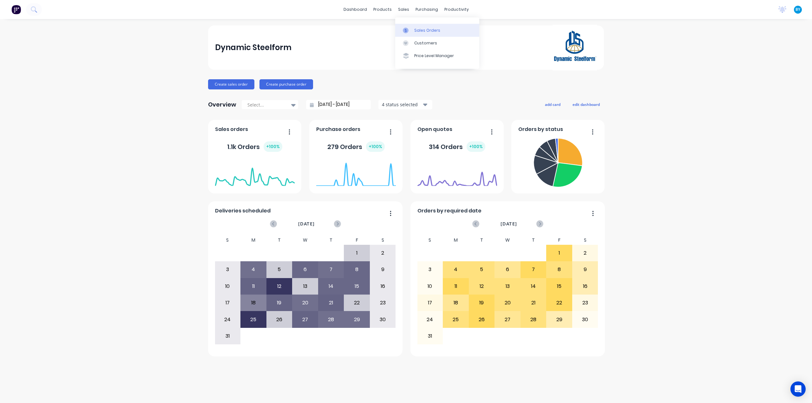
click at [411, 27] on link "Sales Orders" at bounding box center [437, 30] width 84 height 13
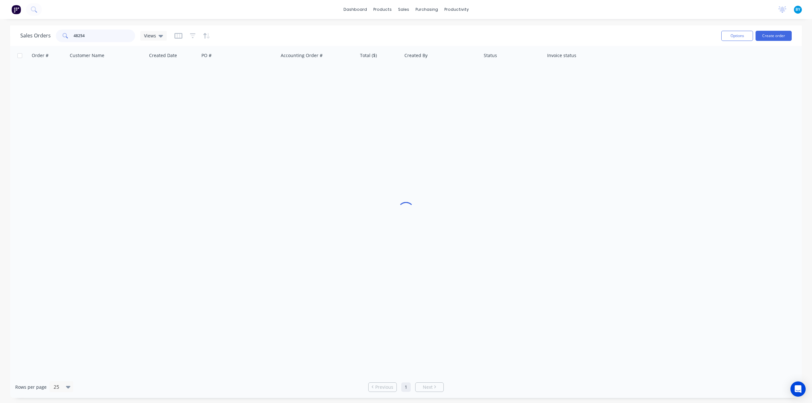
drag, startPoint x: 91, startPoint y: 33, endPoint x: 33, endPoint y: 30, distance: 58.4
click at [33, 30] on div "Sales Orders 48254 Views" at bounding box center [93, 35] width 146 height 13
type input "4"
drag, startPoint x: 92, startPoint y: 35, endPoint x: 10, endPoint y: 35, distance: 82.1
click at [10, 35] on div "Sales Orders 48409 Views Options Create order Order # Customer Name Created Dat…" at bounding box center [406, 211] width 812 height 373
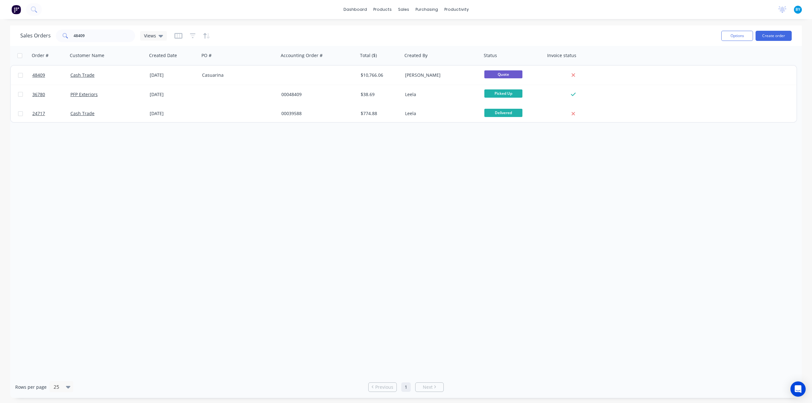
click at [595, 32] on div "Sales Orders 48409 Views" at bounding box center [368, 36] width 696 height 16
drag, startPoint x: 93, startPoint y: 36, endPoint x: 0, endPoint y: 34, distance: 92.6
click at [0, 36] on div "Sales Orders 48409 Views Options Create order Order # Customer Name Created Dat…" at bounding box center [406, 211] width 812 height 373
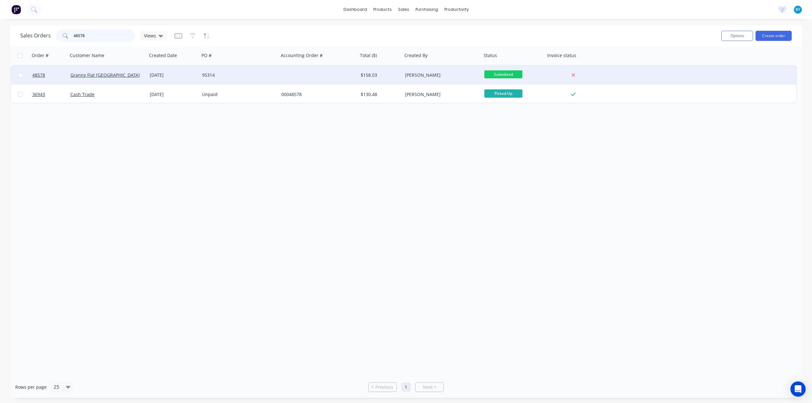
type input "48578"
click at [127, 71] on div "Granny Flat [GEOGRAPHIC_DATA]" at bounding box center [107, 75] width 79 height 19
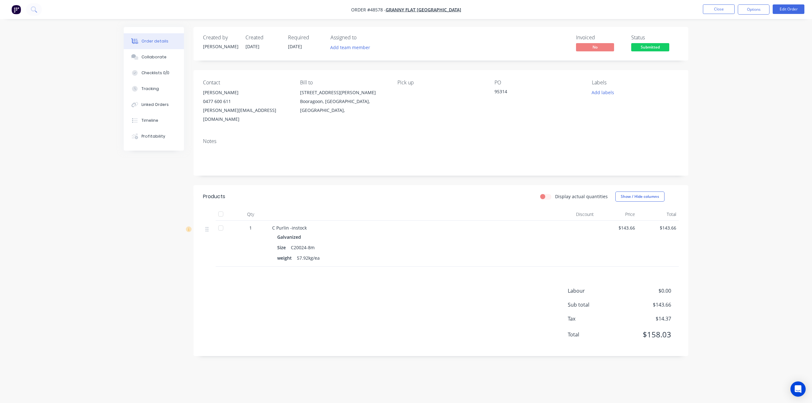
click at [504, 113] on div "PO 95314" at bounding box center [537, 102] width 87 height 44
click at [640, 44] on span "Submitted" at bounding box center [650, 47] width 38 height 8
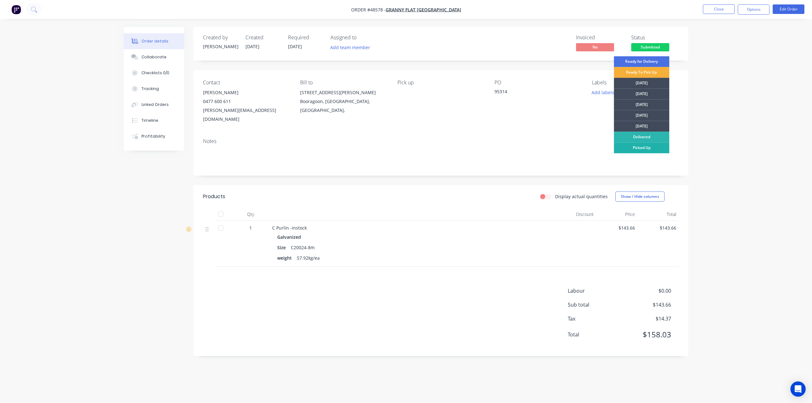
click at [642, 148] on div "Picked Up" at bounding box center [640, 147] width 55 height 11
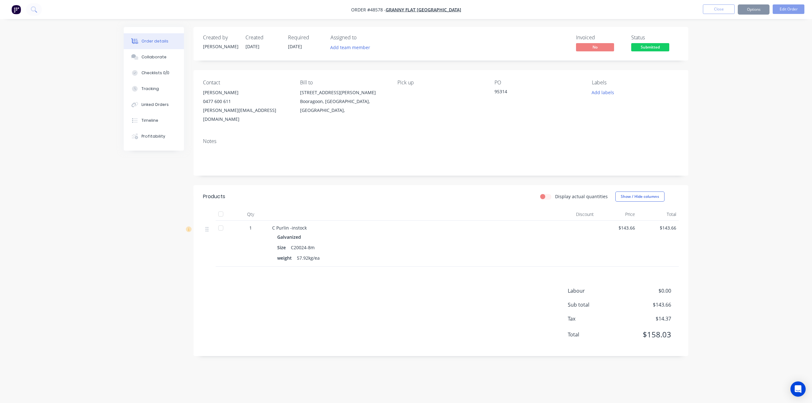
click at [734, 128] on div "Order details Collaborate Checklists 0/0 Tracking Linked Orders Timeline Profit…" at bounding box center [406, 201] width 812 height 403
drag, startPoint x: 758, startPoint y: 33, endPoint x: 756, endPoint y: 23, distance: 9.6
click at [757, 31] on div "Order details Collaborate Checklists 0/0 Tracking Linked Orders Timeline Profit…" at bounding box center [406, 201] width 812 height 403
click at [758, 7] on button "Options" at bounding box center [753, 9] width 32 height 10
click at [709, 36] on div "Invoice" at bounding box center [734, 38] width 58 height 9
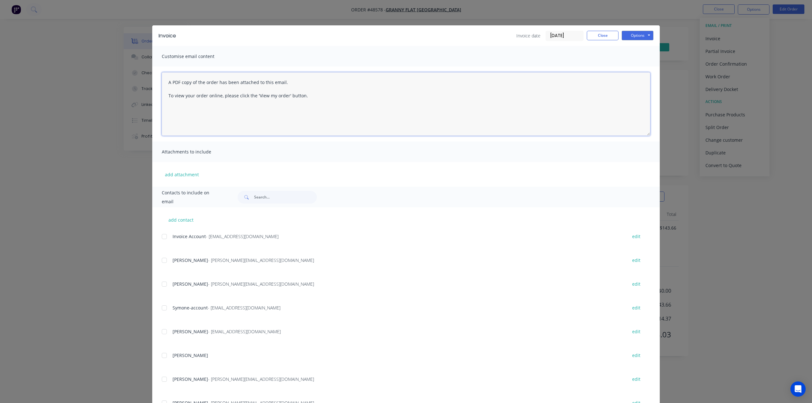
drag, startPoint x: 307, startPoint y: 103, endPoint x: 300, endPoint y: 114, distance: 13.1
click at [307, 103] on textarea "A PDF copy of the order has been attached to this email. To view your order onl…" at bounding box center [406, 103] width 488 height 63
paste textarea "95314"
paste textarea "1 x 200 C24 purlin@ 8000mm"
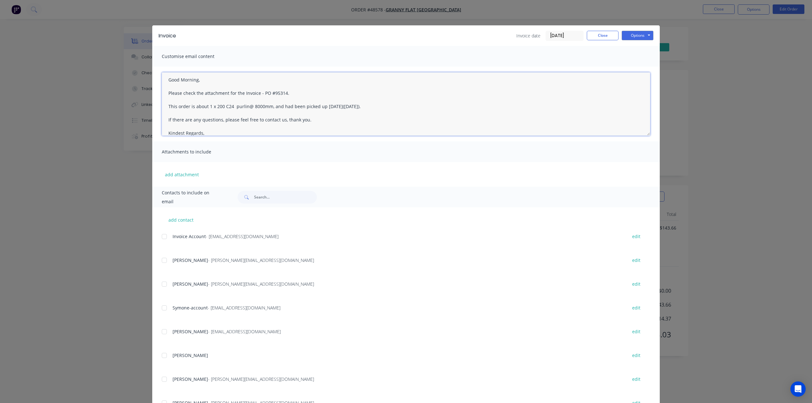
scroll to position [36, 0]
click at [165, 236] on div at bounding box center [164, 236] width 13 height 13
click at [265, 94] on textarea "A PDF copy of the order has been attached to this email. To view your order onl…" at bounding box center [406, 103] width 488 height 63
click at [344, 109] on textarea "A PDF copy of the order has been attached to this email. To view your order onl…" at bounding box center [406, 103] width 488 height 63
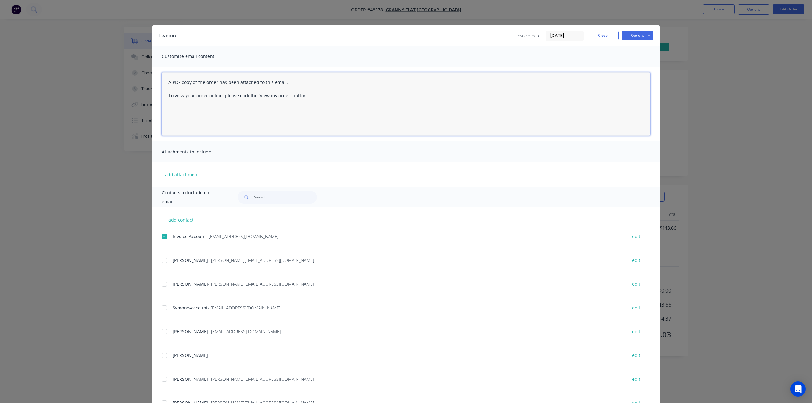
click at [162, 234] on div at bounding box center [164, 236] width 13 height 13
click at [162, 235] on div at bounding box center [164, 236] width 13 height 13
click at [302, 98] on textarea "A PDF copy of the order has been attached to this email. To view your order onl…" at bounding box center [406, 103] width 488 height 63
click at [328, 102] on textarea "A PDF copy of the order has been attached to this email. To view your order onl…" at bounding box center [406, 103] width 488 height 63
click at [346, 101] on textarea "A PDF copy of the order has been attached to this email. To view your order onl…" at bounding box center [406, 103] width 488 height 63
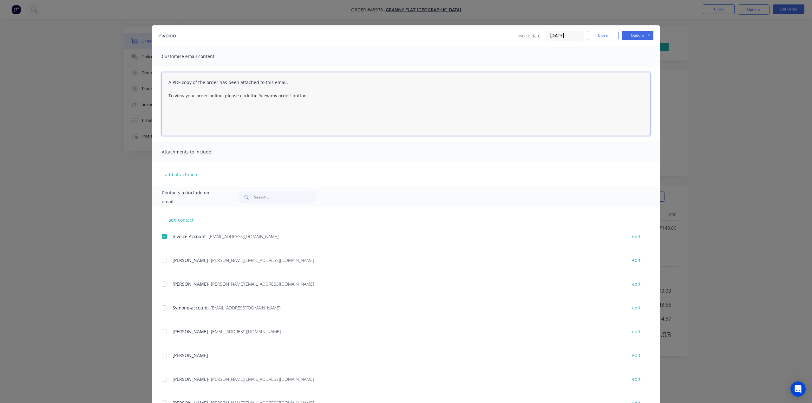
click at [347, 97] on textarea "A PDF copy of the order has been attached to this email. To view your order onl…" at bounding box center [406, 103] width 488 height 63
paste textarea "1 x 200 C24 purlin@ 8000mm"
click at [280, 118] on textarea "A PDF copy of the order has been attached to this email. To view your order onl…" at bounding box center [406, 103] width 488 height 63
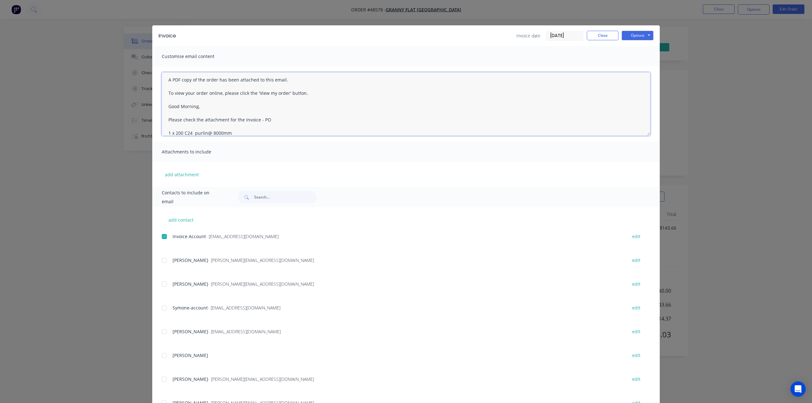
click at [278, 119] on textarea "A PDF copy of the order has been attached to this email. To view your order onl…" at bounding box center [406, 103] width 488 height 63
paste textarea "95314"
click at [275, 128] on textarea "A PDF copy of the order has been attached to this email. To view your order onl…" at bounding box center [406, 103] width 488 height 63
click at [275, 132] on textarea "A PDF copy of the order has been attached to this email. To view your order onl…" at bounding box center [406, 103] width 488 height 63
click at [308, 120] on textarea "A PDF copy of the order has been attached to this email. To view your order onl…" at bounding box center [406, 103] width 488 height 63
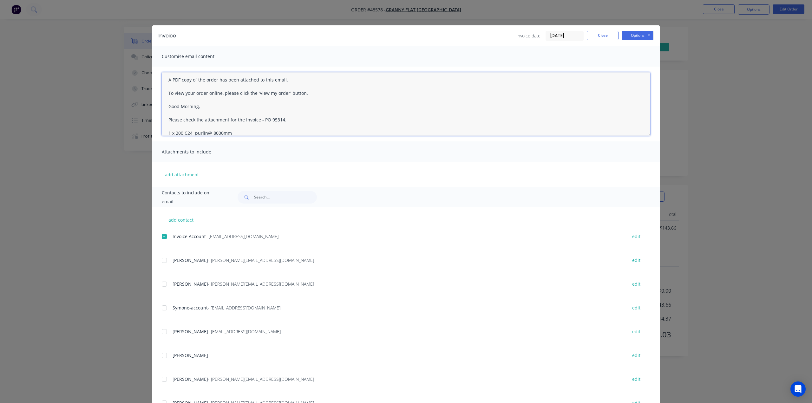
click at [165, 131] on textarea "A PDF copy of the order has been attached to this email. To view your order onl…" at bounding box center [406, 103] width 488 height 63
click at [276, 133] on textarea "A PDF copy of the order has been attached to this email. To view your order onl…" at bounding box center [406, 103] width 488 height 63
click at [229, 119] on textarea "A PDF copy of the order has been attached to this email. To view your order onl…" at bounding box center [406, 103] width 488 height 63
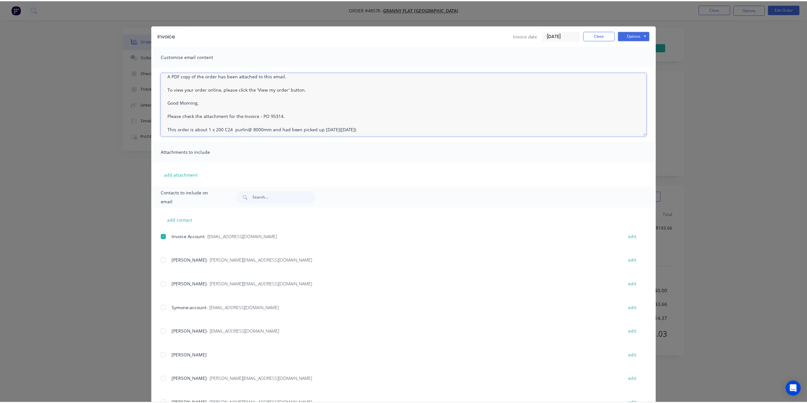
scroll to position [0, 0]
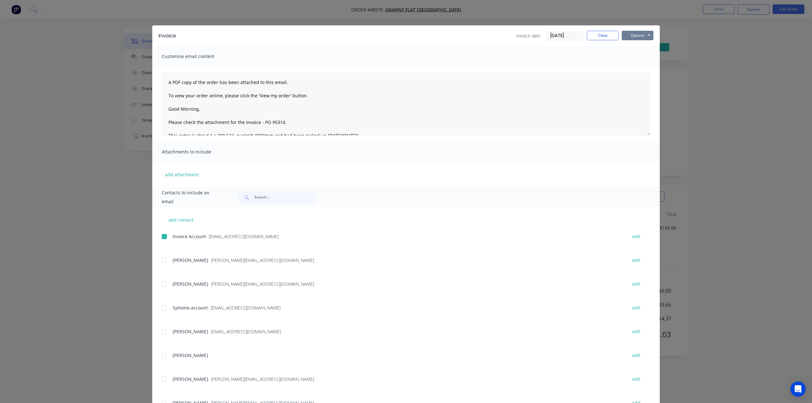
click at [636, 35] on button "Options" at bounding box center [637, 36] width 32 height 10
click at [638, 67] on button "Email" at bounding box center [641, 67] width 41 height 10
type textarea "A PDF copy of the order has been attached to this email. To view your order onl…"
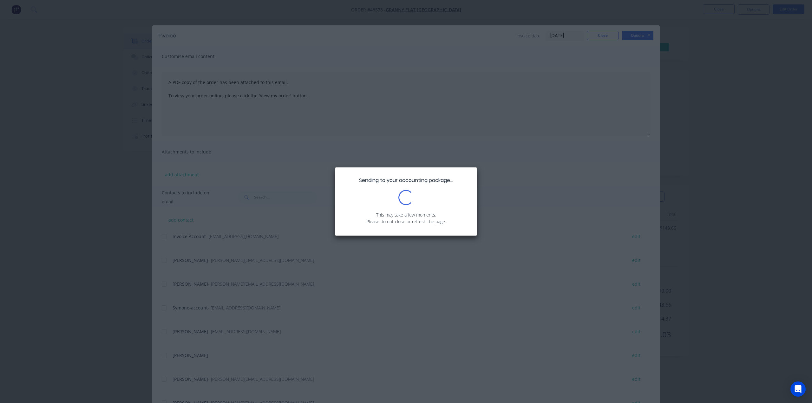
click at [436, 183] on span "Sending to your accounting package..." at bounding box center [406, 180] width 94 height 7
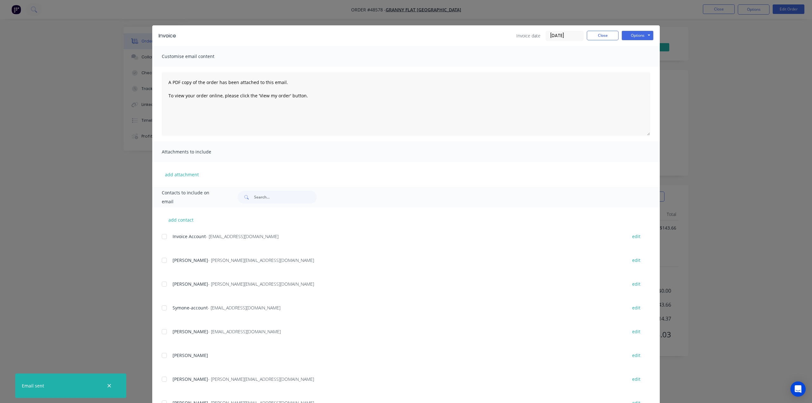
click at [718, 121] on div "Invoice Invoice date 28/08/25 Close Options Preview Print Email Customise email…" at bounding box center [406, 201] width 812 height 403
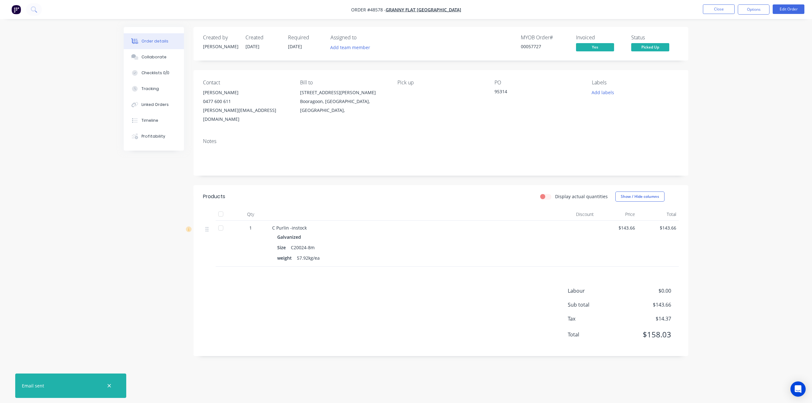
click at [18, 2] on nav "Order #48578 - Granny Flat WA Close Options Edit Order" at bounding box center [406, 9] width 812 height 19
click at [16, 9] on img "button" at bounding box center [16, 10] width 10 height 10
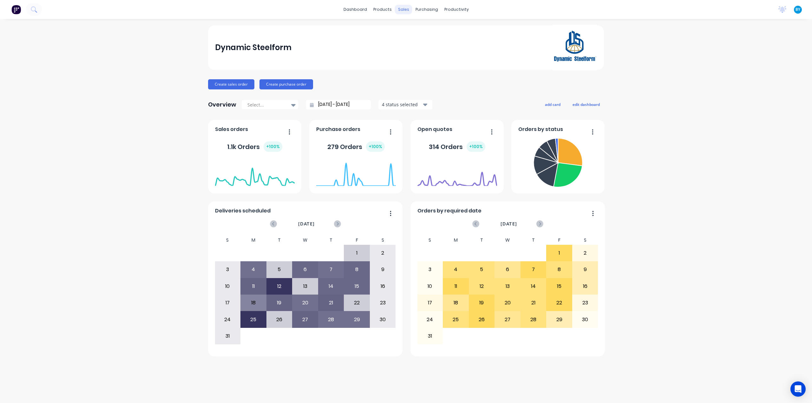
click at [399, 12] on div "sales" at bounding box center [403, 10] width 17 height 10
click at [413, 29] on link "Sales Orders" at bounding box center [437, 30] width 84 height 13
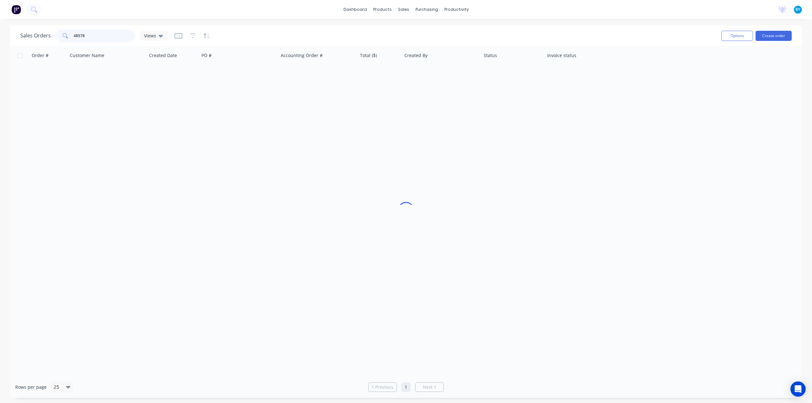
drag, startPoint x: 98, startPoint y: 35, endPoint x: 0, endPoint y: 38, distance: 98.3
click at [0, 38] on div "Sales Orders 48578 Views Options Create order Order # Customer Name Created Dat…" at bounding box center [406, 211] width 812 height 373
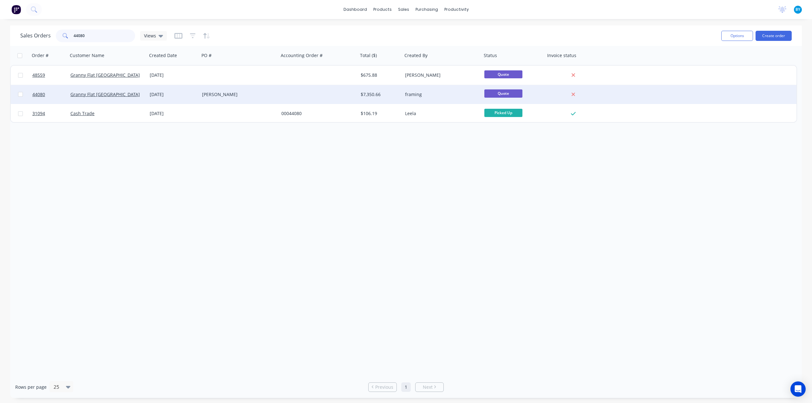
type input "44080"
click at [120, 97] on div "Granny Flat [GEOGRAPHIC_DATA]" at bounding box center [107, 94] width 79 height 19
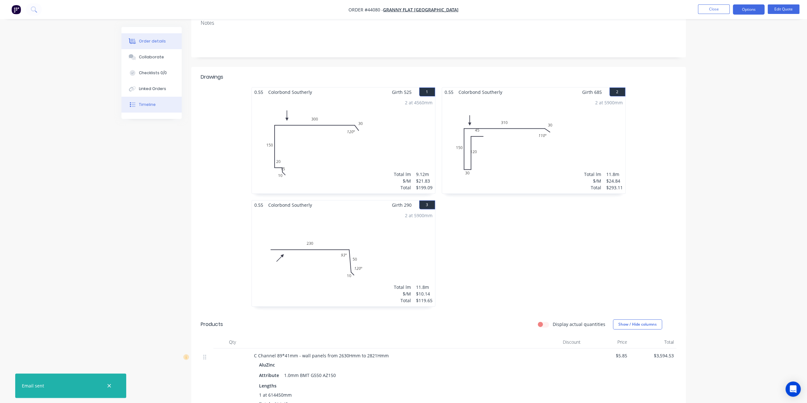
scroll to position [60, 0]
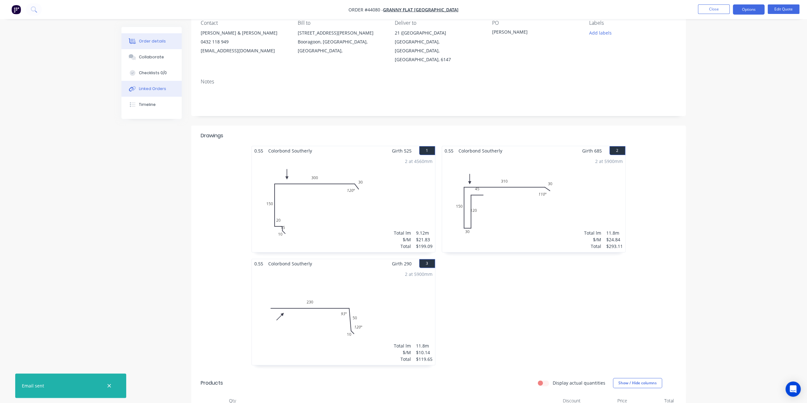
click at [164, 88] on div "Linked Orders" at bounding box center [152, 89] width 27 height 6
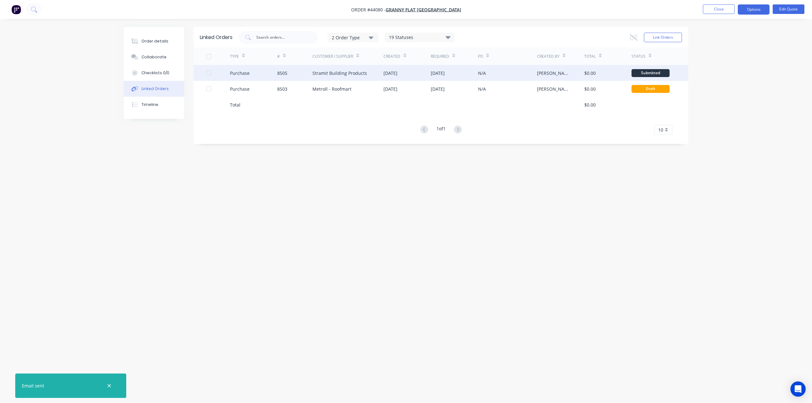
click at [491, 75] on div "N/A" at bounding box center [507, 73] width 59 height 16
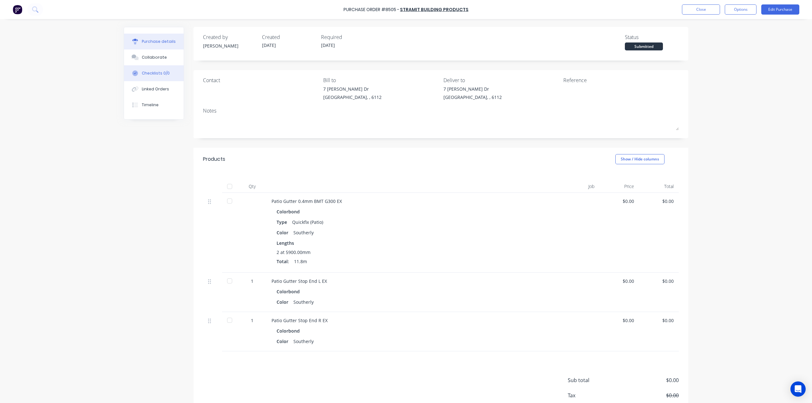
drag, startPoint x: 156, startPoint y: 83, endPoint x: 159, endPoint y: 76, distance: 7.5
click at [157, 84] on button "Linked Orders" at bounding box center [154, 89] width 60 height 16
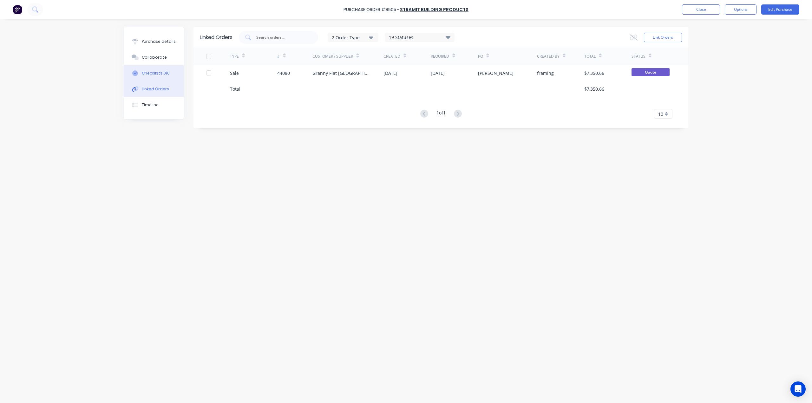
click at [159, 73] on div "Checklists 0/0" at bounding box center [156, 73] width 28 height 6
type textarea "x"
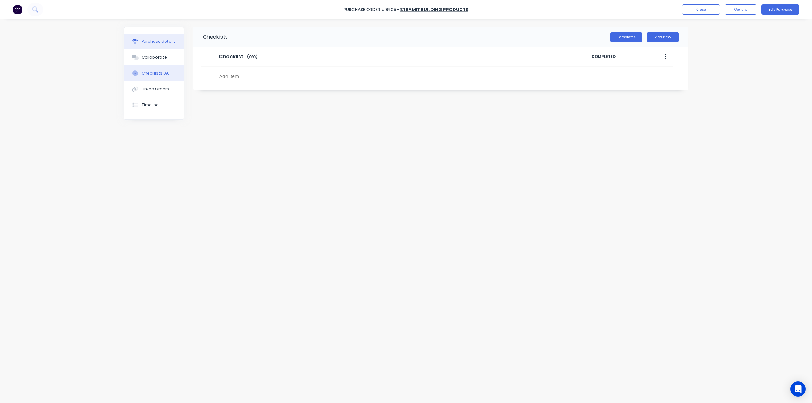
click at [156, 47] on button "Purchase details" at bounding box center [154, 42] width 60 height 16
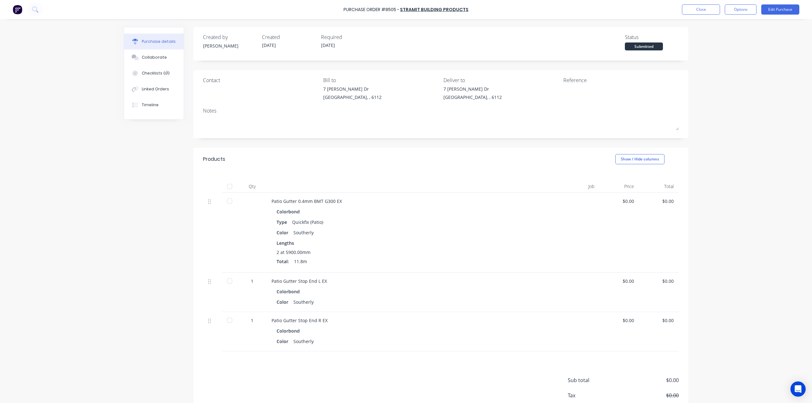
click at [12, 8] on div "Purchase Order #8505 - Stramit Building Products Close Options Edit Purchase" at bounding box center [406, 9] width 812 height 19
click at [19, 6] on img at bounding box center [18, 10] width 10 height 10
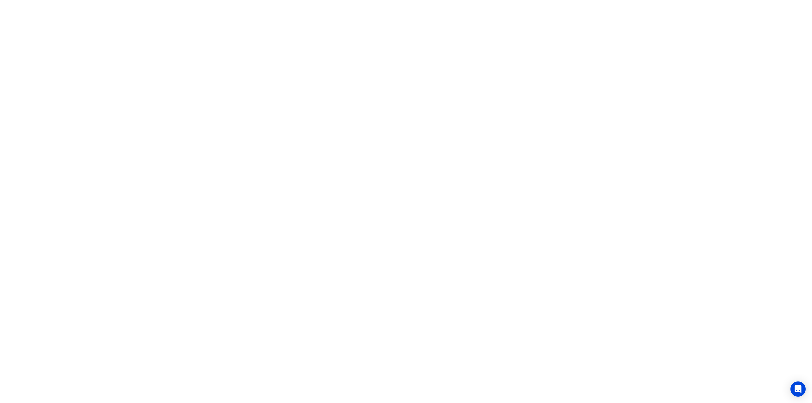
drag, startPoint x: 575, startPoint y: 137, endPoint x: 304, endPoint y: 97, distance: 274.6
click at [575, 0] on html "x" at bounding box center [406, 0] width 812 height 0
drag, startPoint x: 292, startPoint y: 64, endPoint x: 295, endPoint y: 67, distance: 3.8
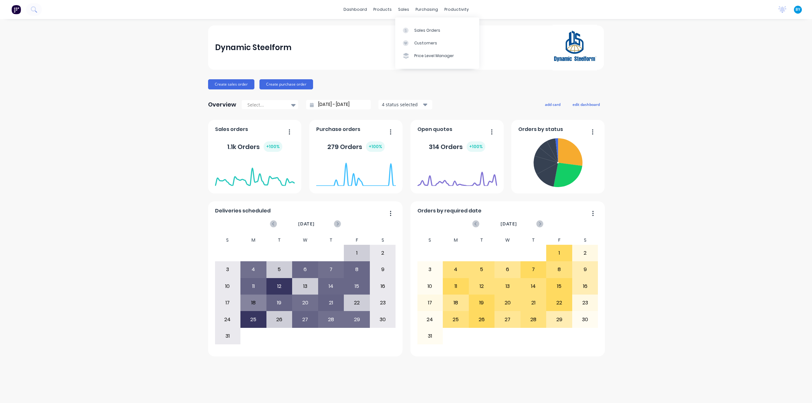
click at [399, 8] on div "sales" at bounding box center [403, 10] width 17 height 10
drag, startPoint x: 416, startPoint y: 30, endPoint x: 406, endPoint y: 30, distance: 9.2
click at [416, 30] on div "Sales Orders" at bounding box center [427, 31] width 26 height 6
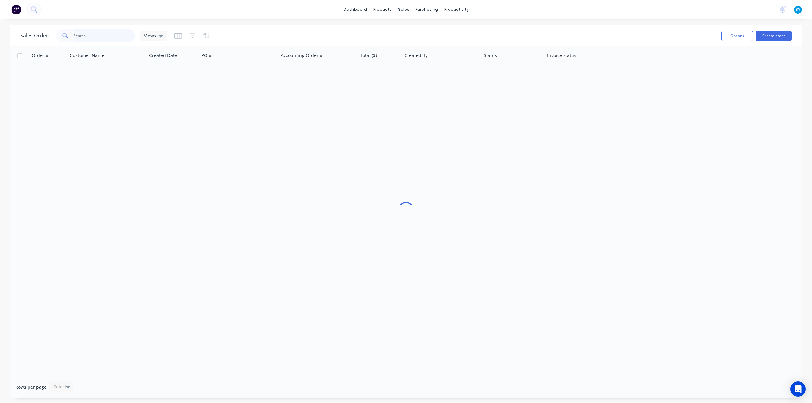
click at [74, 33] on input "text" at bounding box center [105, 35] width 62 height 13
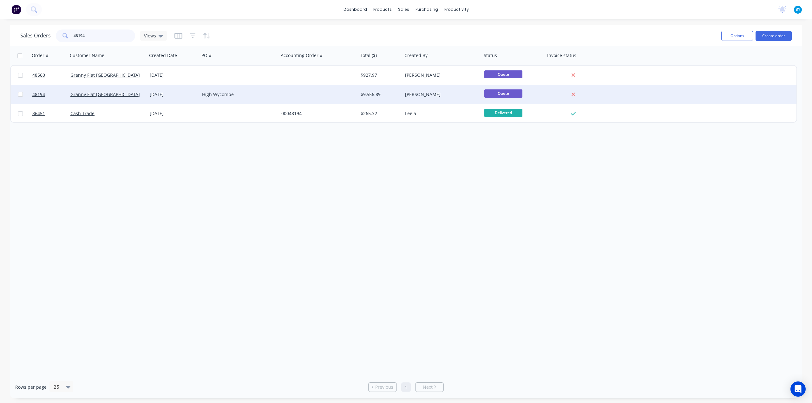
type input "48194"
click at [119, 88] on div "Granny Flat [GEOGRAPHIC_DATA]" at bounding box center [107, 94] width 79 height 19
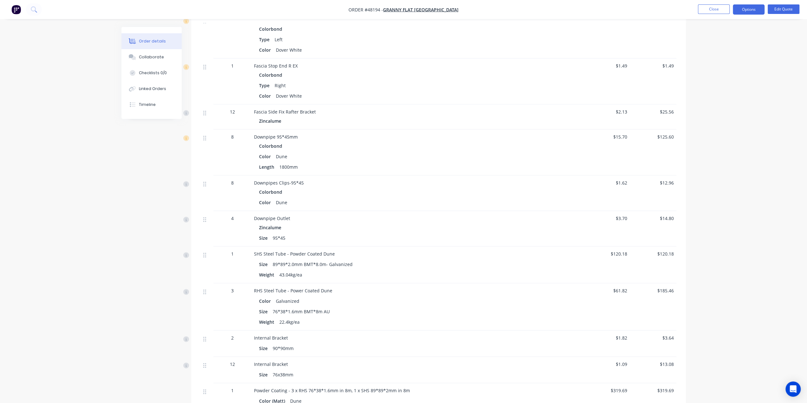
scroll to position [1342, 0]
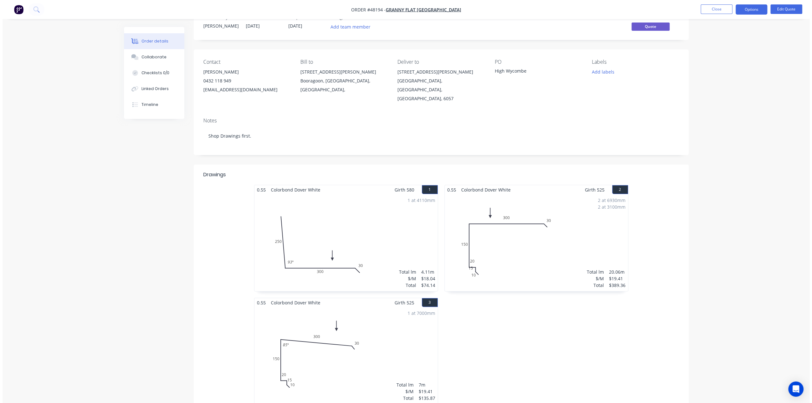
scroll to position [0, 0]
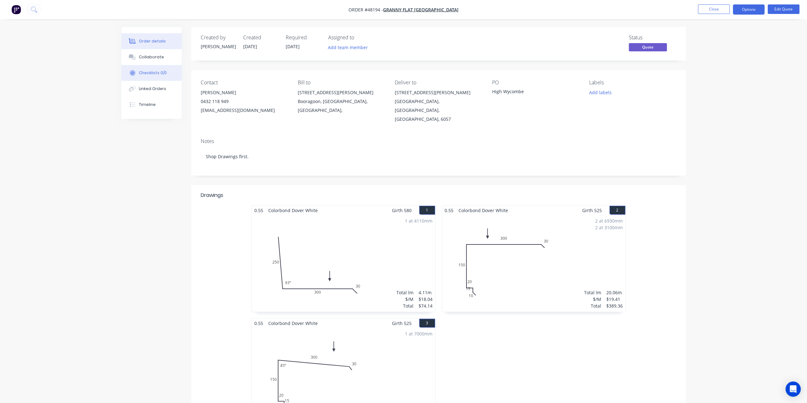
click at [161, 81] on button "Checklists 0/0" at bounding box center [151, 73] width 60 height 16
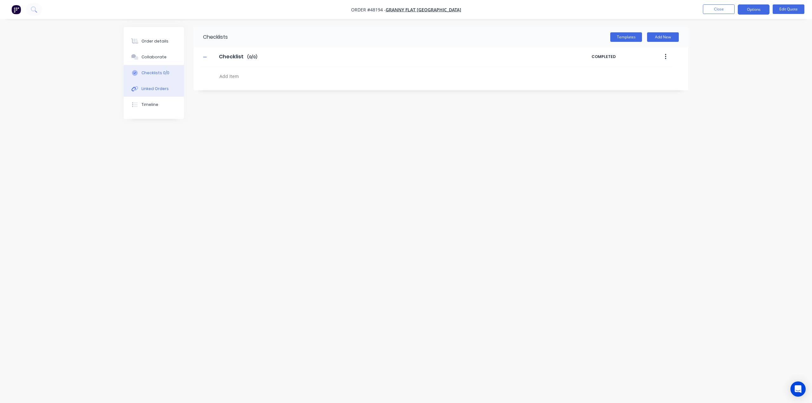
click at [159, 92] on button "Linked Orders" at bounding box center [154, 89] width 60 height 16
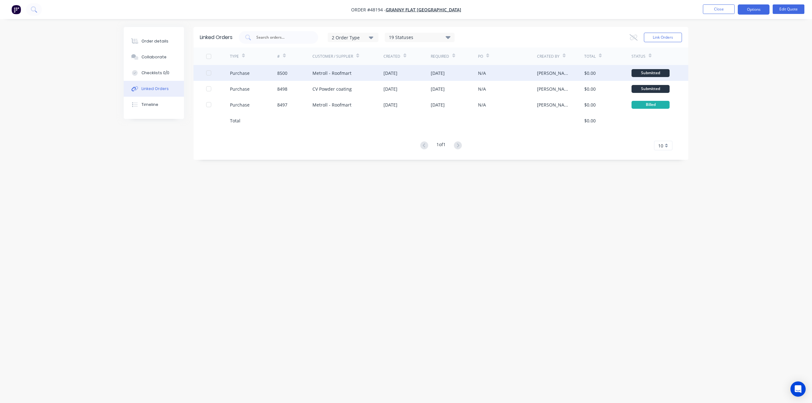
click at [371, 73] on div "Metroll - Roofmart" at bounding box center [347, 73] width 71 height 16
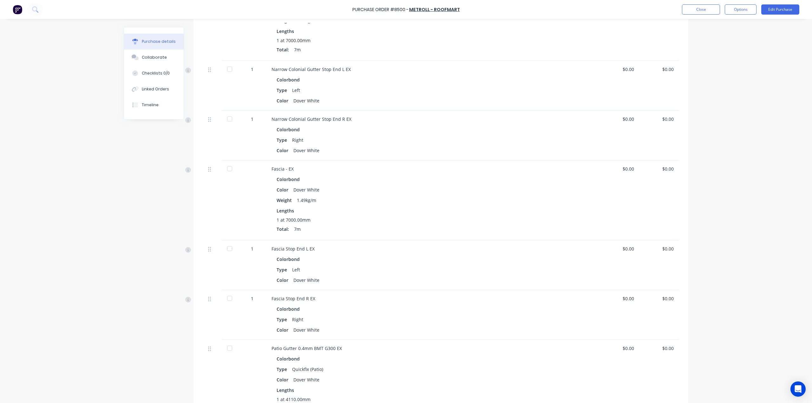
scroll to position [185, 0]
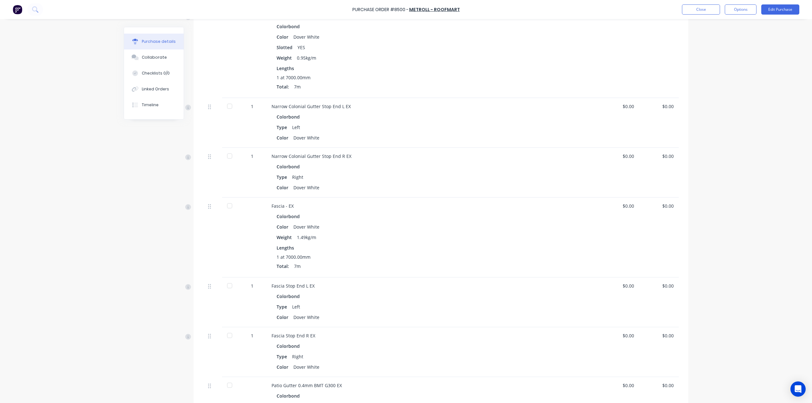
click at [15, 4] on div at bounding box center [18, 9] width 10 height 13
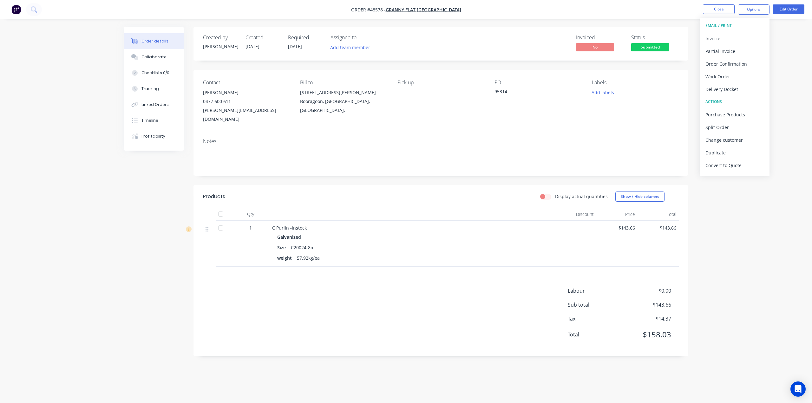
click at [19, 8] on img "button" at bounding box center [16, 10] width 10 height 10
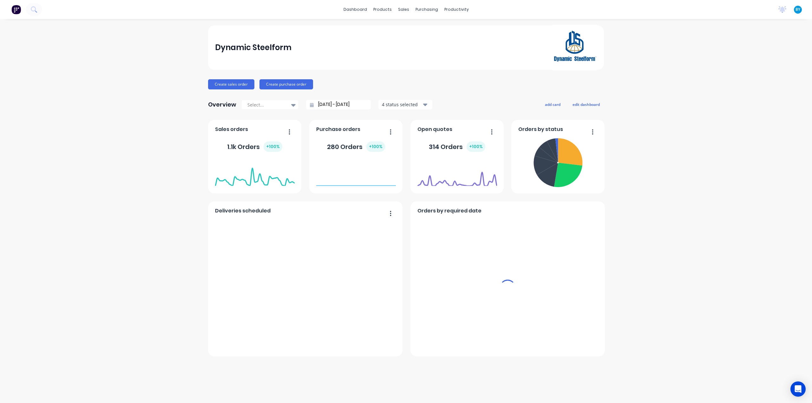
click at [405, 10] on div "sales" at bounding box center [403, 10] width 17 height 10
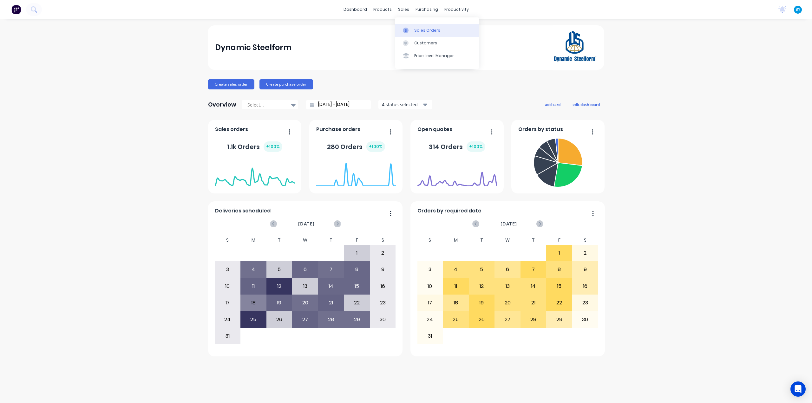
click at [413, 28] on link "Sales Orders" at bounding box center [437, 30] width 84 height 13
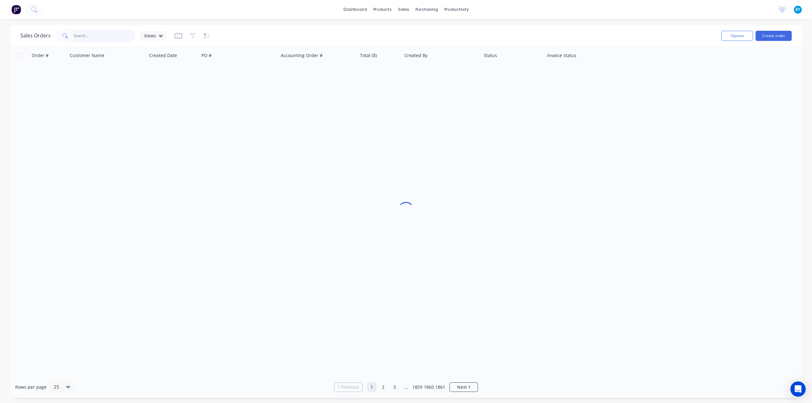
click at [106, 40] on input "text" at bounding box center [105, 35] width 62 height 13
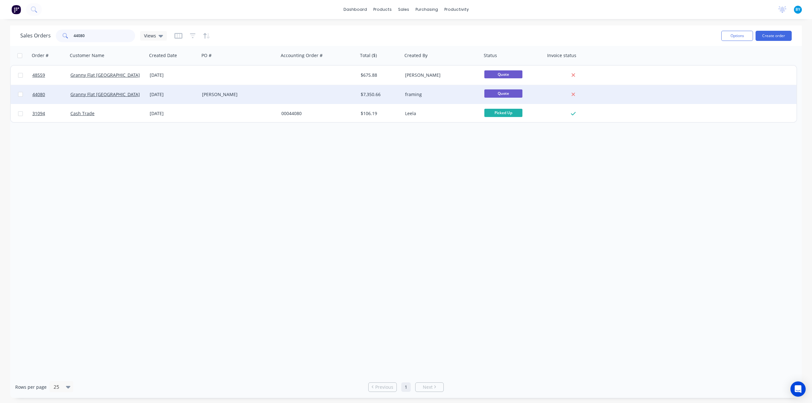
type input "44080"
click at [131, 95] on div "Granny Flat [GEOGRAPHIC_DATA]" at bounding box center [105, 94] width 70 height 6
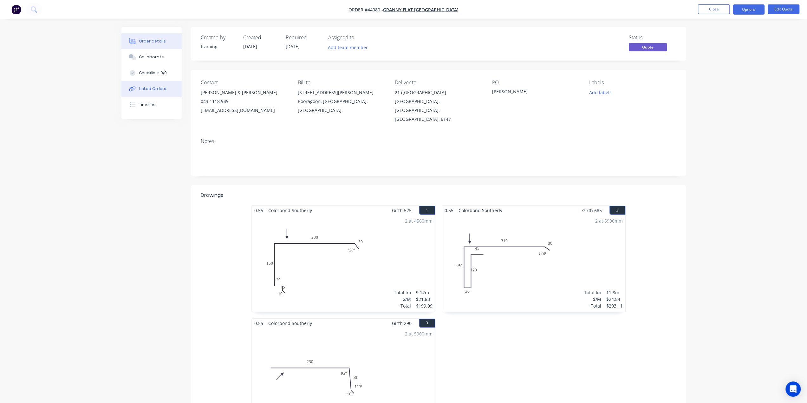
click at [149, 83] on button "Linked Orders" at bounding box center [151, 89] width 60 height 16
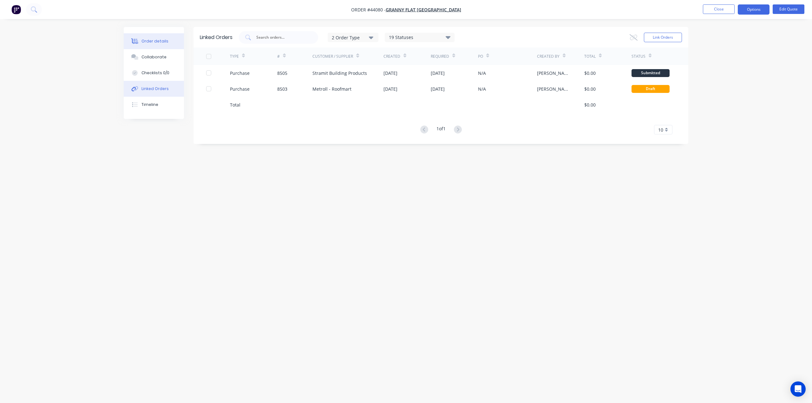
click at [153, 42] on div "Order details" at bounding box center [154, 41] width 27 height 6
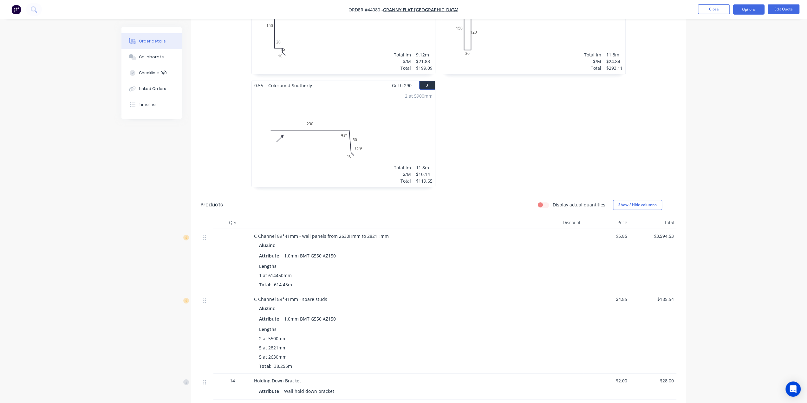
scroll to position [306, 0]
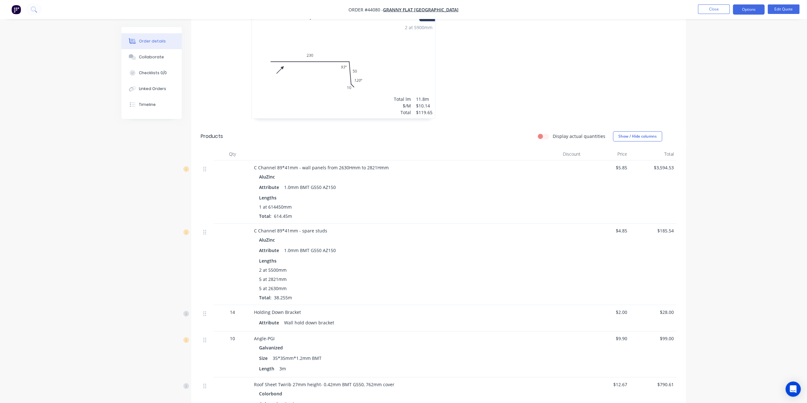
click at [480, 267] on div "2 at 5500mm" at bounding box center [394, 270] width 270 height 7
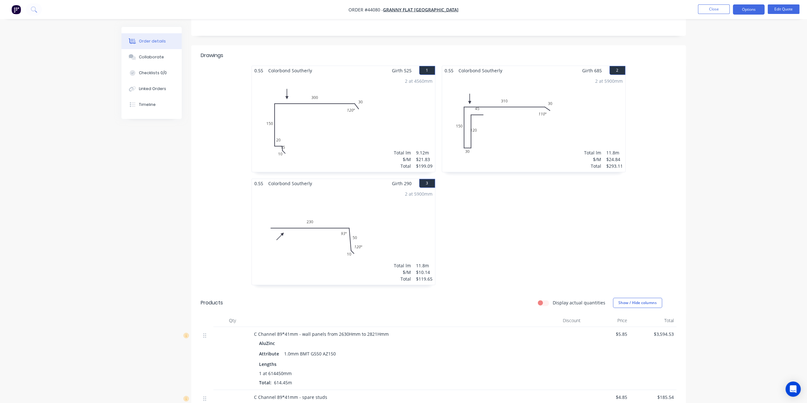
scroll to position [179, 0]
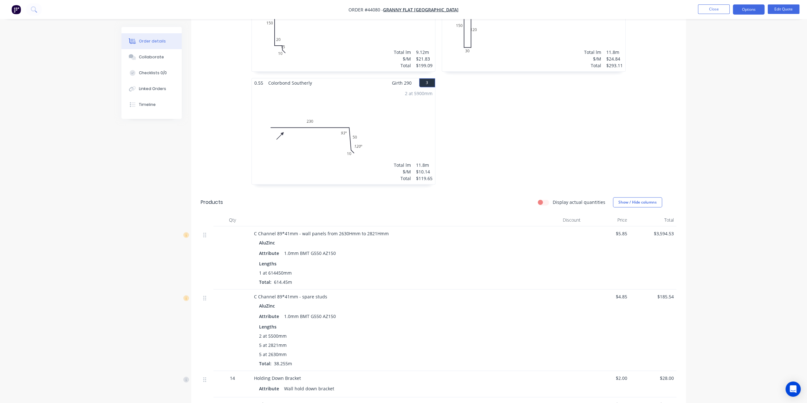
scroll to position [306, 0]
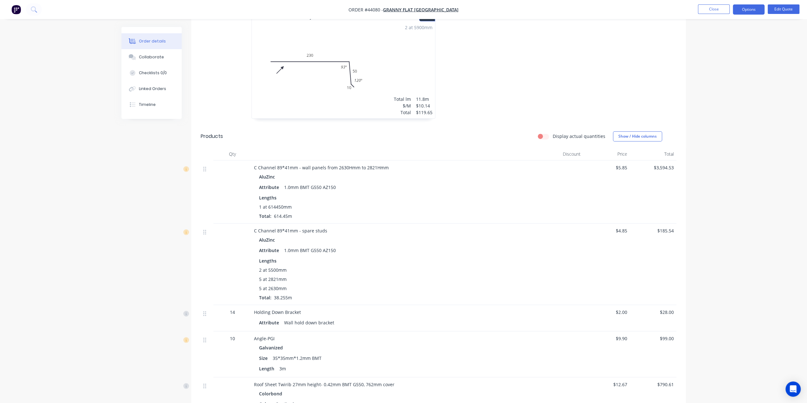
click at [479, 184] on div "AluZinc Attribute 1.0mm BMT G550 AZ150 Lengths 1 at 614450mm Total: 614.45m" at bounding box center [394, 195] width 280 height 47
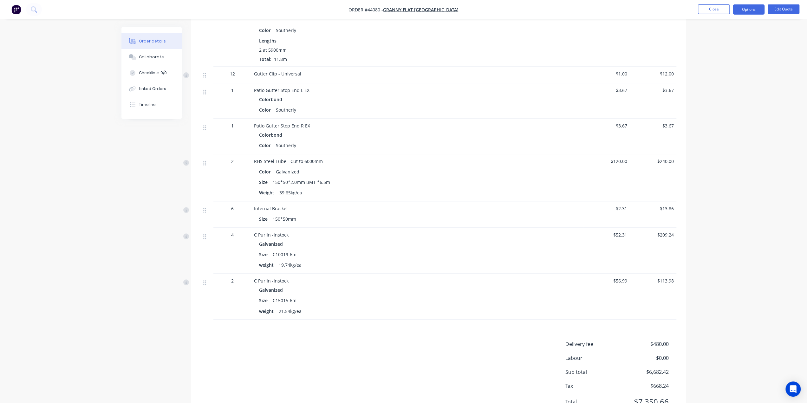
scroll to position [926, 0]
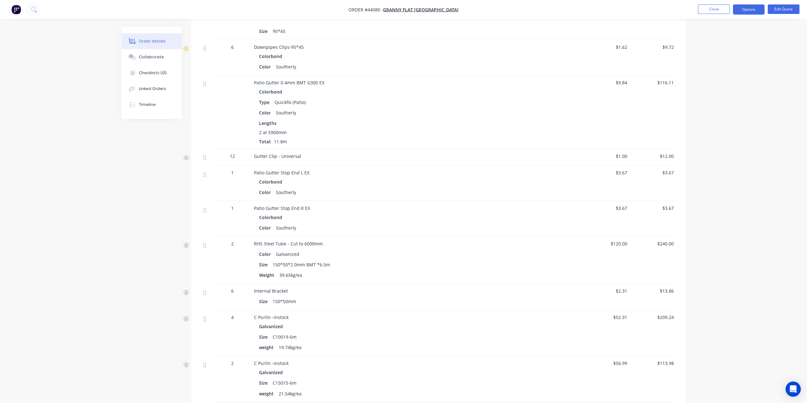
scroll to position [820, 0]
